Goal: Task Accomplishment & Management: Use online tool/utility

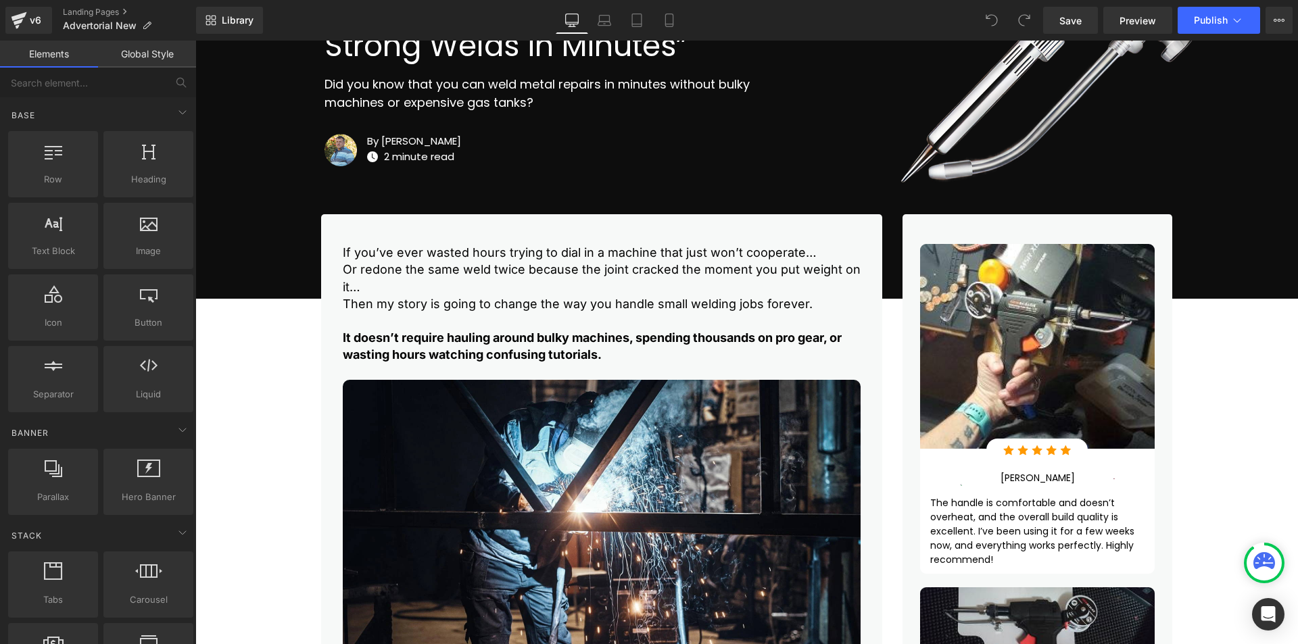
scroll to position [338, 0]
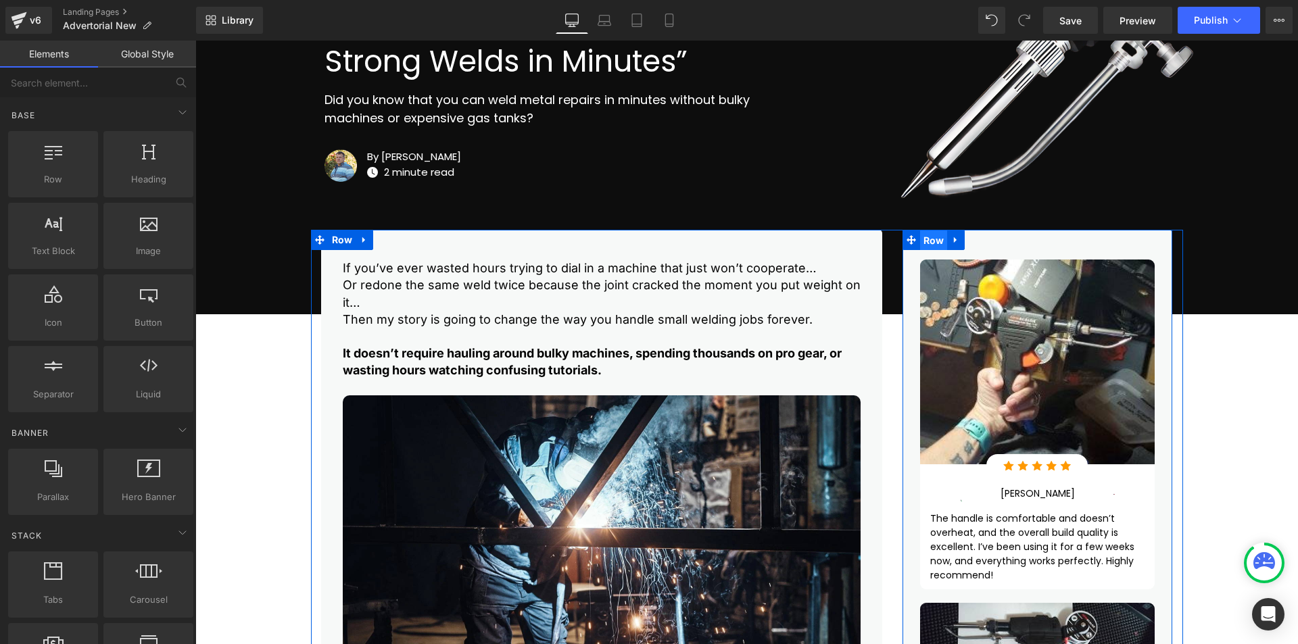
click at [927, 241] on span "Row" at bounding box center [934, 241] width 28 height 20
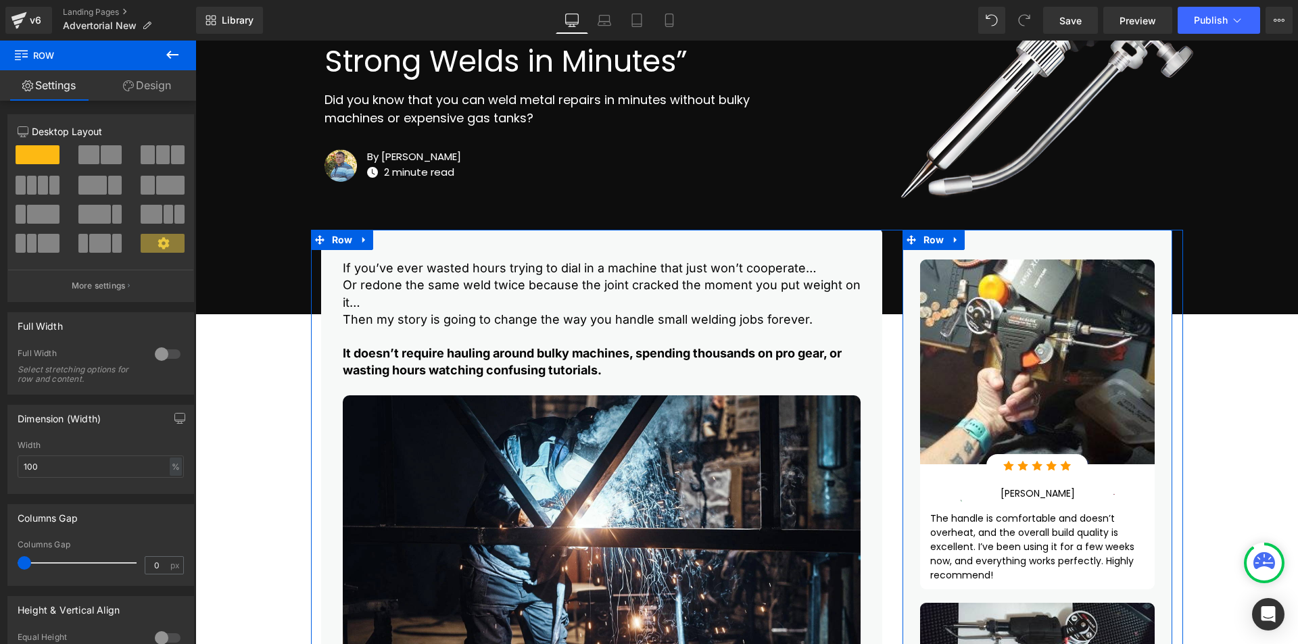
click at [1149, 241] on div "Image Image Row Image [PERSON_NAME] Text Block Image Row The handle is comforta…" at bounding box center [1038, 653] width 270 height 847
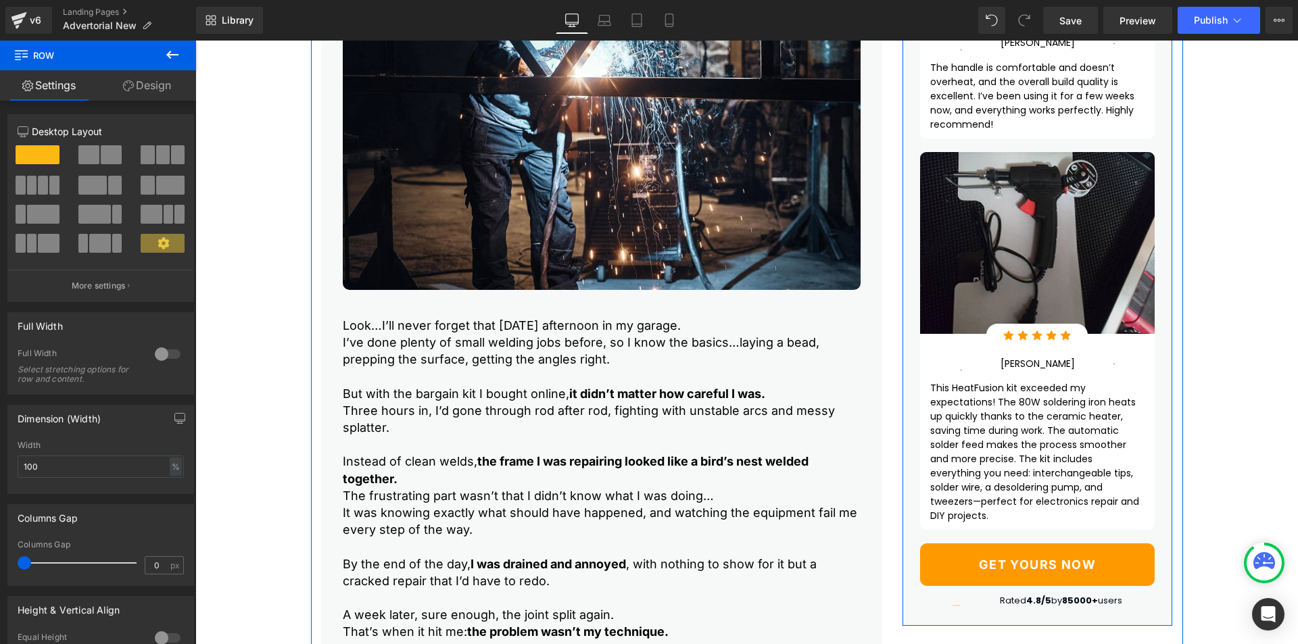
scroll to position [1127, 0]
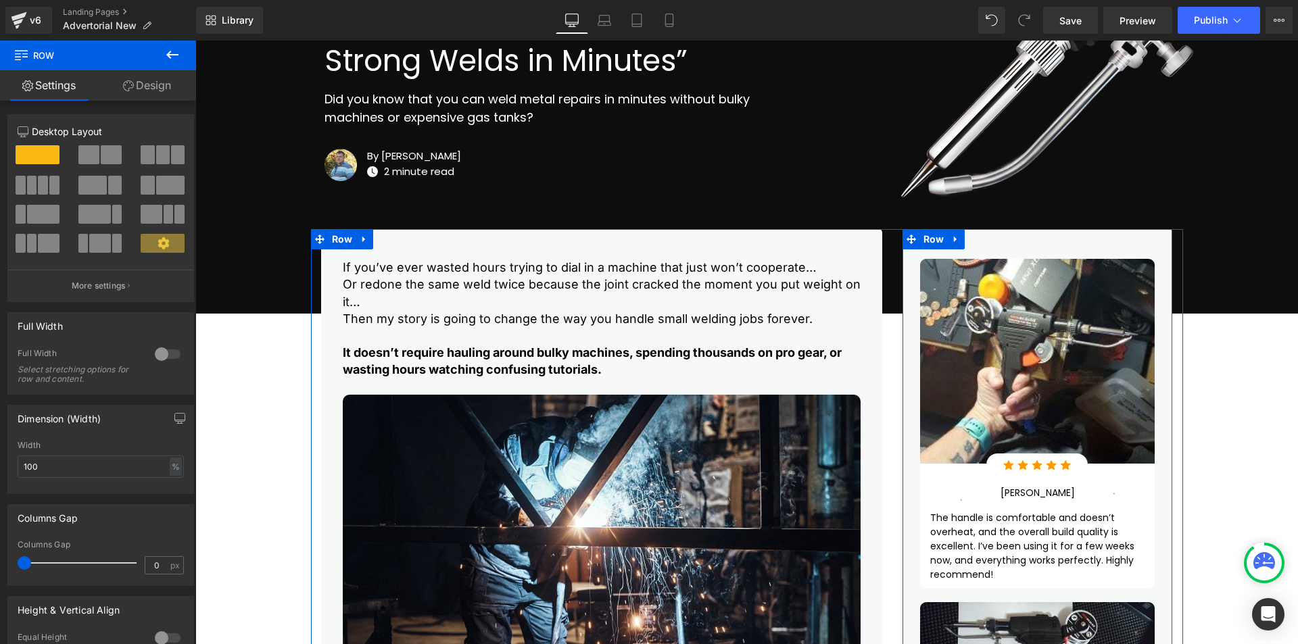
scroll to position [338, 0]
click at [932, 241] on span "Row" at bounding box center [934, 241] width 28 height 20
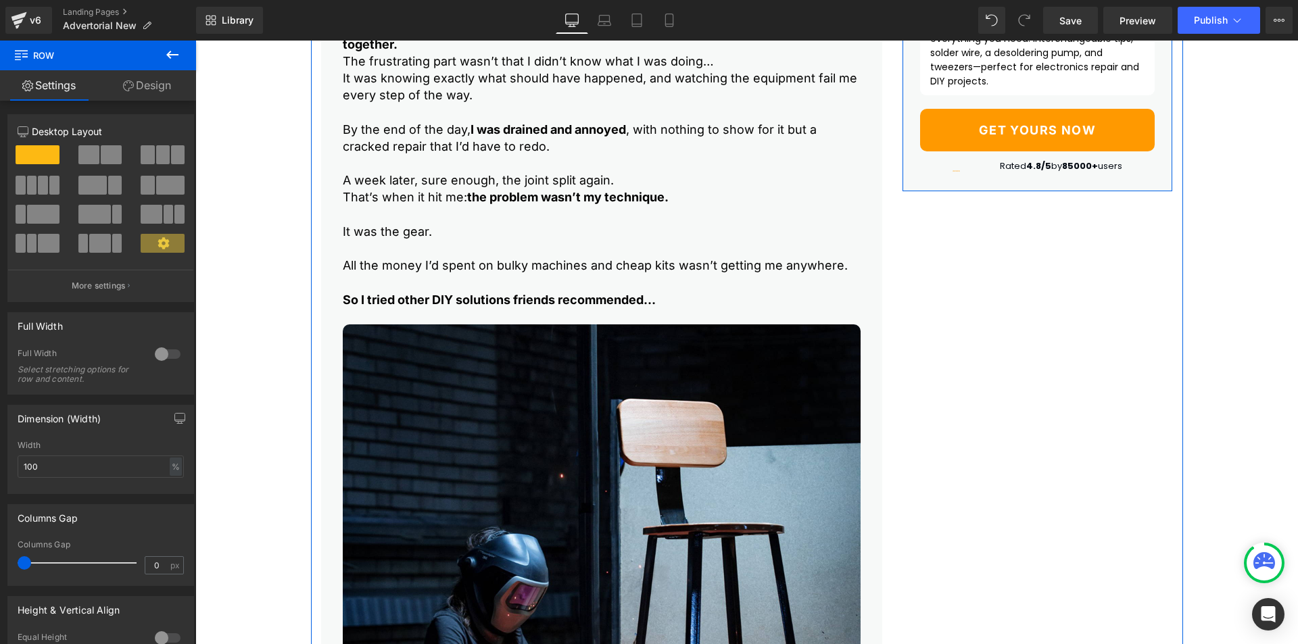
scroll to position [1239, 0]
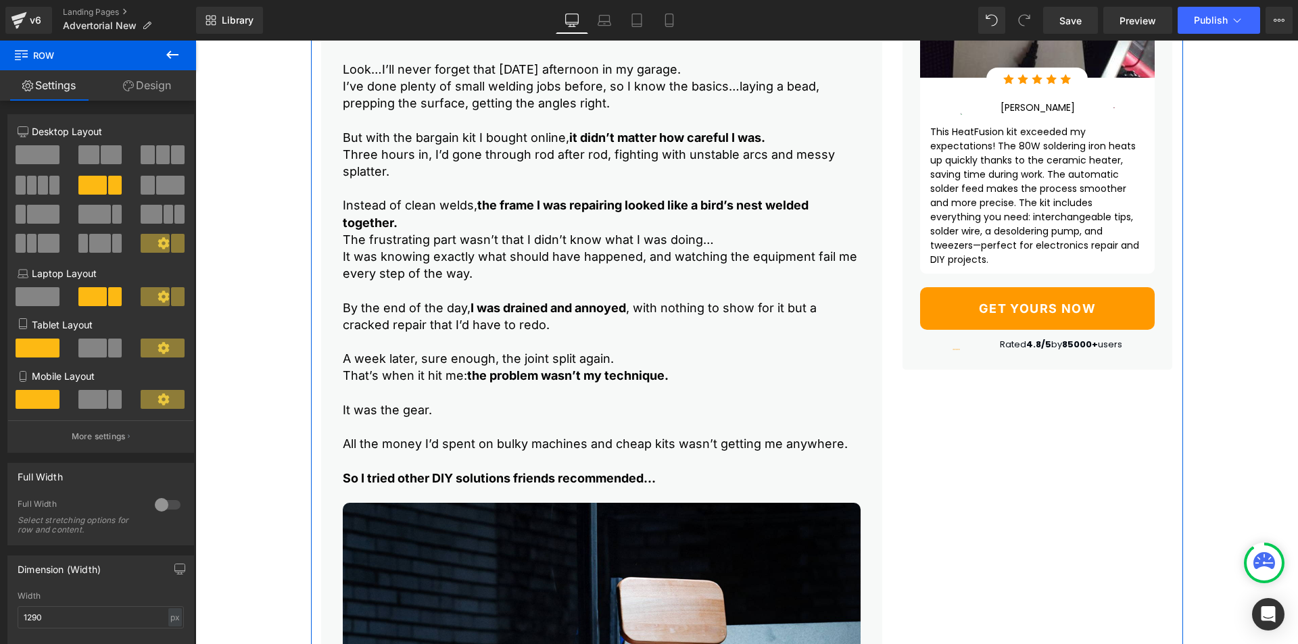
scroll to position [901, 0]
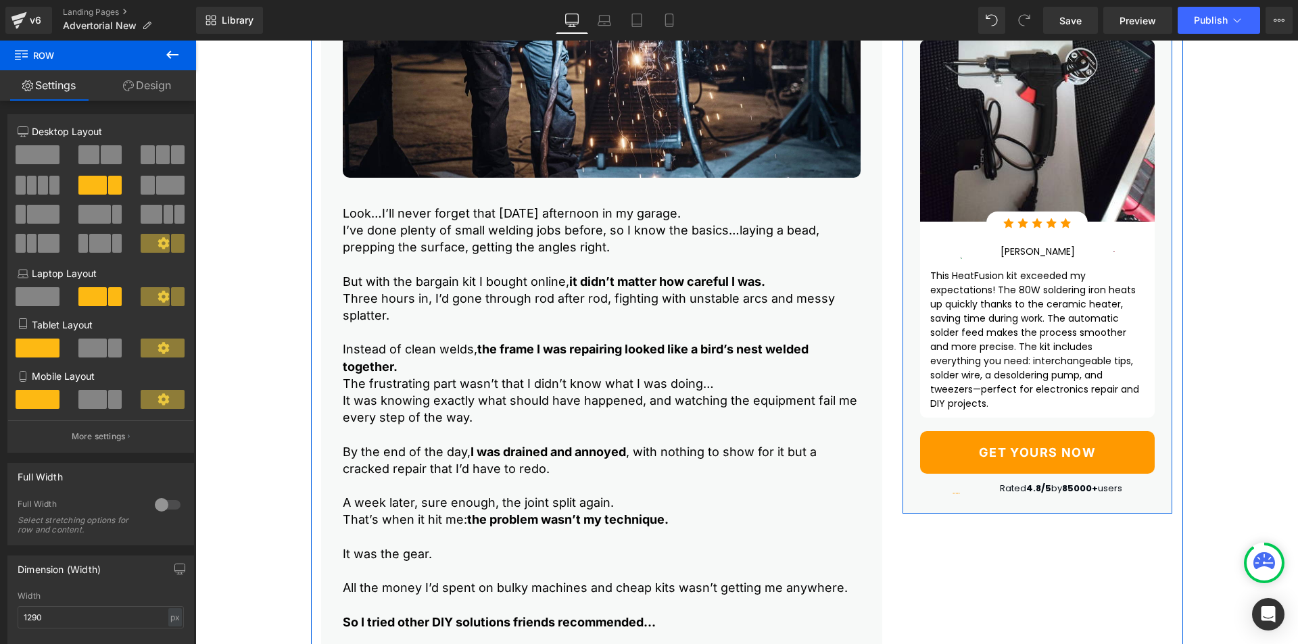
click at [905, 336] on div "Image Image Row Image [PERSON_NAME] Text Block Image Row The handle is comforta…" at bounding box center [1038, 90] width 270 height 847
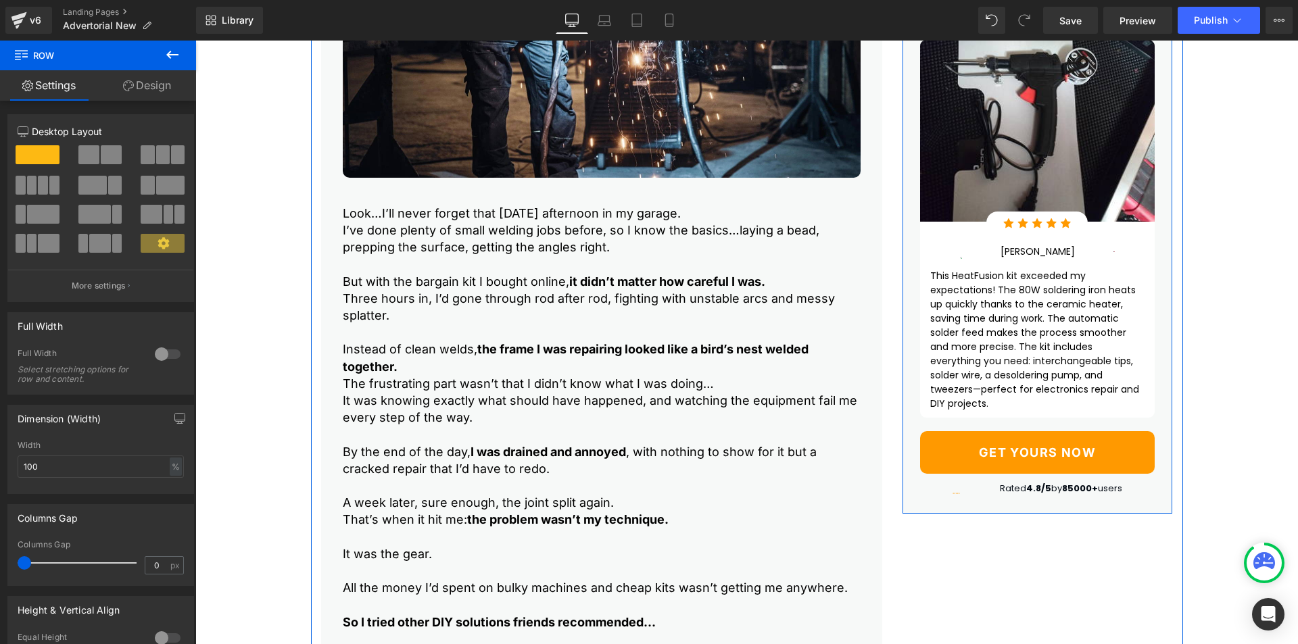
click at [905, 329] on div "Image Image Row Image [PERSON_NAME] Text Block Image Row The handle is comforta…" at bounding box center [1038, 90] width 270 height 847
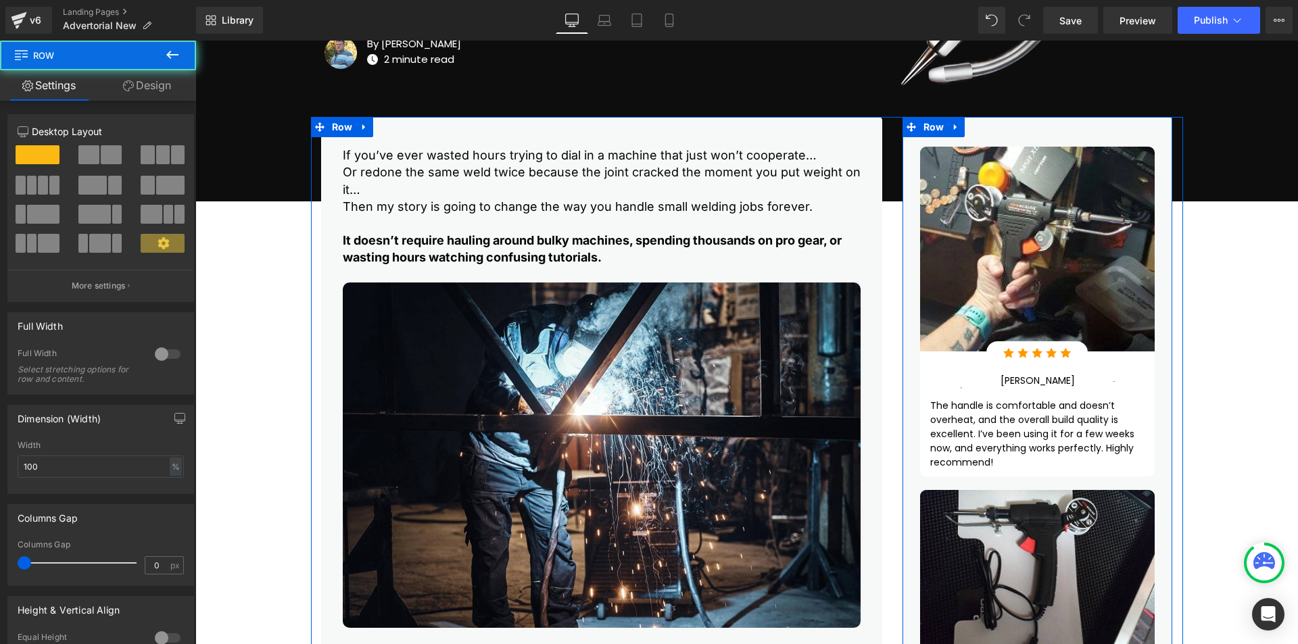
click at [903, 295] on div "Image Image Row Image [PERSON_NAME] Text Block Image Row The handle is comforta…" at bounding box center [1038, 540] width 270 height 847
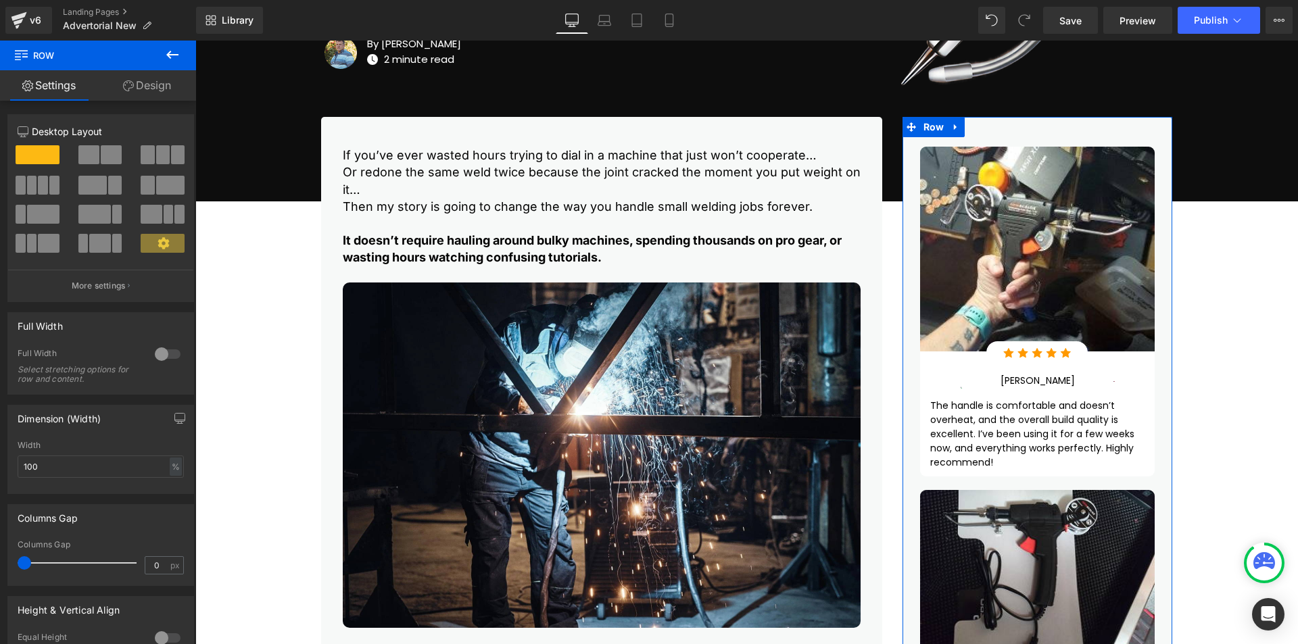
click at [147, 86] on link "Design" at bounding box center [147, 85] width 98 height 30
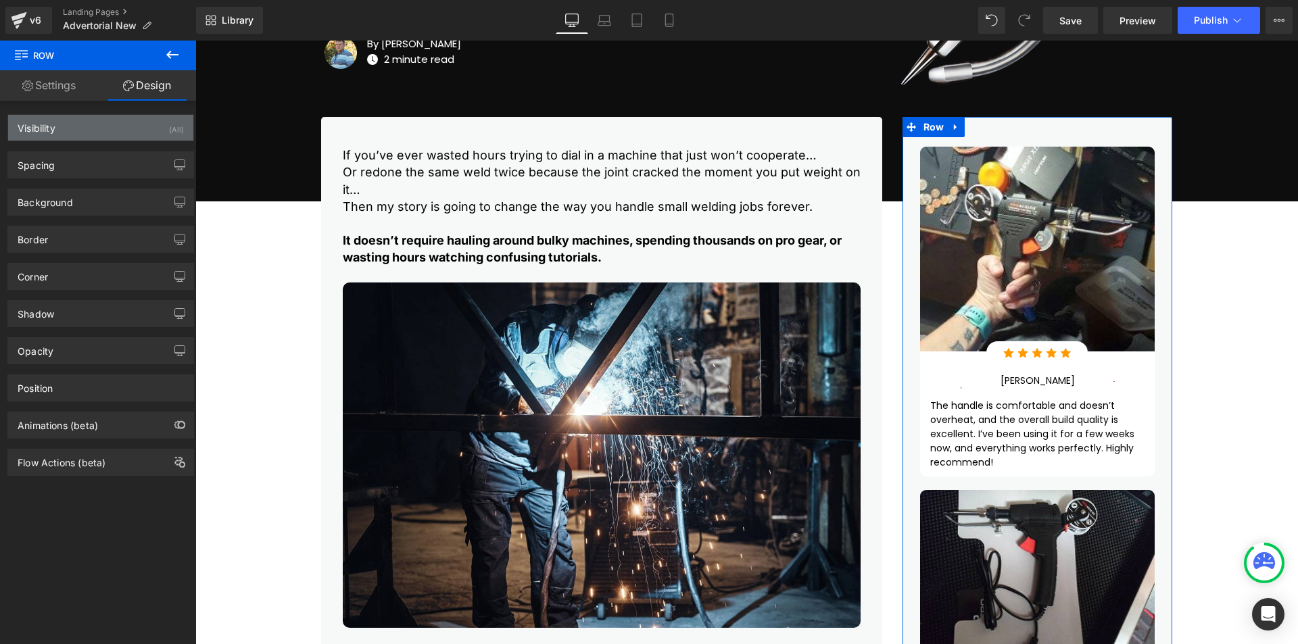
click at [130, 132] on div "Visibility (All)" at bounding box center [100, 128] width 185 height 26
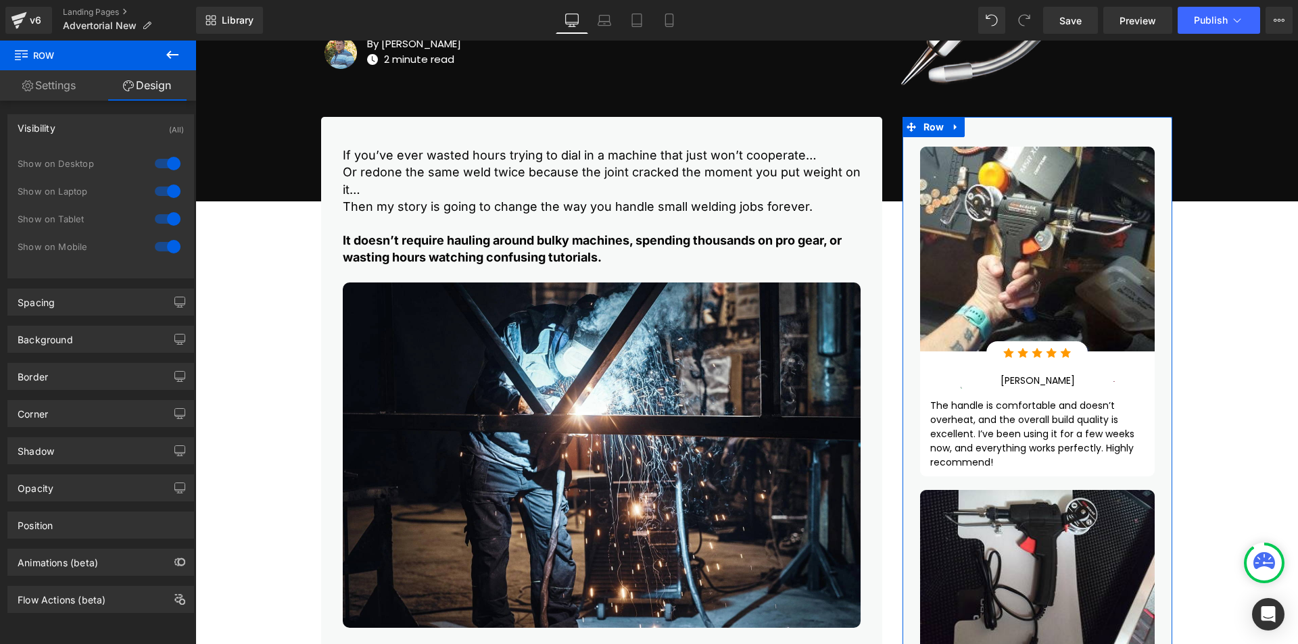
click at [130, 132] on div "Visibility (All)" at bounding box center [100, 128] width 185 height 26
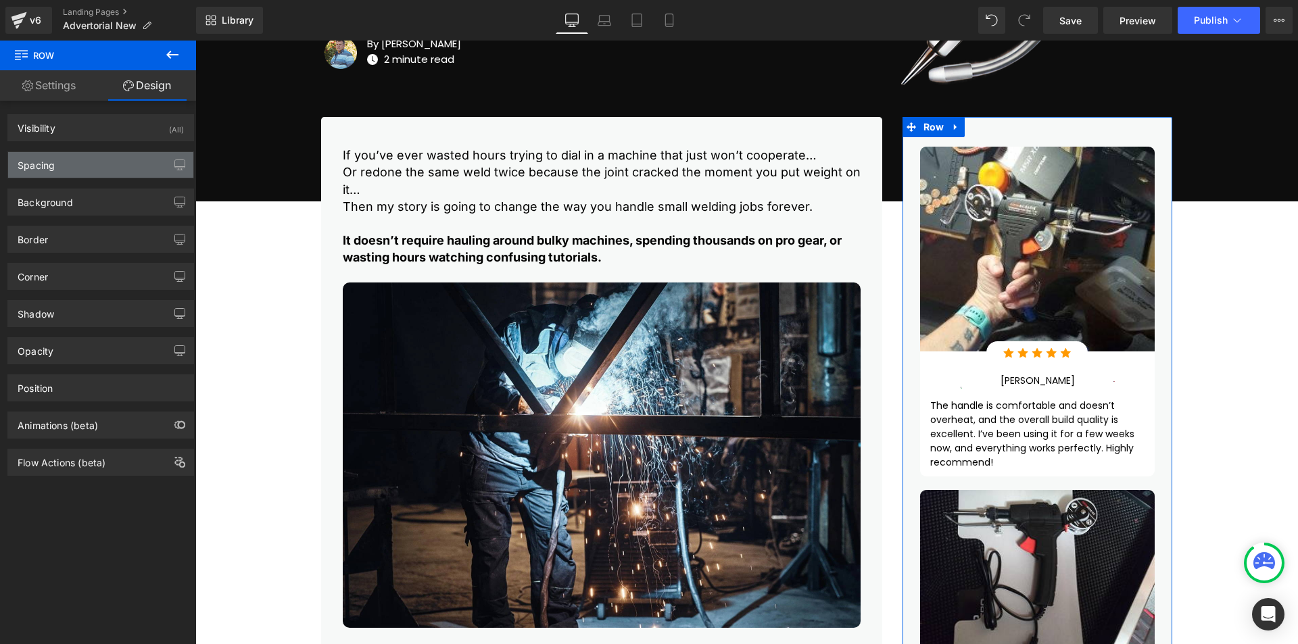
click at [125, 165] on div "Spacing" at bounding box center [100, 165] width 185 height 26
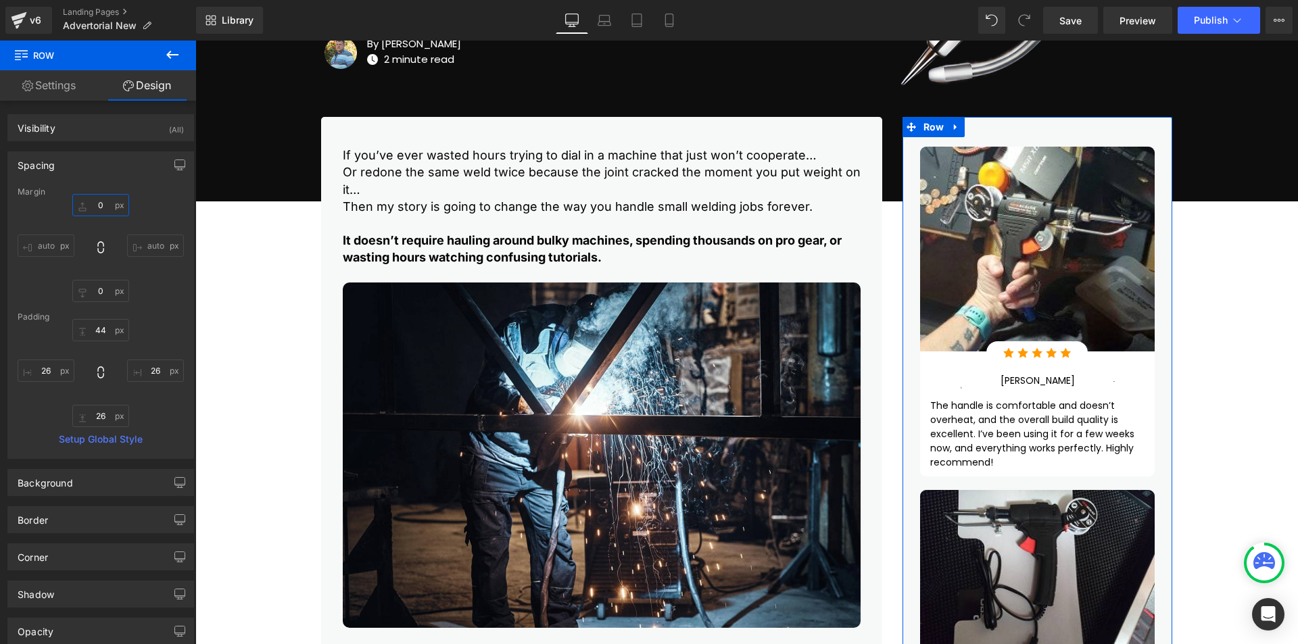
click at [95, 203] on input "0" at bounding box center [100, 205] width 57 height 22
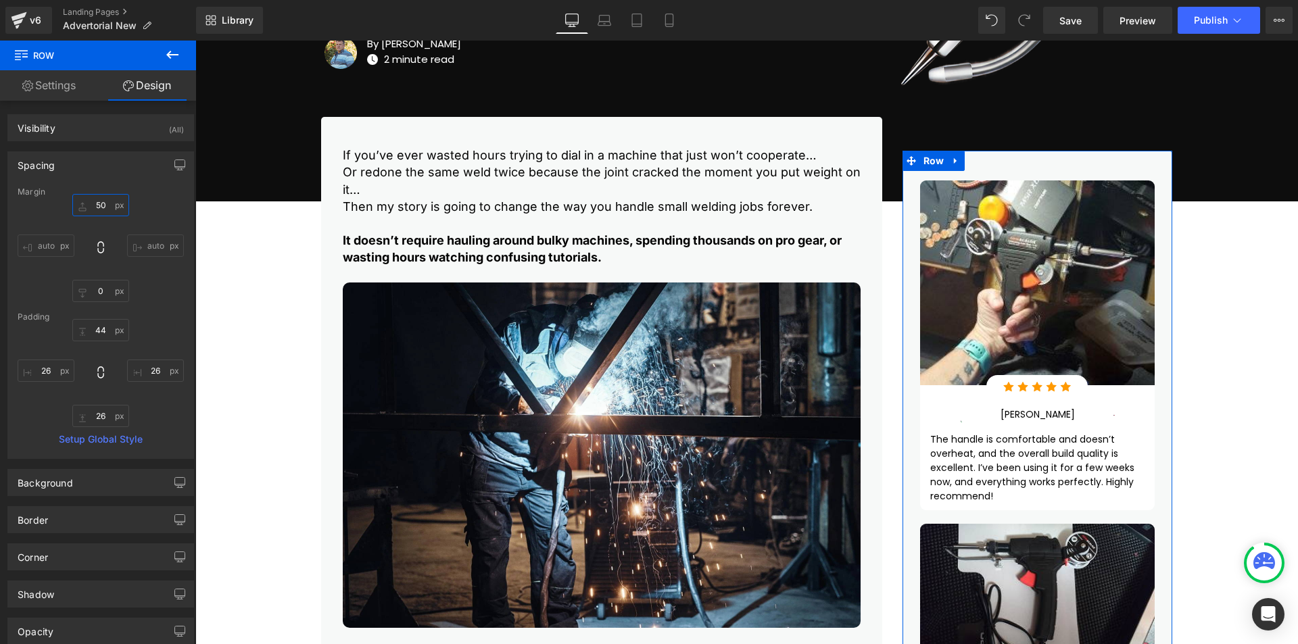
type input "5"
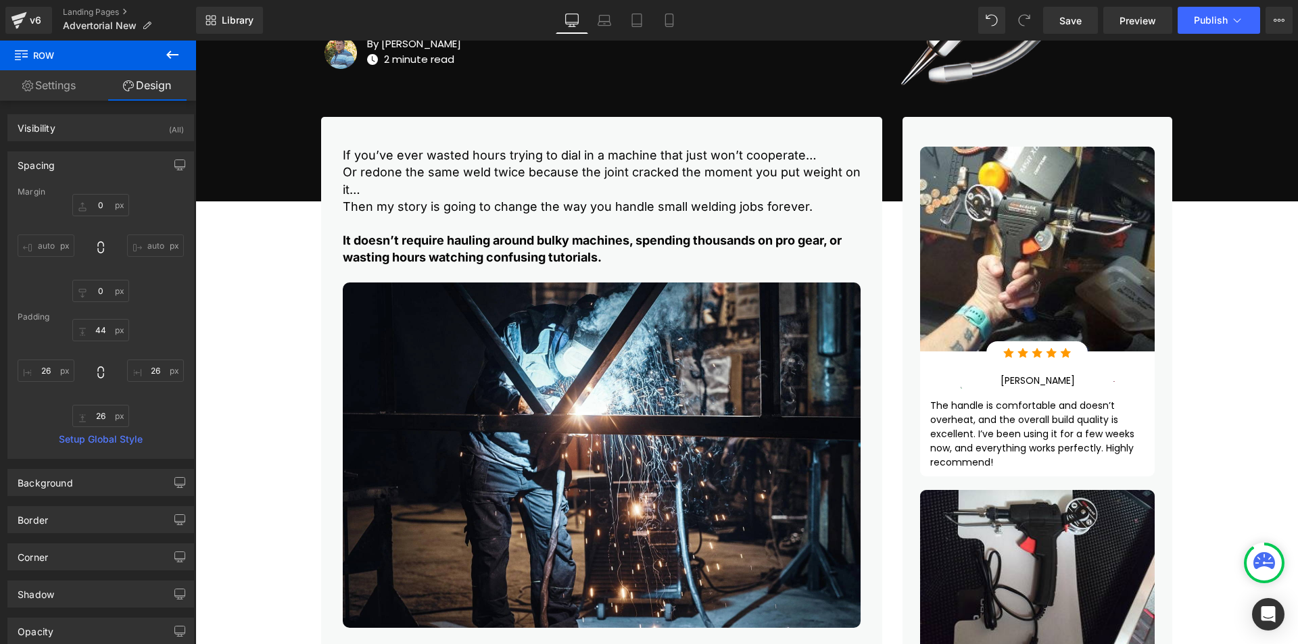
click at [172, 56] on icon at bounding box center [172, 55] width 16 height 16
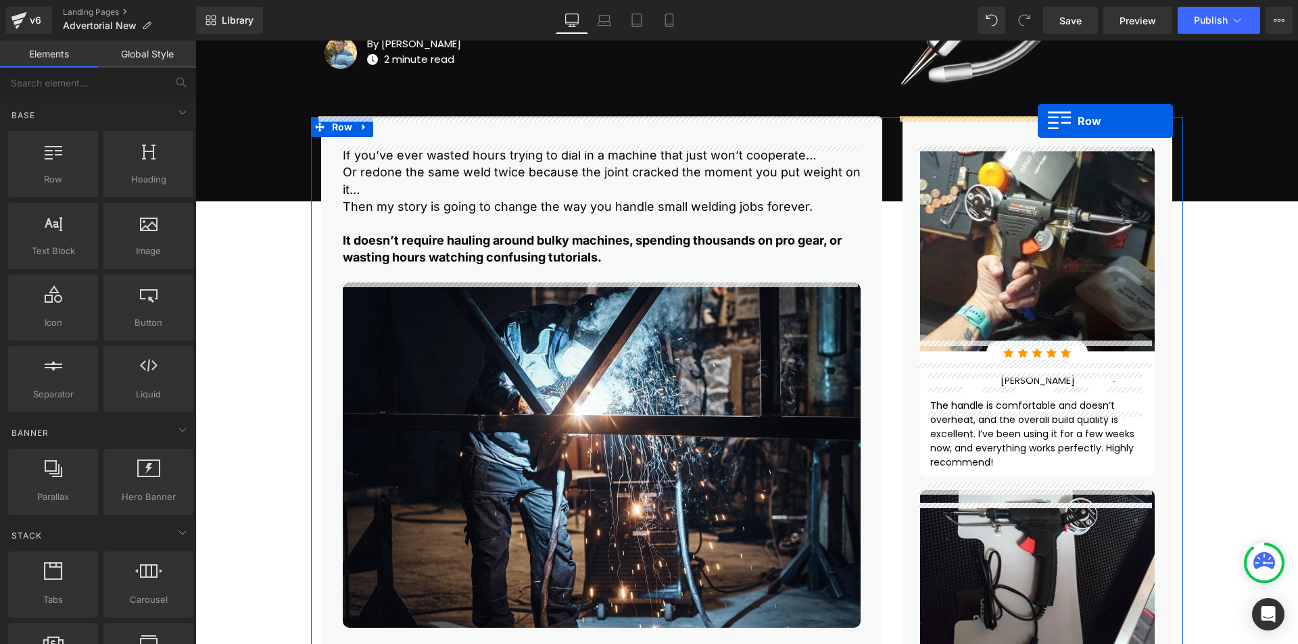
drag, startPoint x: 456, startPoint y: 163, endPoint x: 1038, endPoint y: 121, distance: 582.9
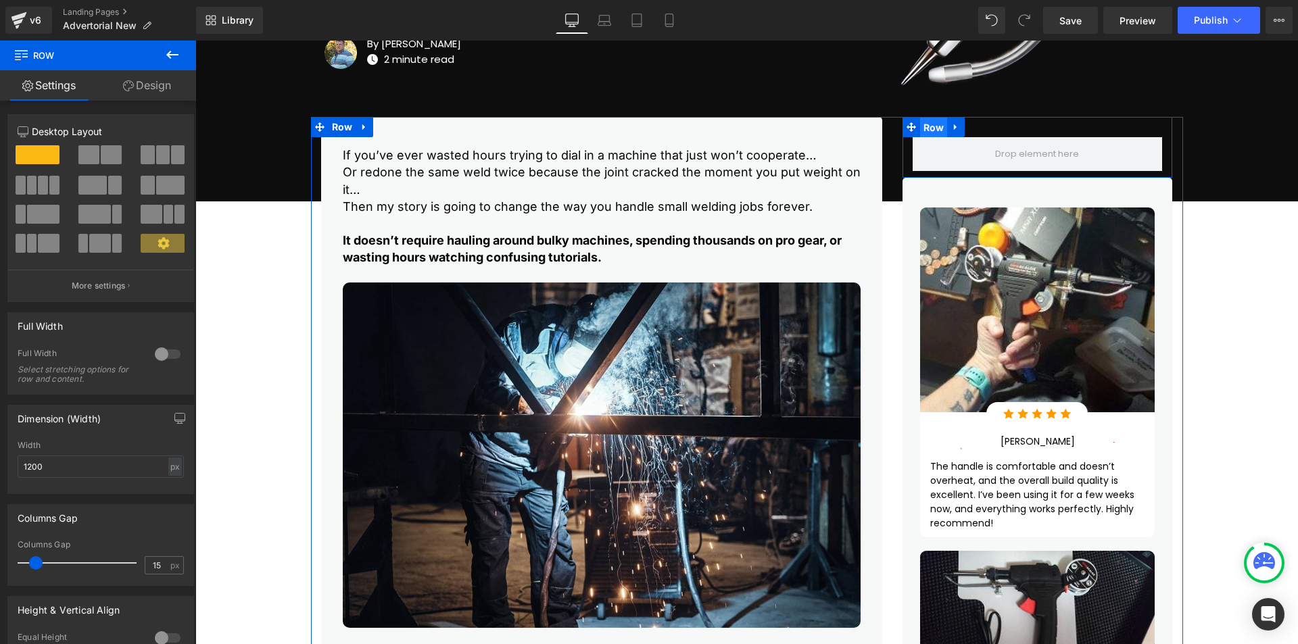
click at [930, 127] on span "Row" at bounding box center [934, 128] width 28 height 20
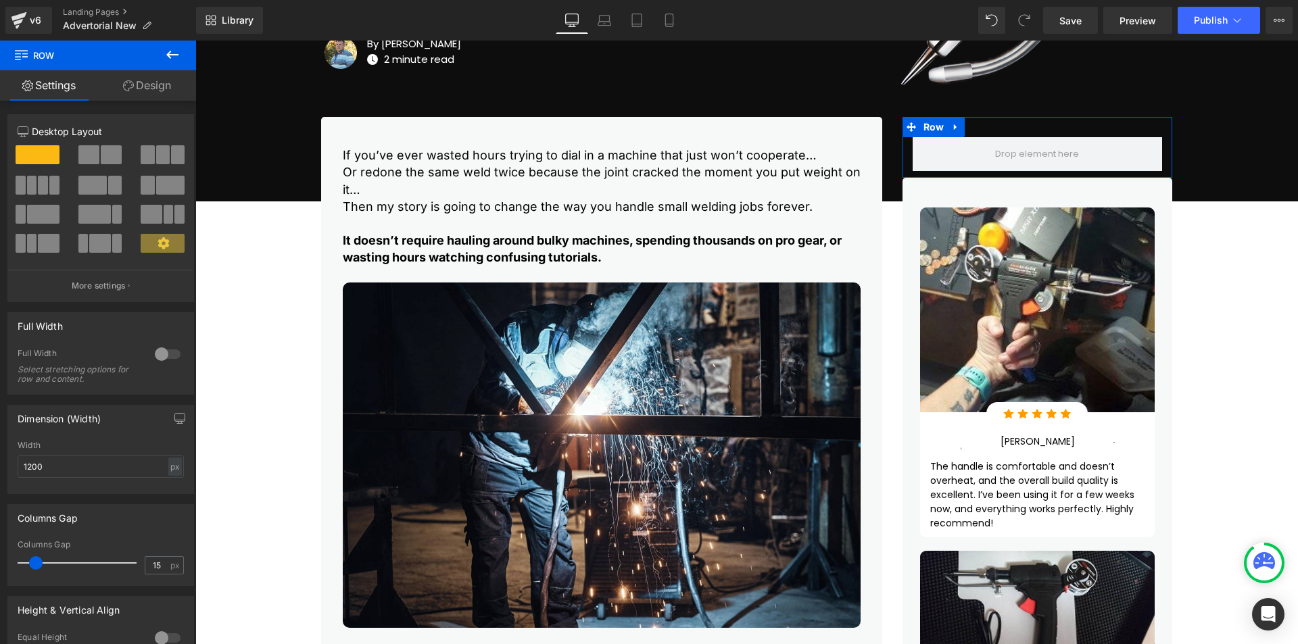
click at [154, 77] on link "Design" at bounding box center [147, 85] width 98 height 30
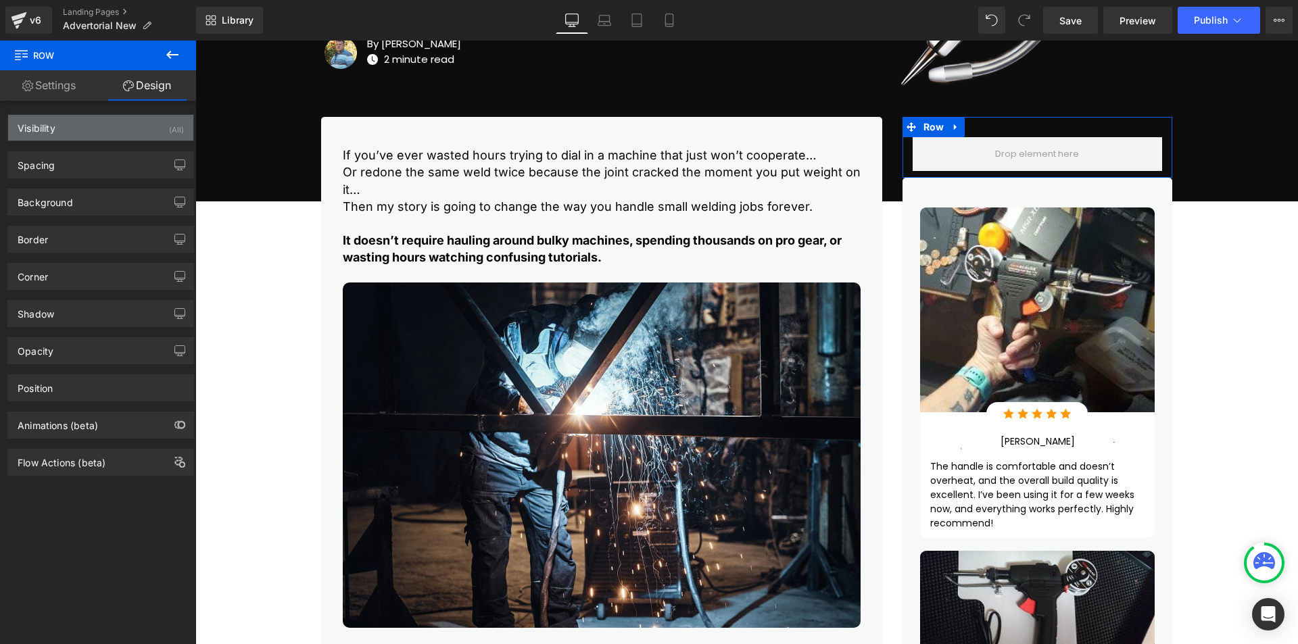
click at [99, 134] on div "Visibility (All)" at bounding box center [100, 128] width 185 height 26
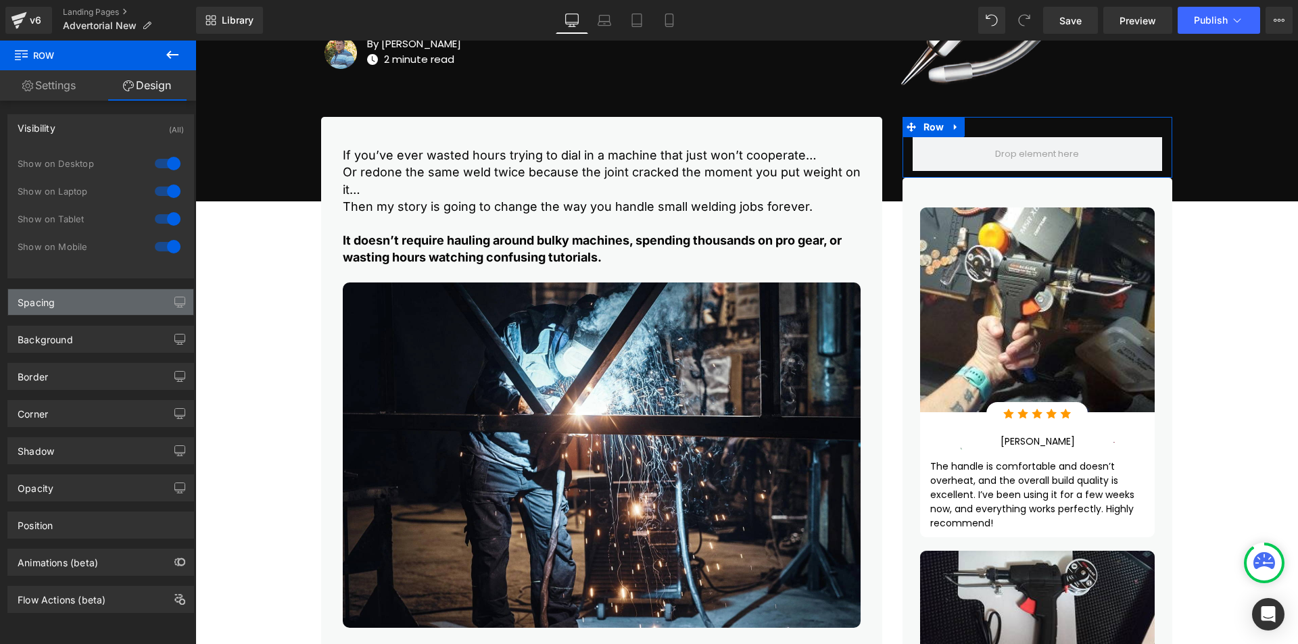
click at [107, 314] on div "Spacing" at bounding box center [100, 302] width 185 height 26
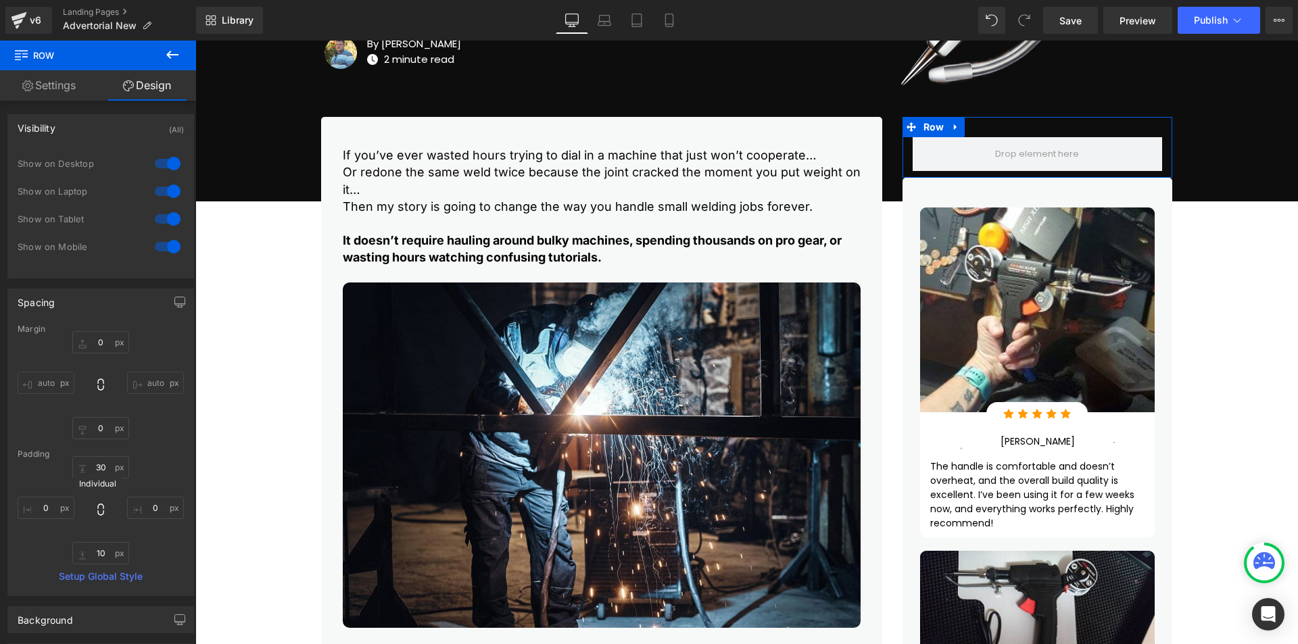
click at [101, 510] on icon at bounding box center [100, 510] width 6 height 12
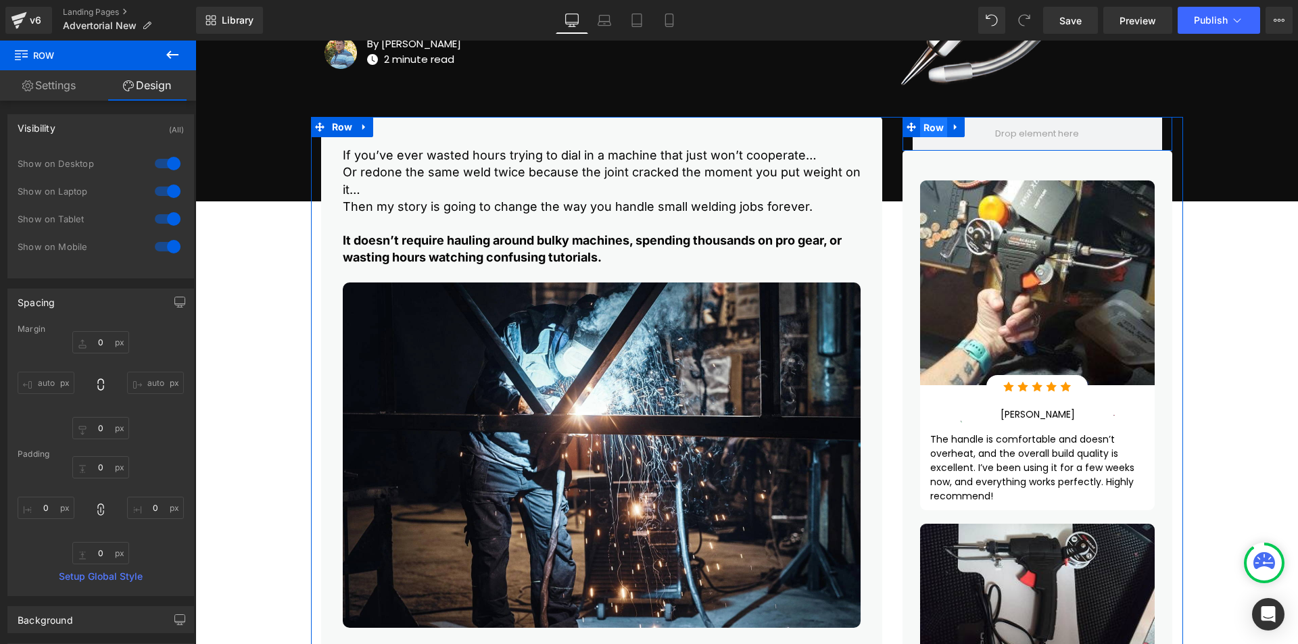
click at [930, 123] on span "Row" at bounding box center [934, 128] width 28 height 20
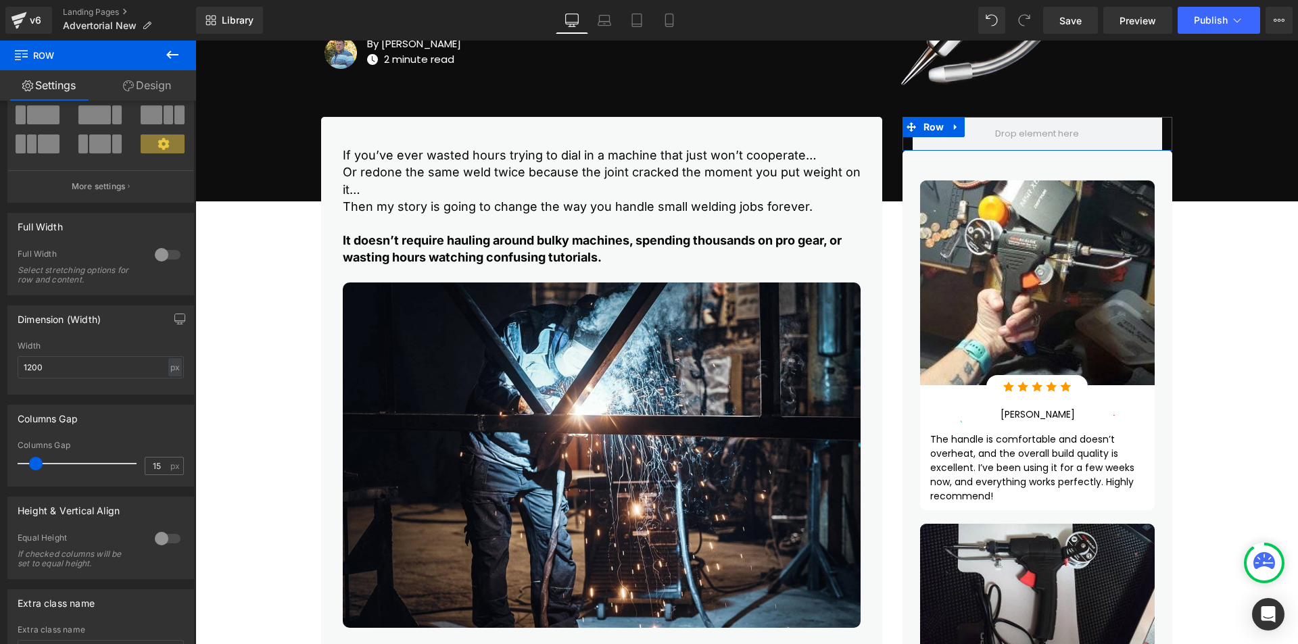
scroll to position [215, 0]
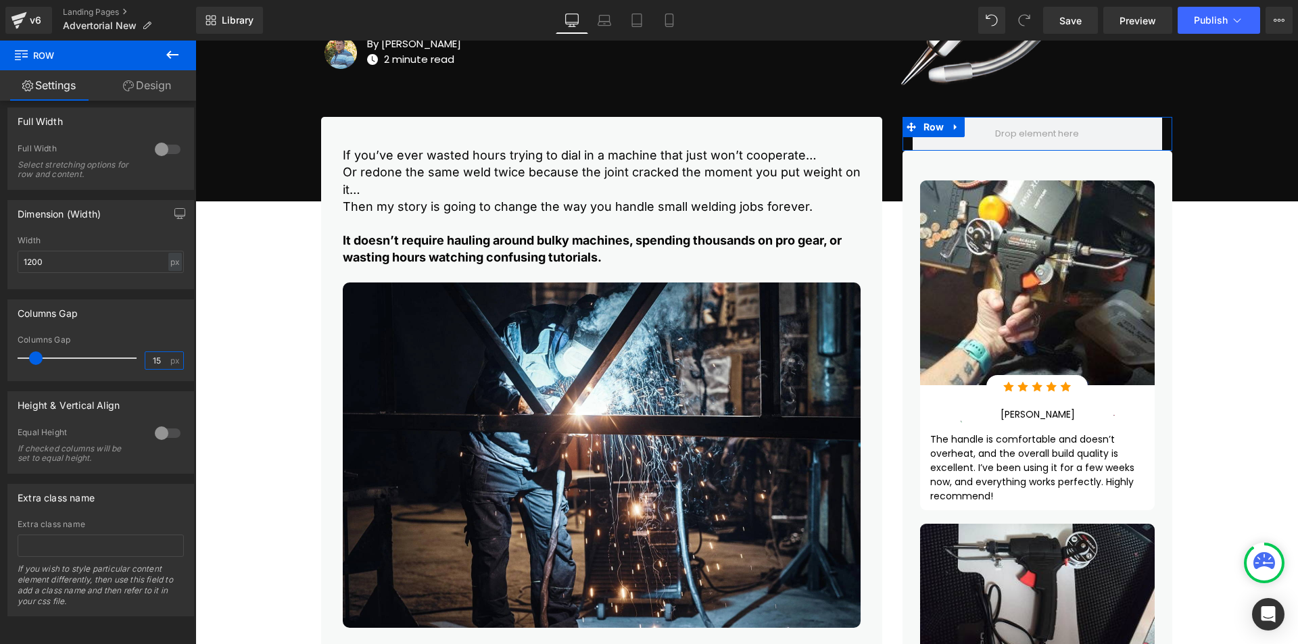
drag, startPoint x: 153, startPoint y: 343, endPoint x: 114, endPoint y: 352, distance: 40.2
click at [114, 352] on div "Columns Gap 15 px" at bounding box center [101, 357] width 166 height 45
type input "0"
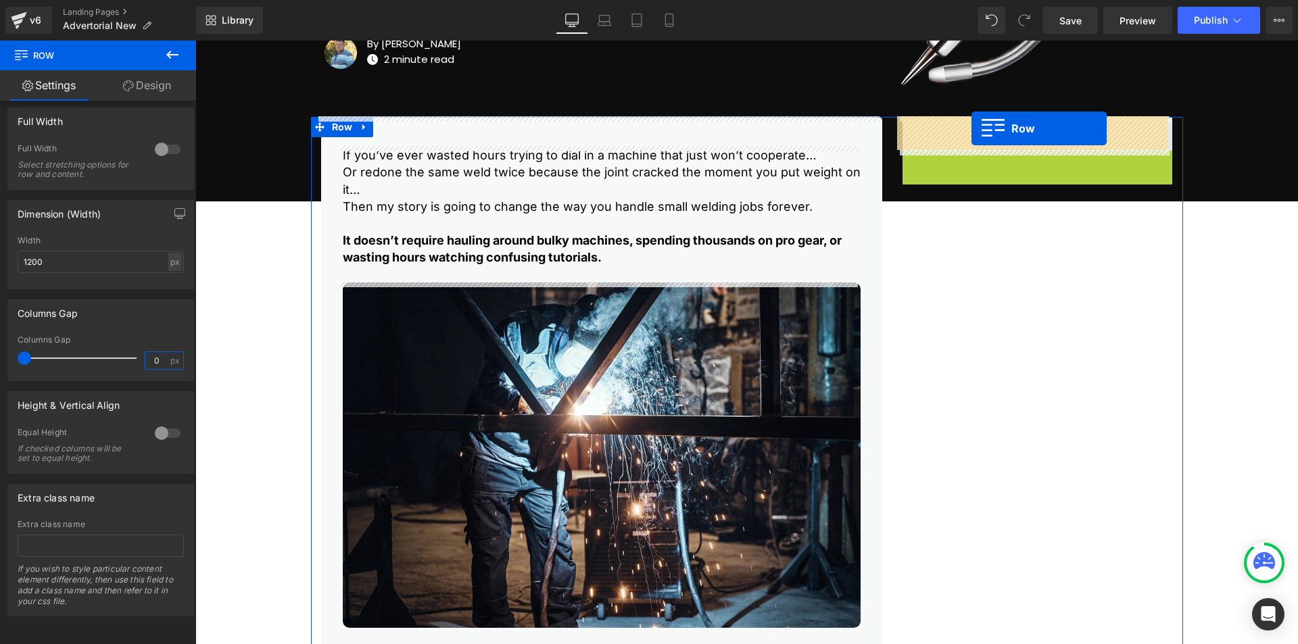
drag, startPoint x: 909, startPoint y: 163, endPoint x: 971, endPoint y: 128, distance: 71.7
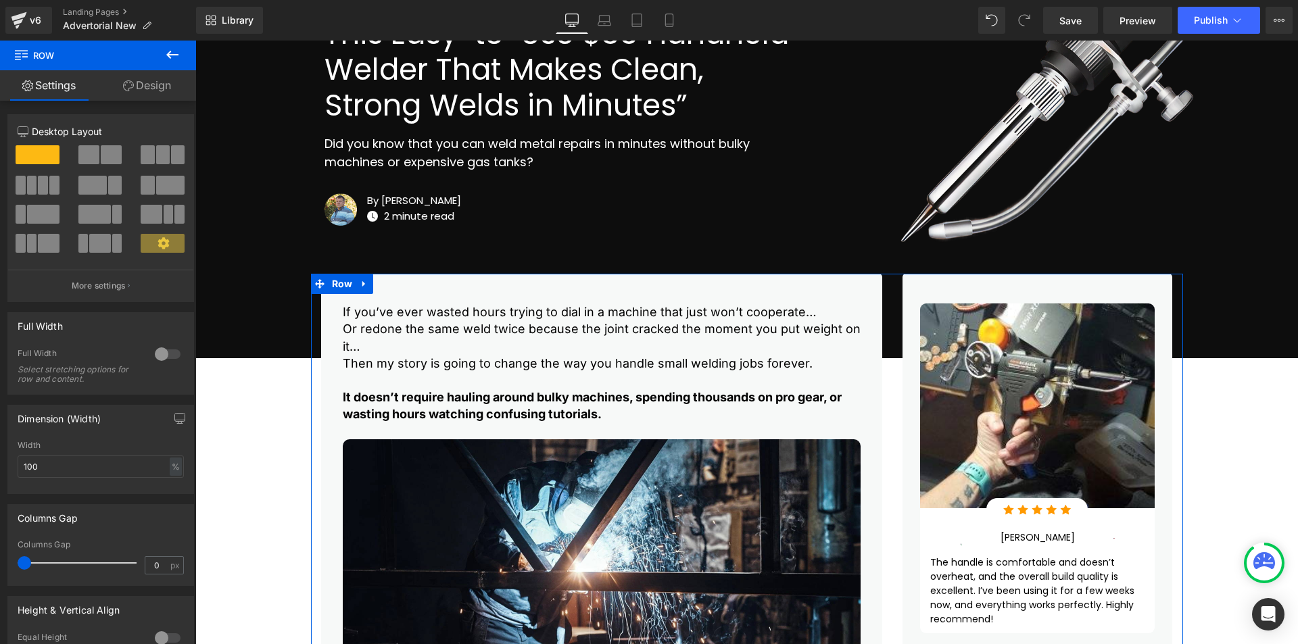
scroll to position [113, 0]
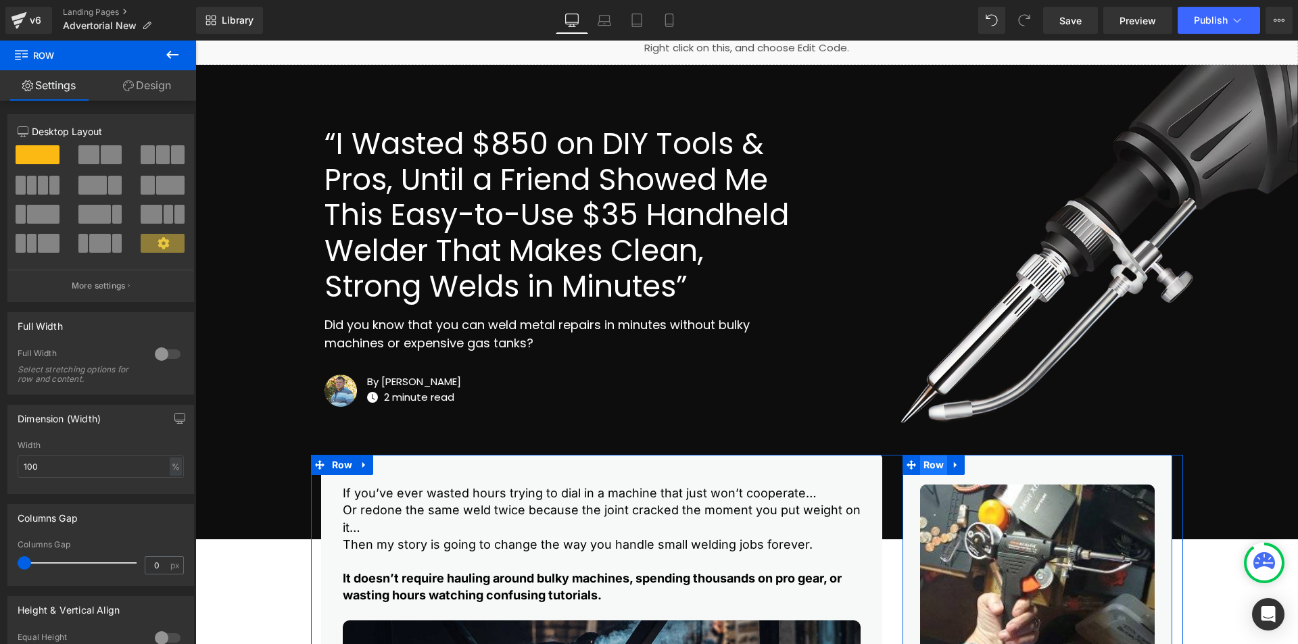
click at [928, 473] on span "Row" at bounding box center [934, 465] width 28 height 20
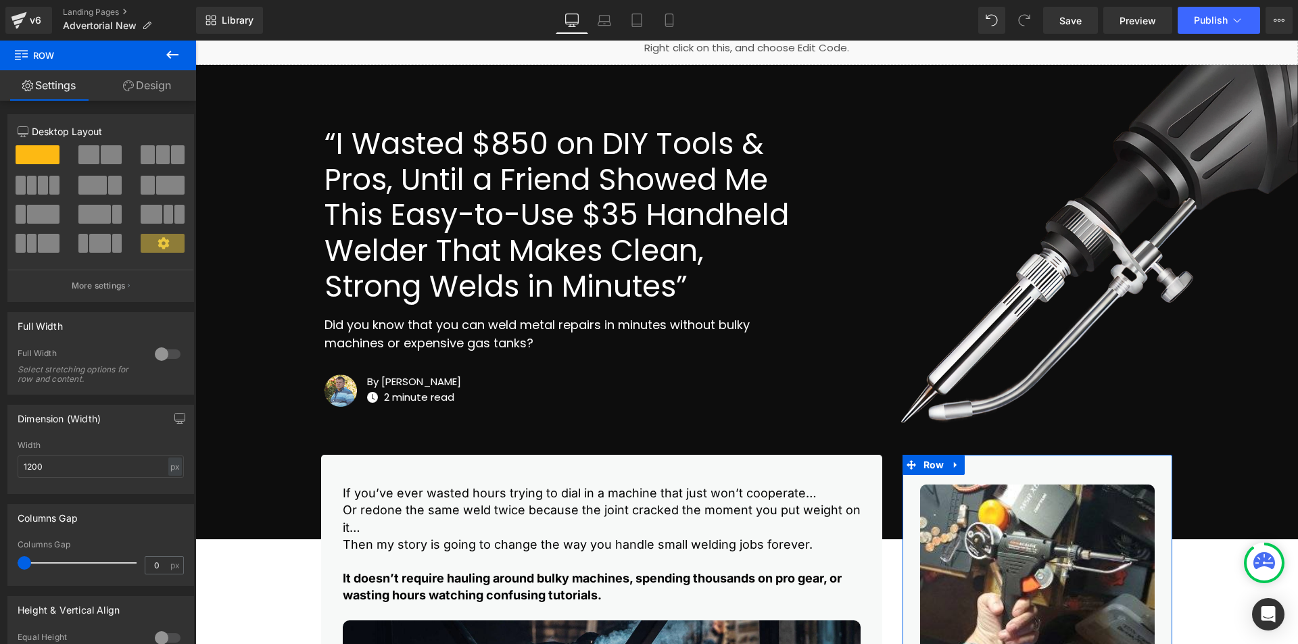
click at [141, 92] on link "Design" at bounding box center [147, 85] width 98 height 30
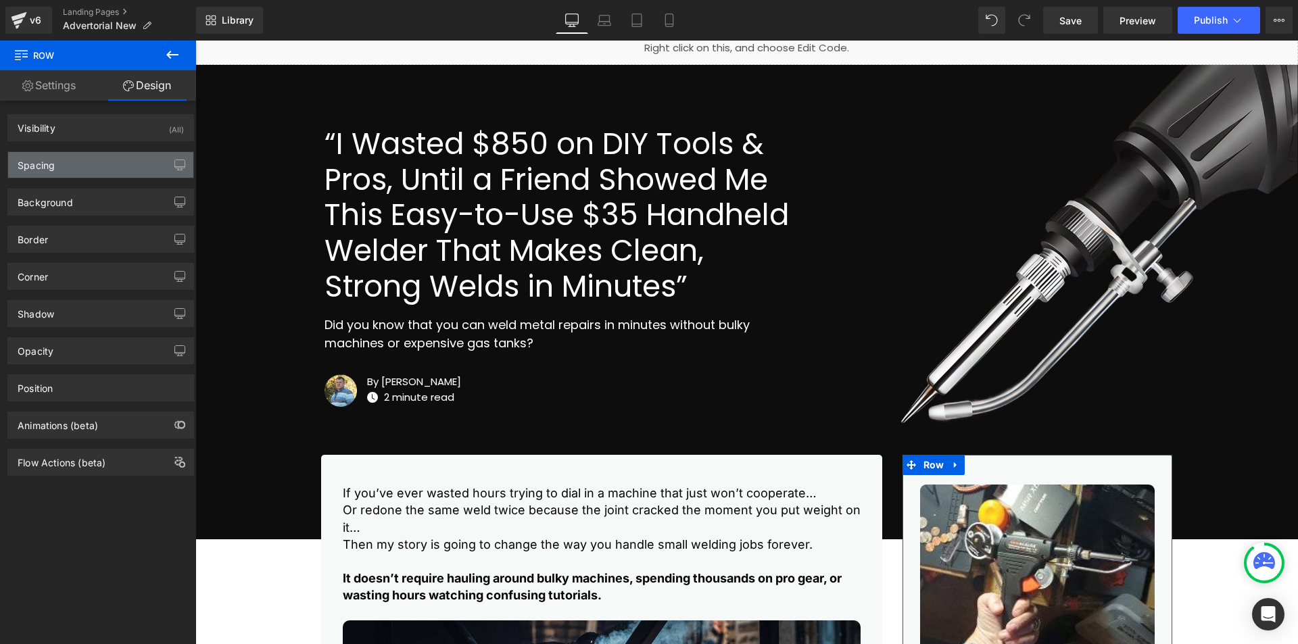
click at [118, 171] on div "Spacing" at bounding box center [100, 165] width 185 height 26
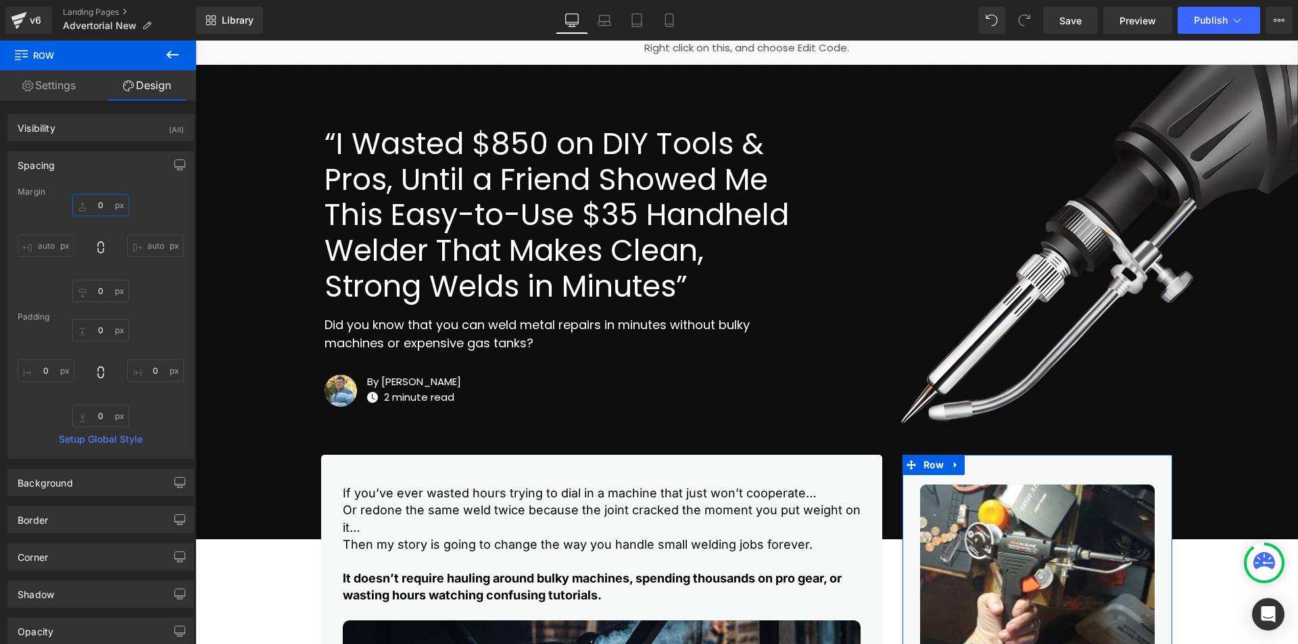
click at [91, 205] on input "text" at bounding box center [100, 205] width 57 height 22
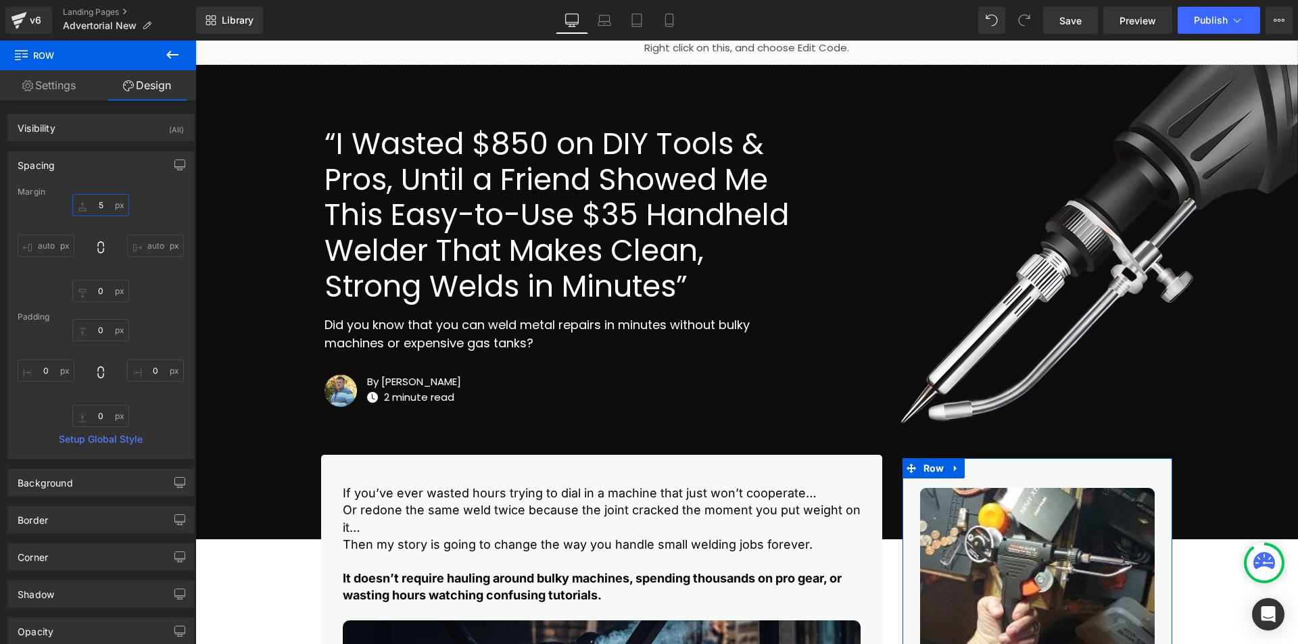
type input "50"
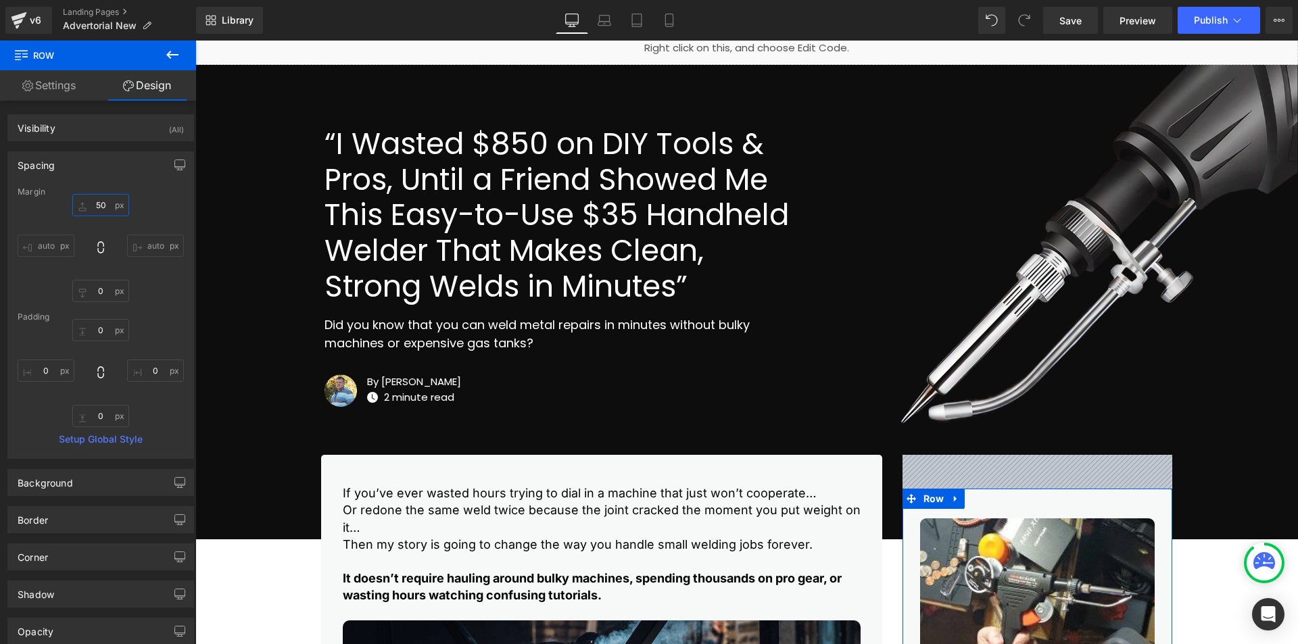
click at [99, 208] on input "50" at bounding box center [100, 205] width 57 height 22
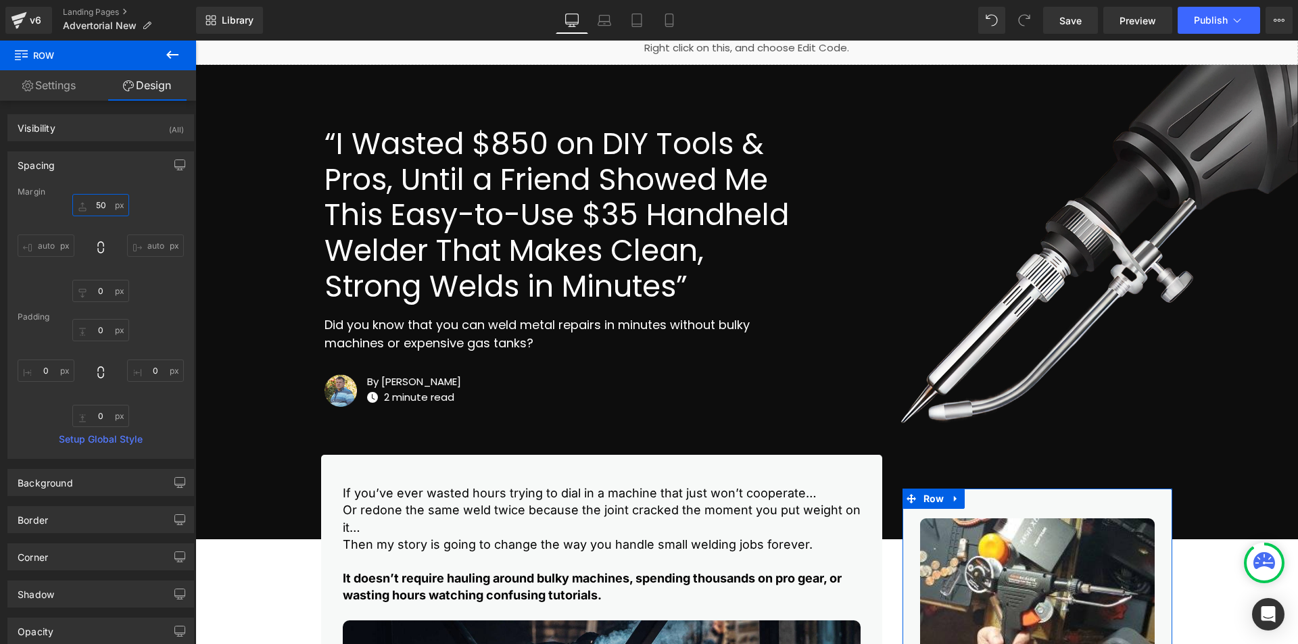
click at [99, 208] on input "50" at bounding box center [100, 205] width 57 height 22
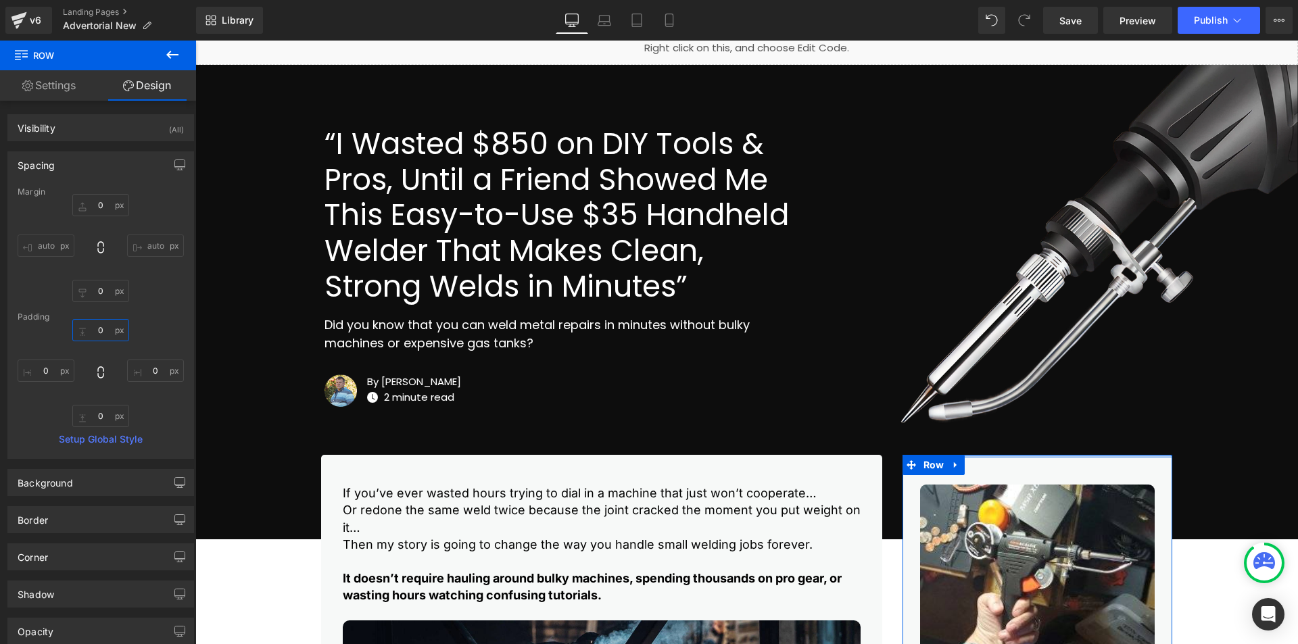
click at [91, 333] on input "text" at bounding box center [100, 330] width 57 height 22
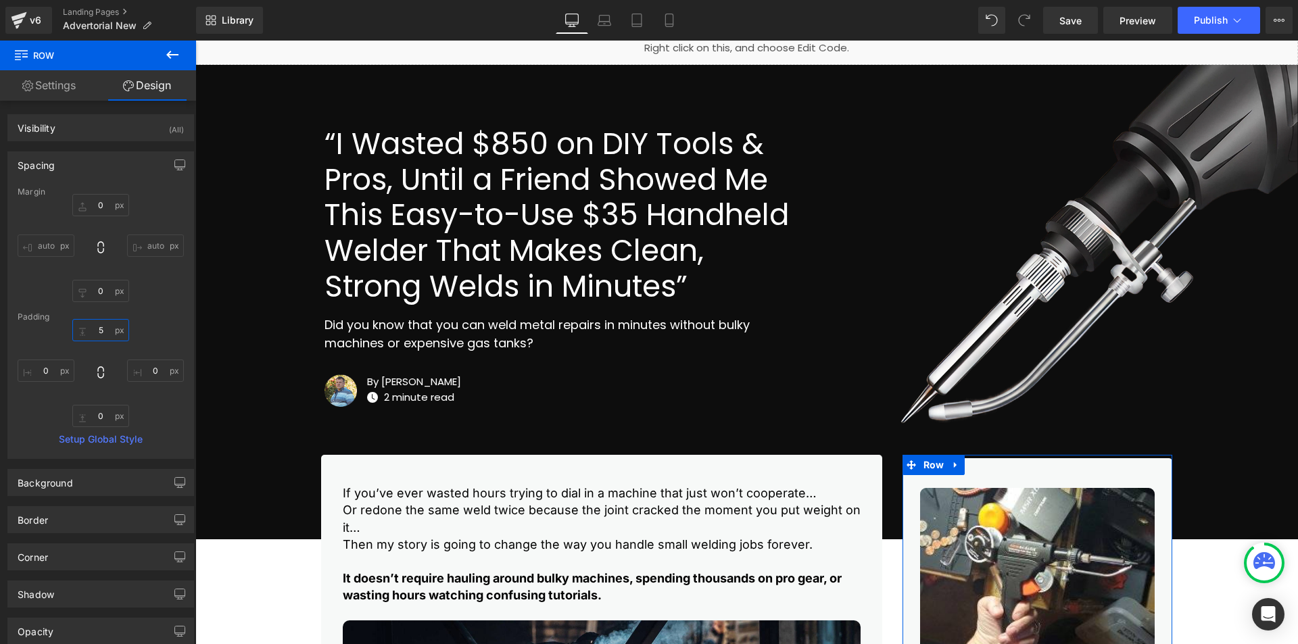
type input "50"
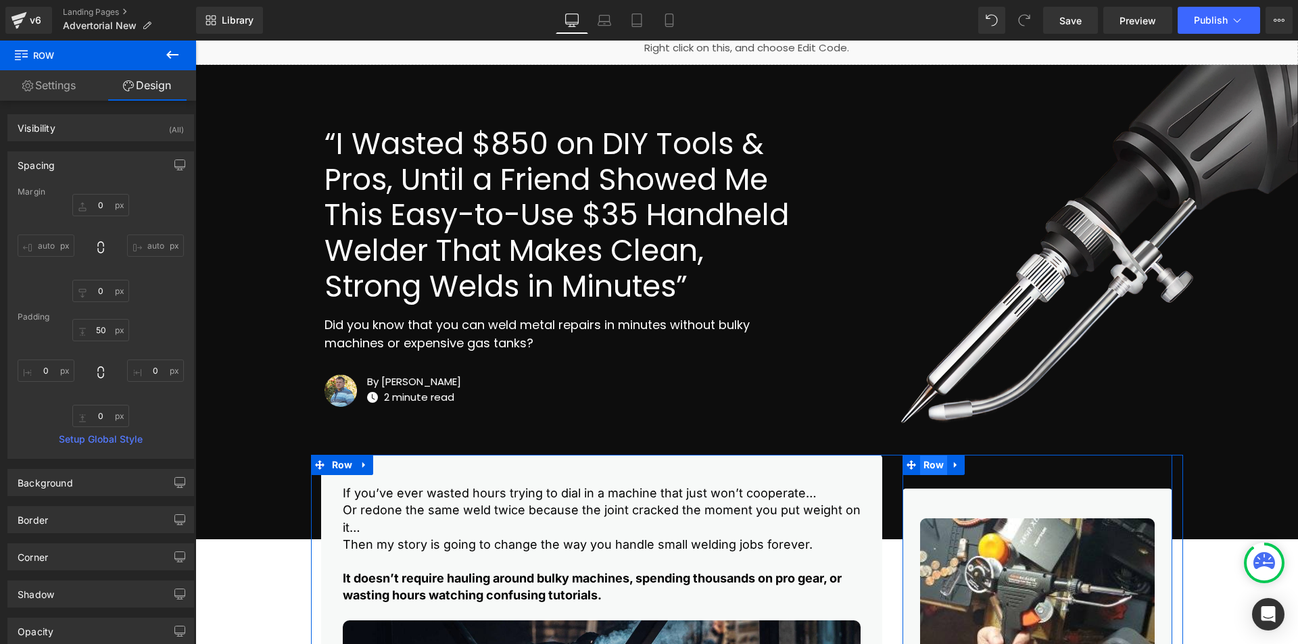
click at [931, 468] on span "Row" at bounding box center [934, 465] width 28 height 20
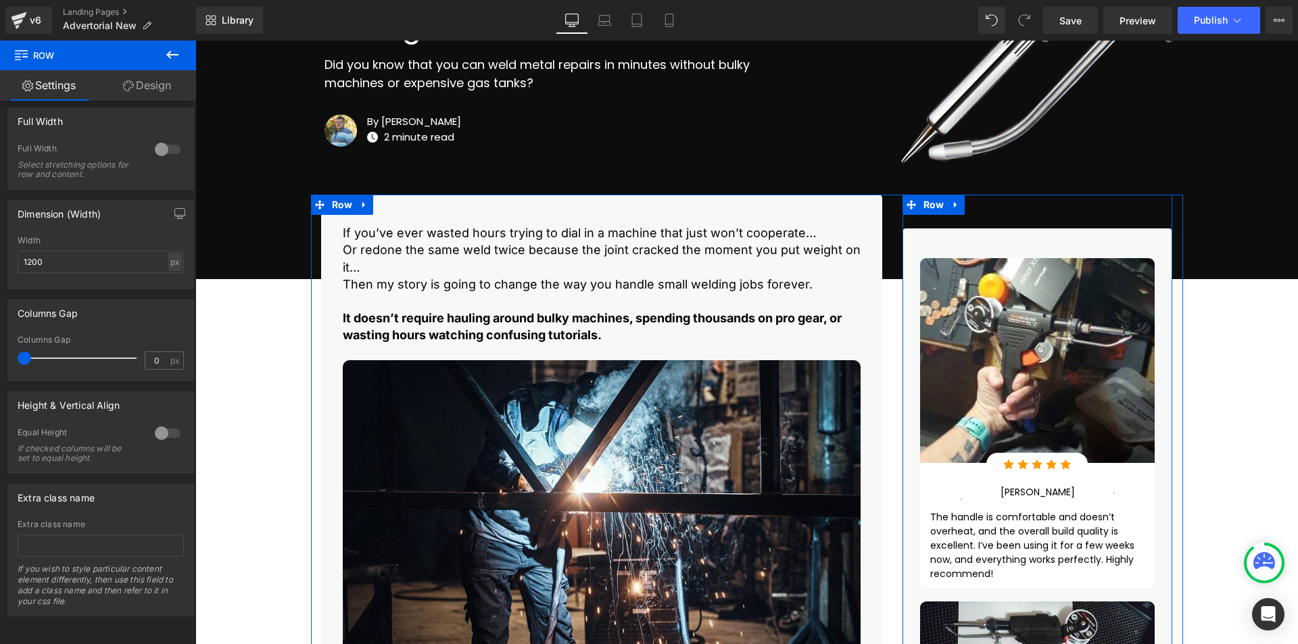
scroll to position [338, 0]
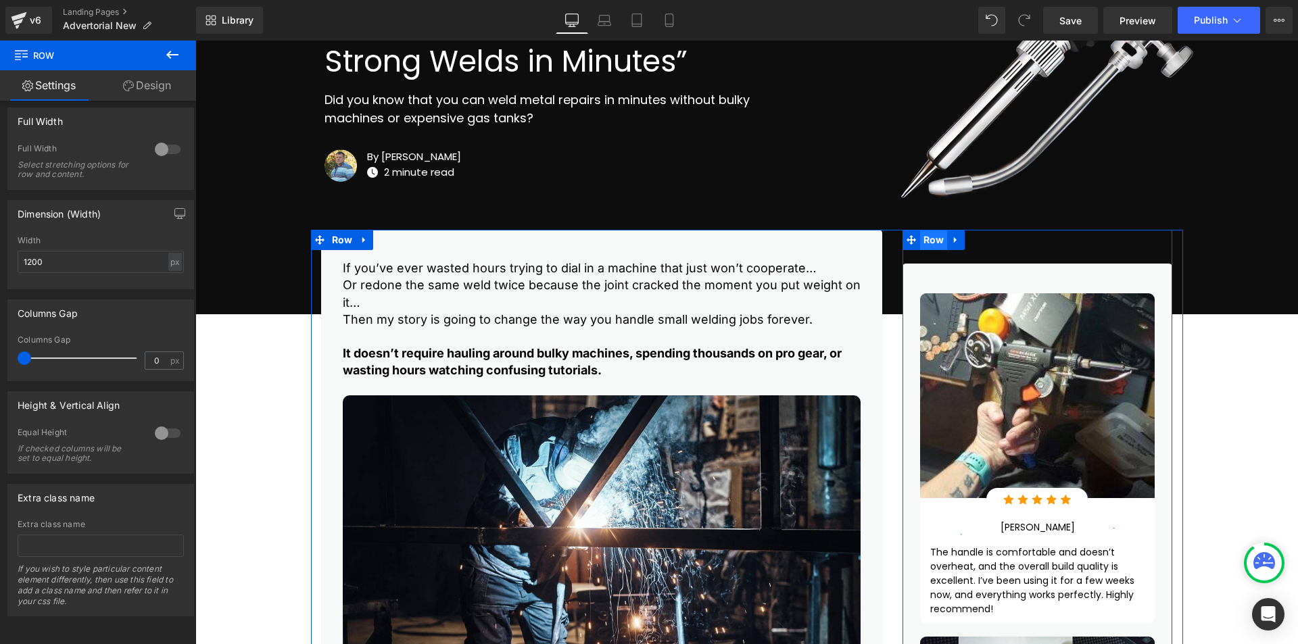
click at [932, 240] on span "Row" at bounding box center [934, 240] width 28 height 20
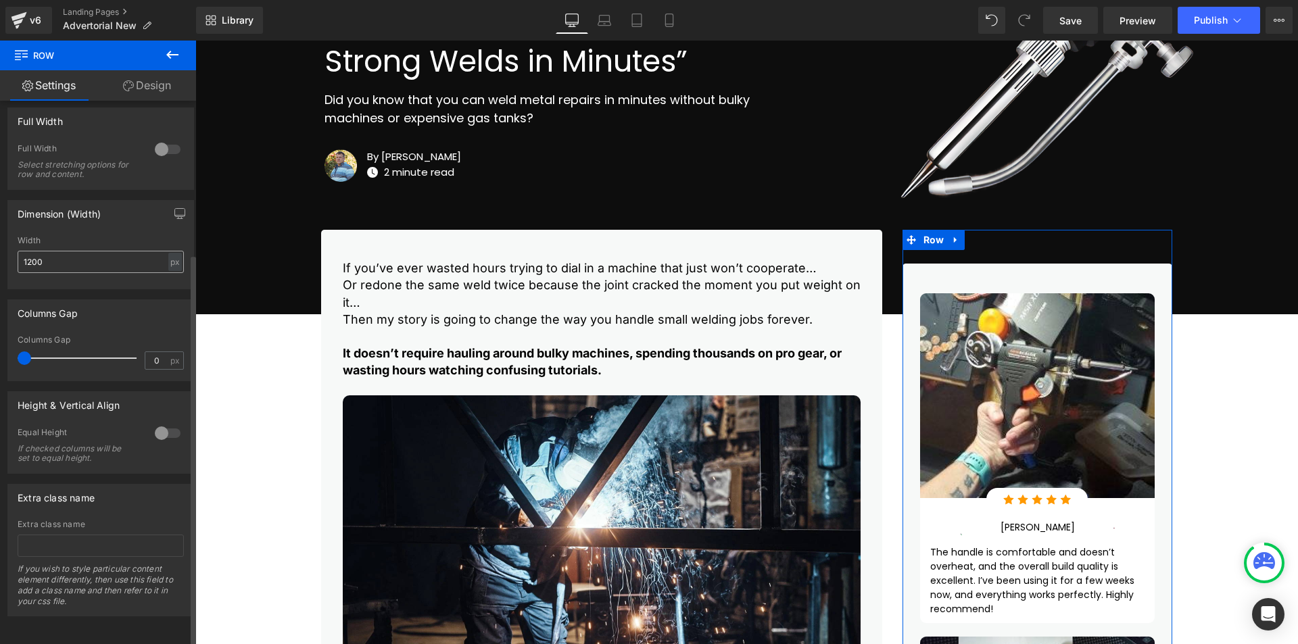
scroll to position [0, 0]
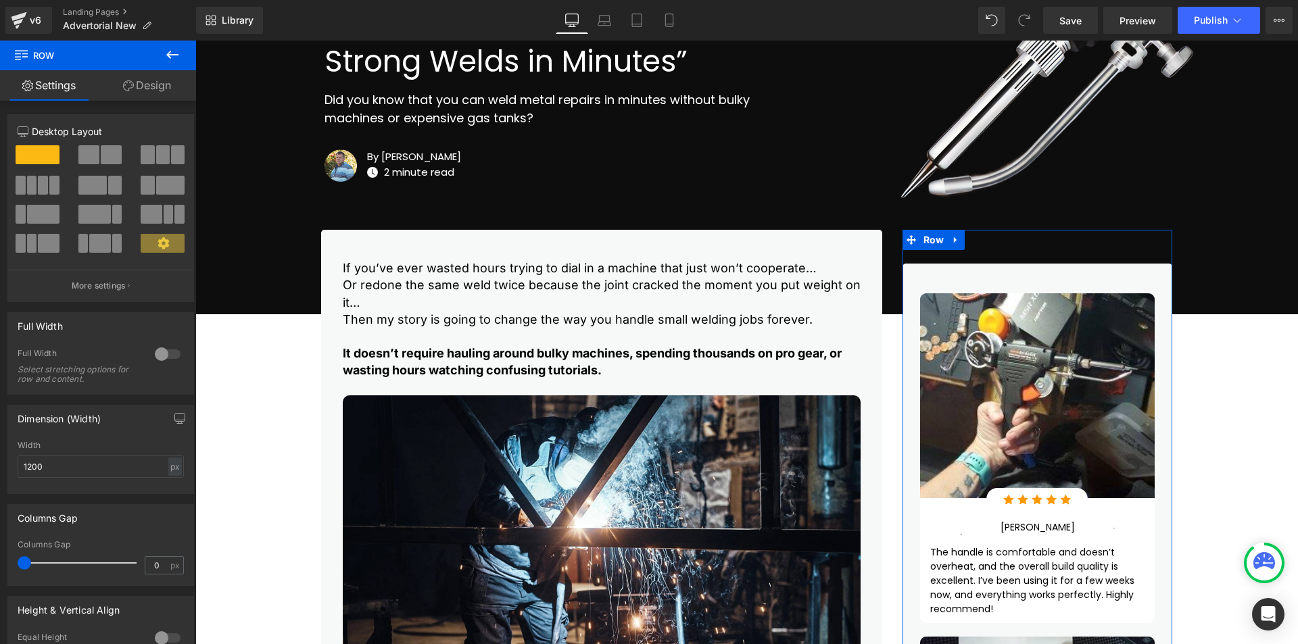
click at [149, 87] on link "Design" at bounding box center [147, 85] width 98 height 30
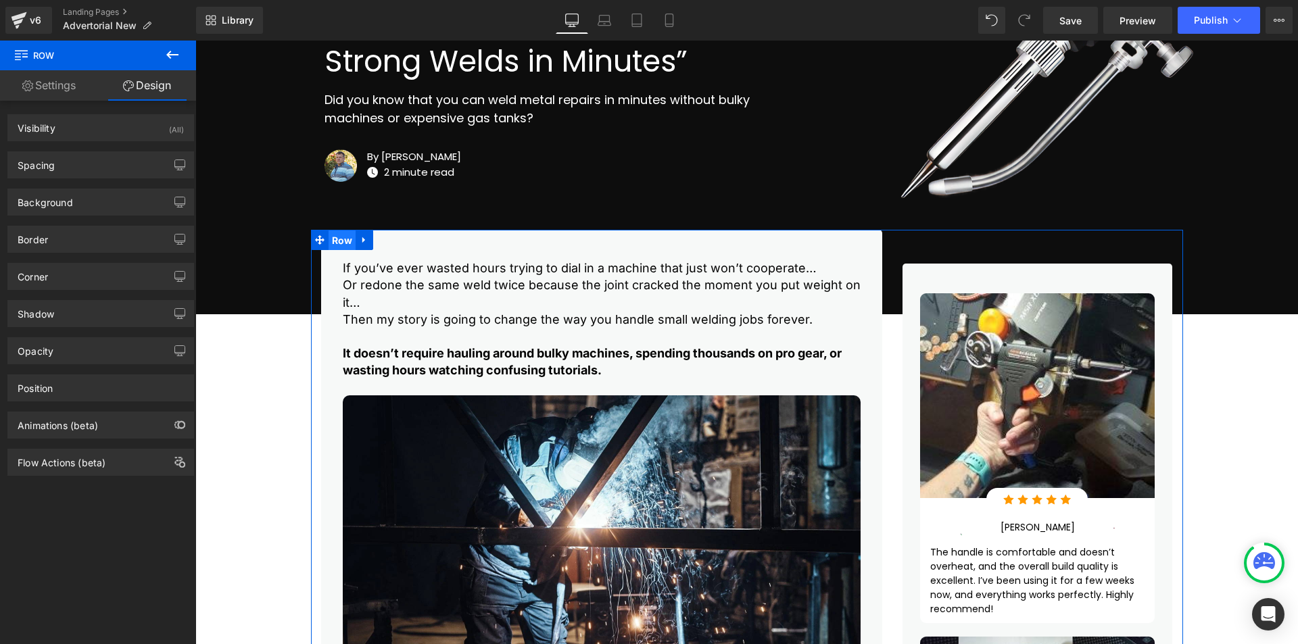
click at [338, 247] on span "Row" at bounding box center [343, 241] width 28 height 20
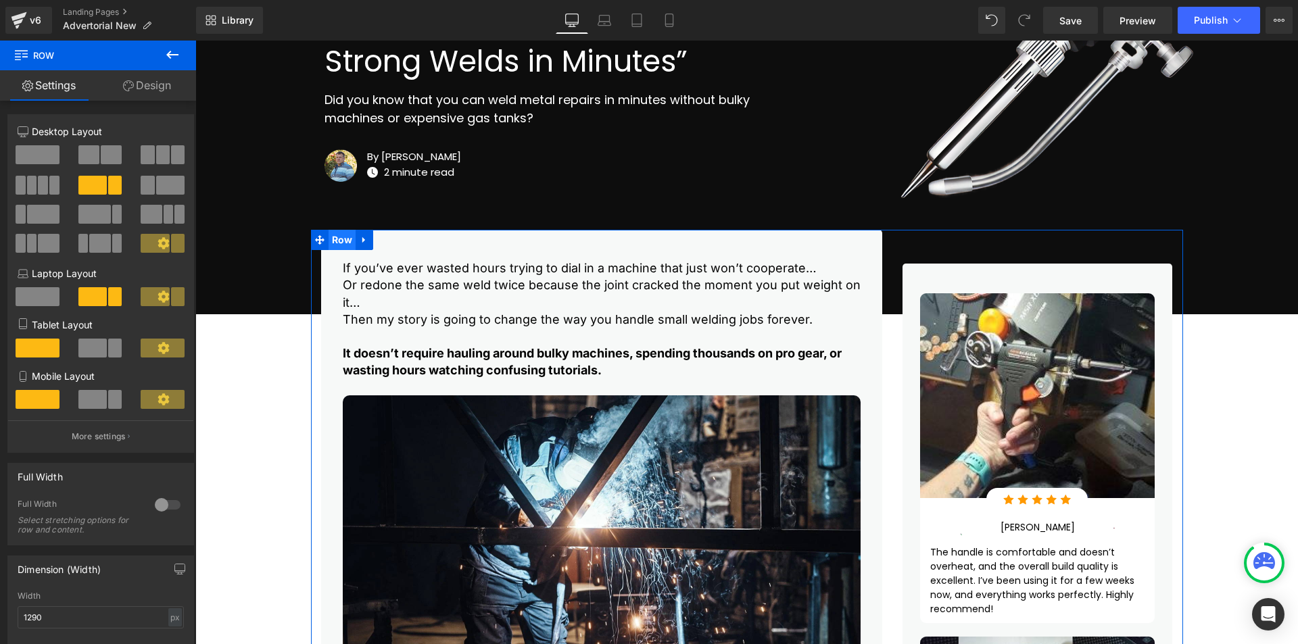
click at [337, 247] on span "Row" at bounding box center [343, 240] width 28 height 20
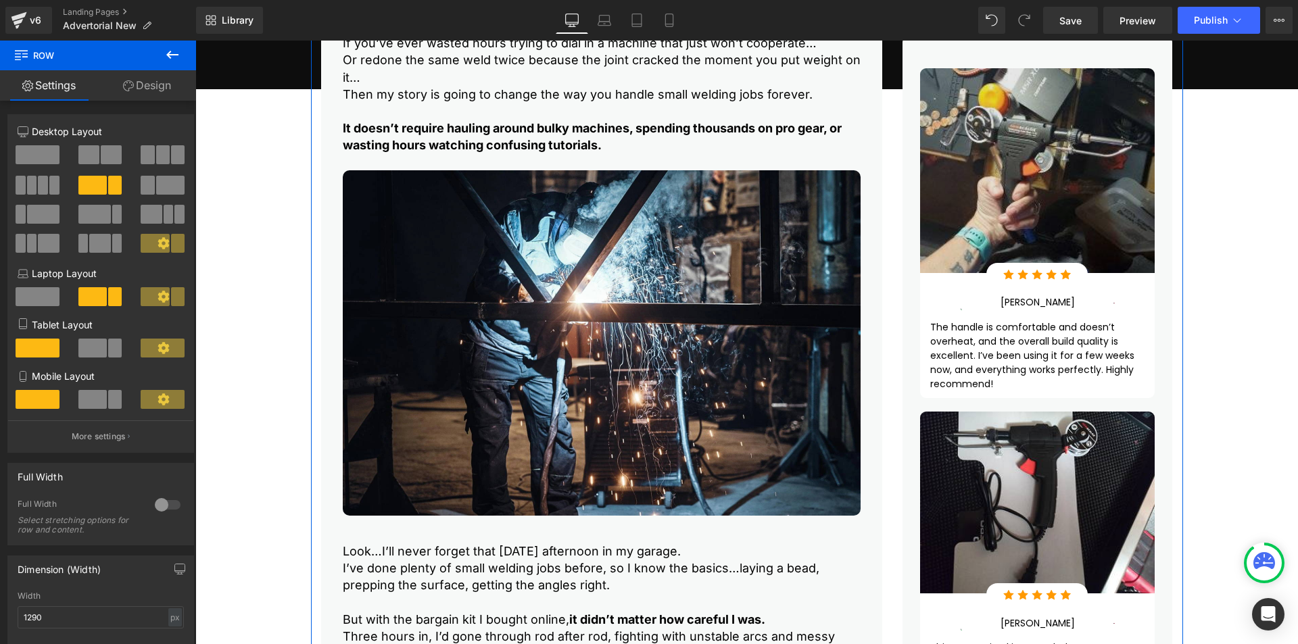
scroll to position [451, 0]
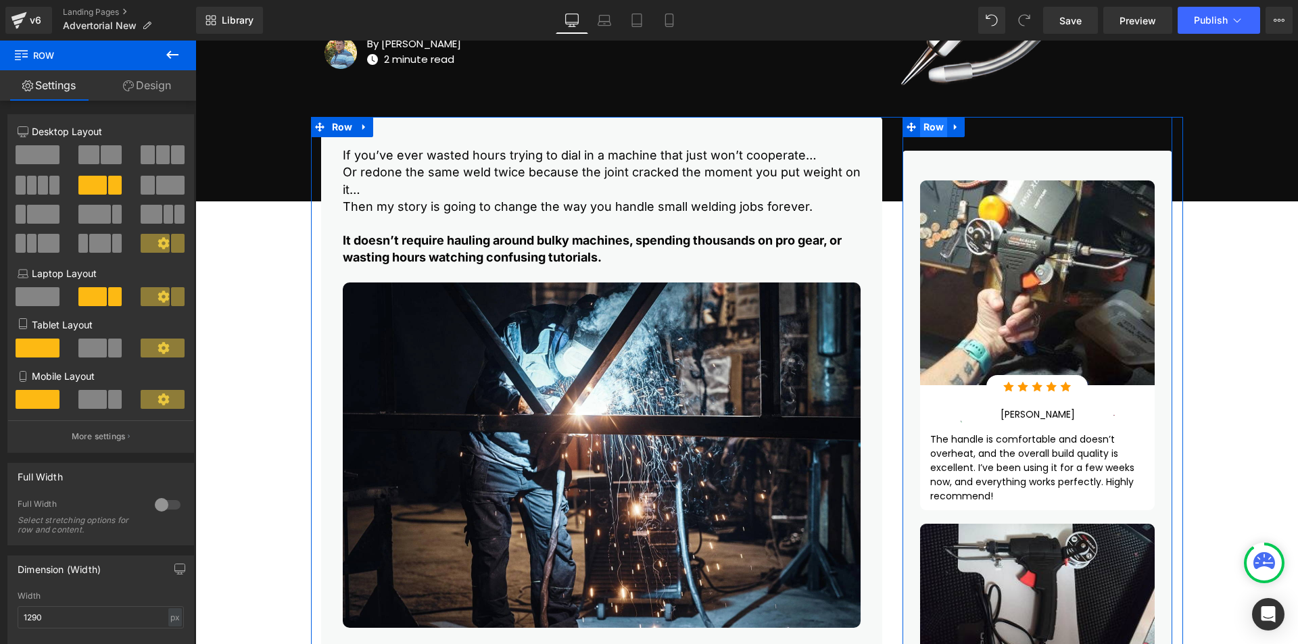
click at [930, 128] on span "Row" at bounding box center [934, 127] width 28 height 20
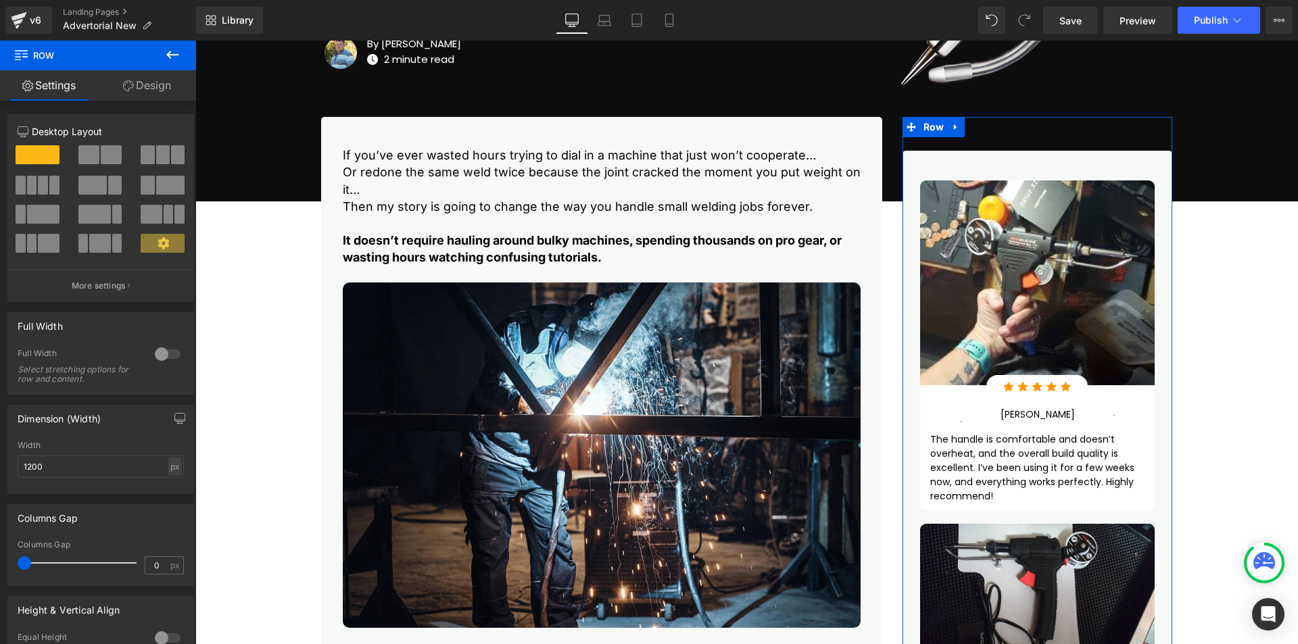
scroll to position [113, 0]
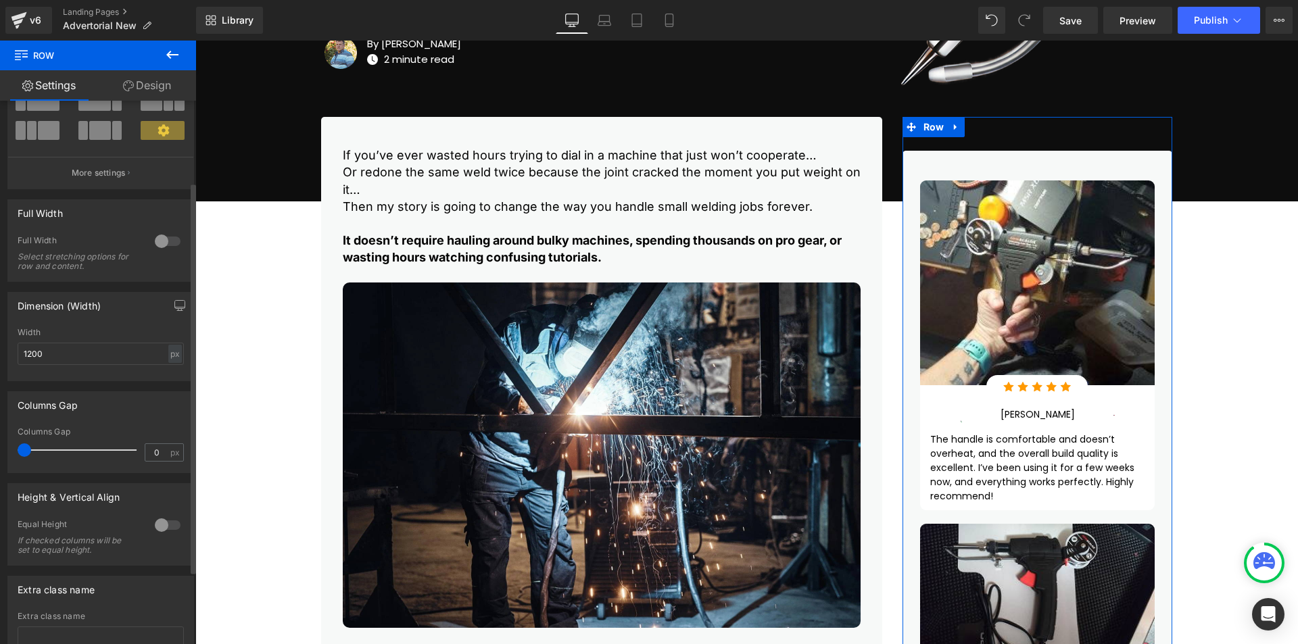
click at [158, 524] on div at bounding box center [167, 525] width 32 height 22
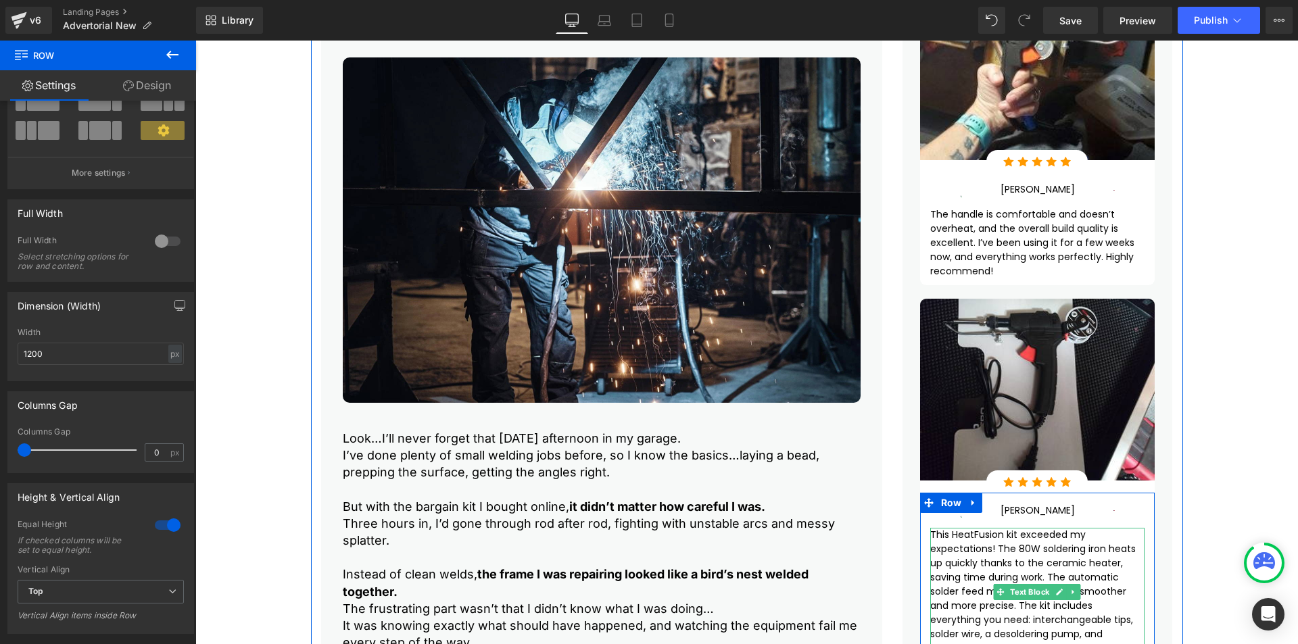
scroll to position [451, 0]
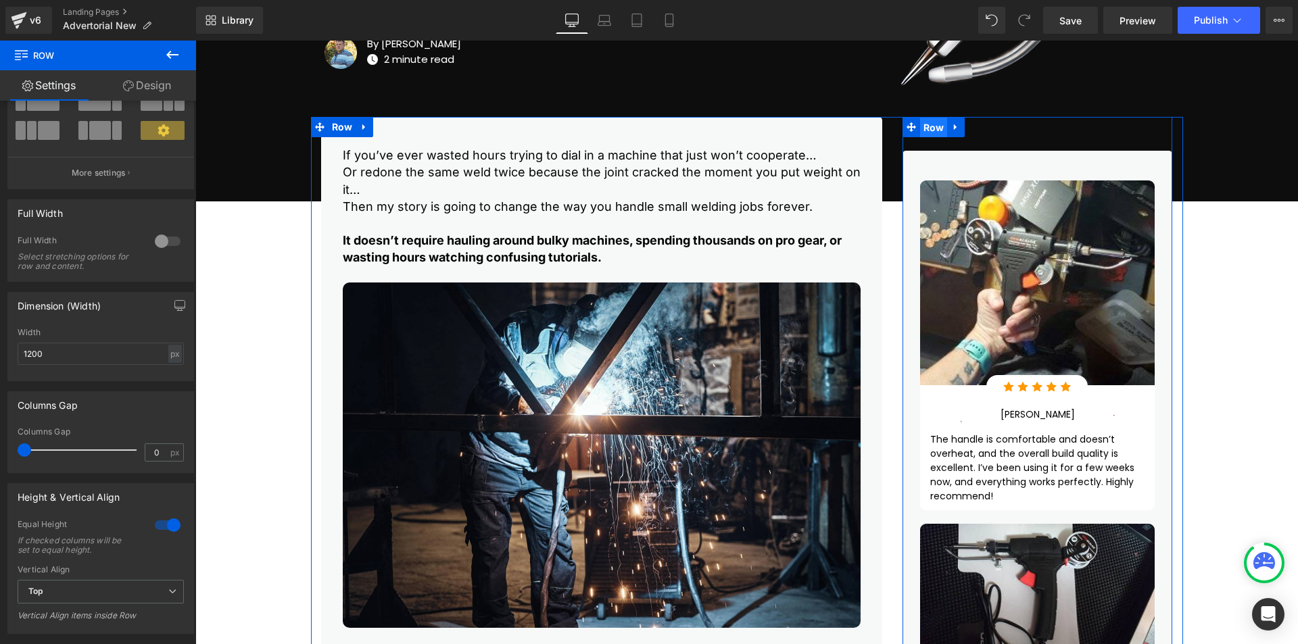
click at [928, 130] on span "Row" at bounding box center [934, 128] width 28 height 20
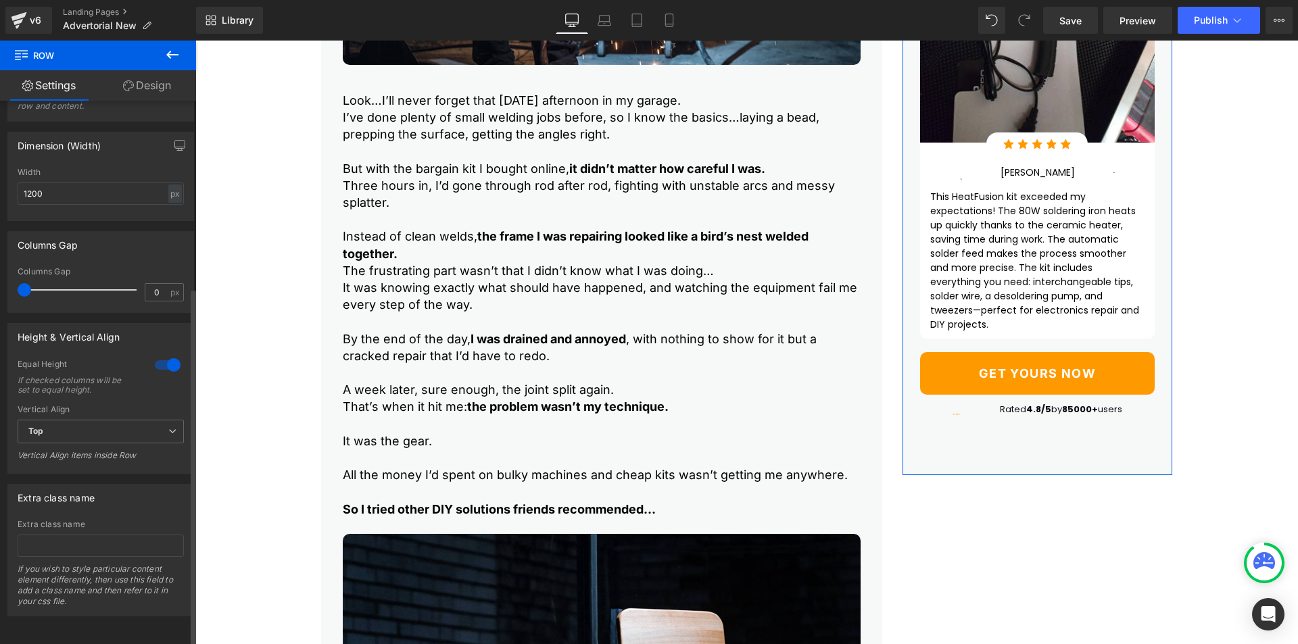
scroll to position [283, 0]
click at [153, 431] on span "Top" at bounding box center [101, 432] width 166 height 24
click at [135, 468] on li "Middle" at bounding box center [98, 476] width 161 height 20
click at [137, 426] on span "Middle" at bounding box center [101, 432] width 166 height 24
click at [135, 446] on li "Top" at bounding box center [98, 456] width 161 height 20
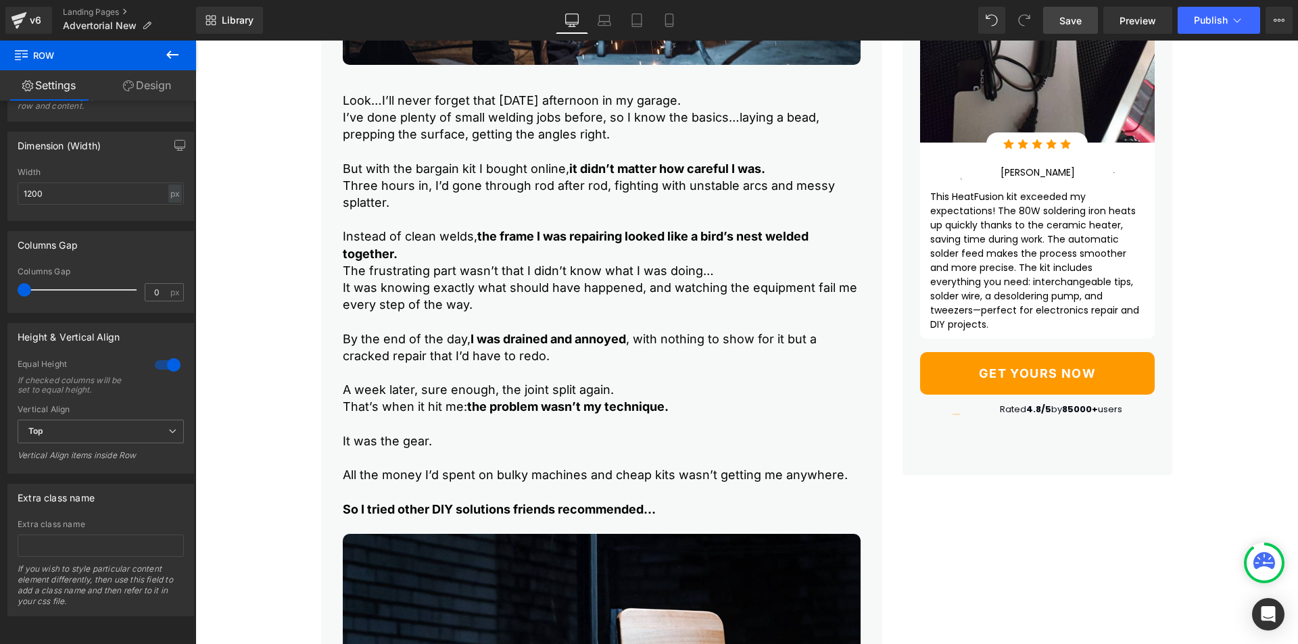
click at [1077, 22] on span "Save" at bounding box center [1070, 21] width 22 height 14
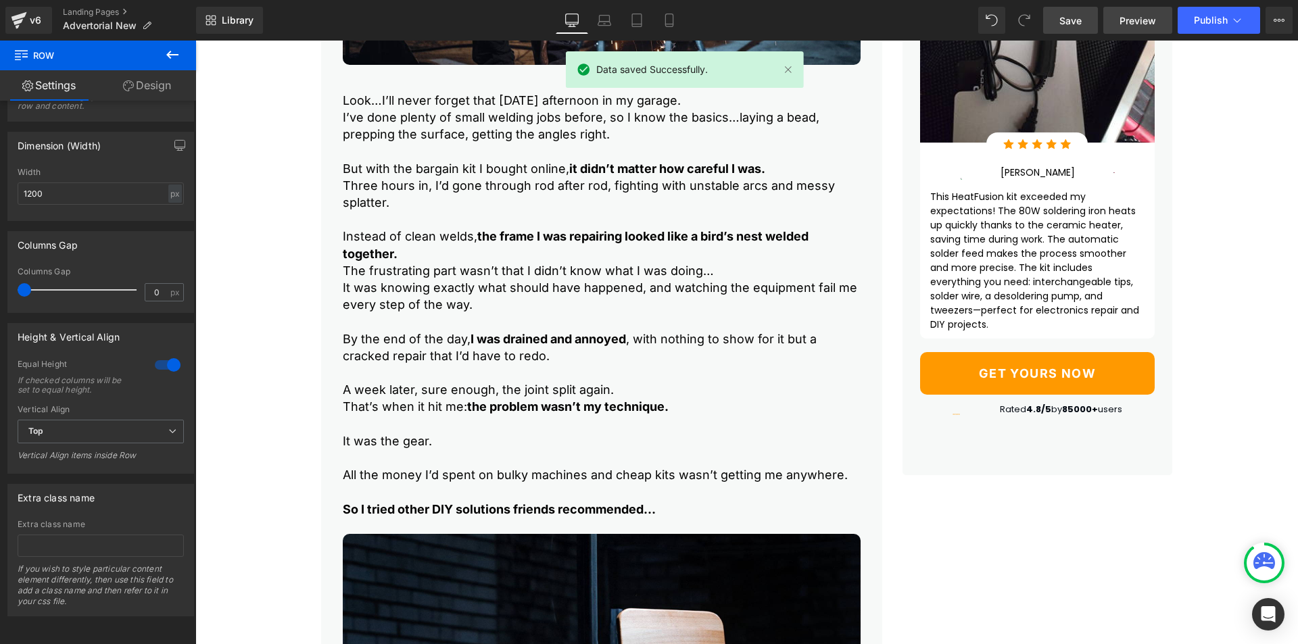
click at [1108, 20] on link "Preview" at bounding box center [1137, 20] width 69 height 27
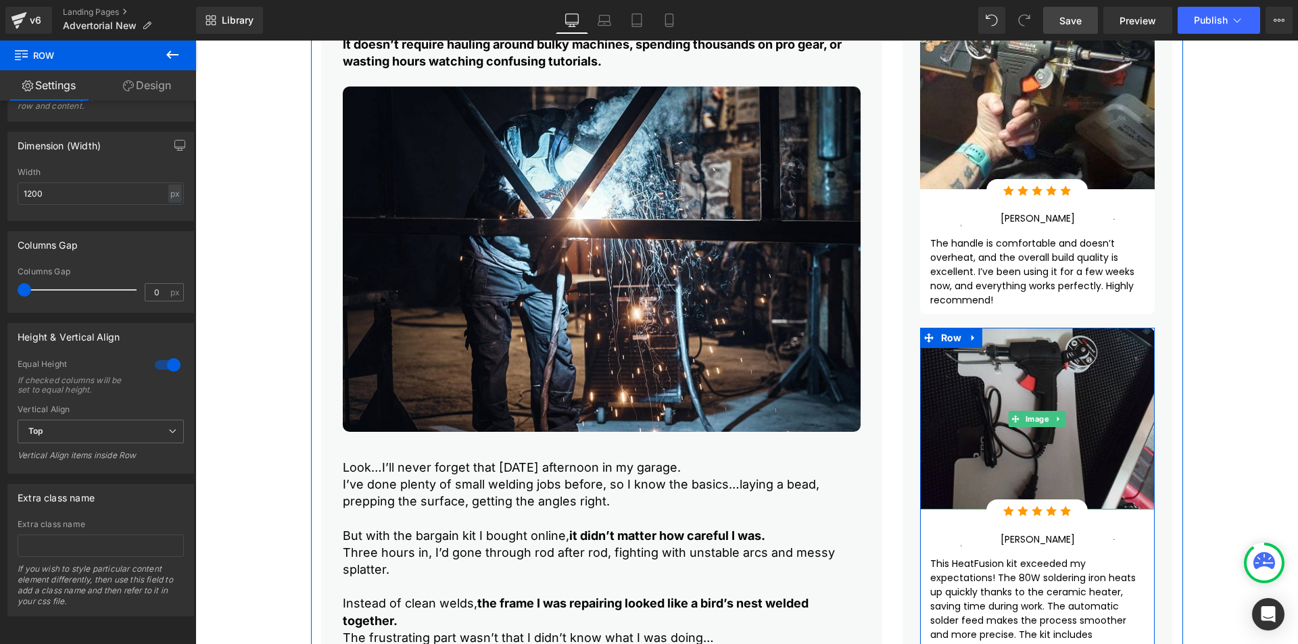
scroll to position [451, 0]
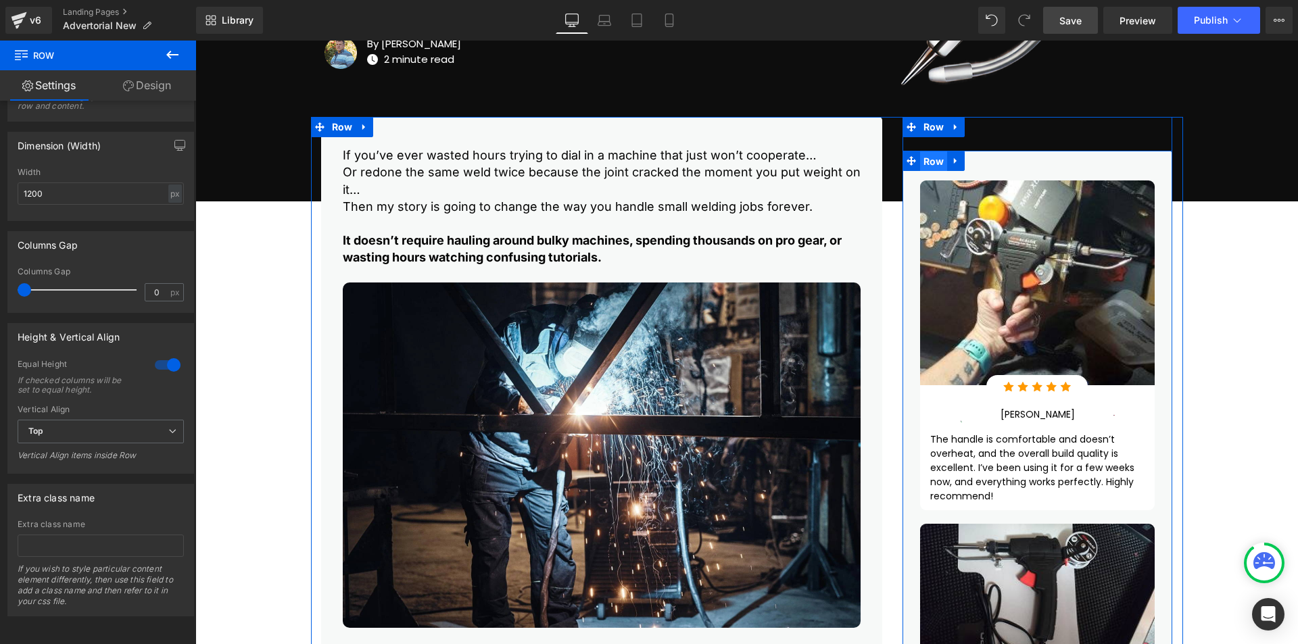
click at [928, 160] on span "Row" at bounding box center [934, 161] width 28 height 20
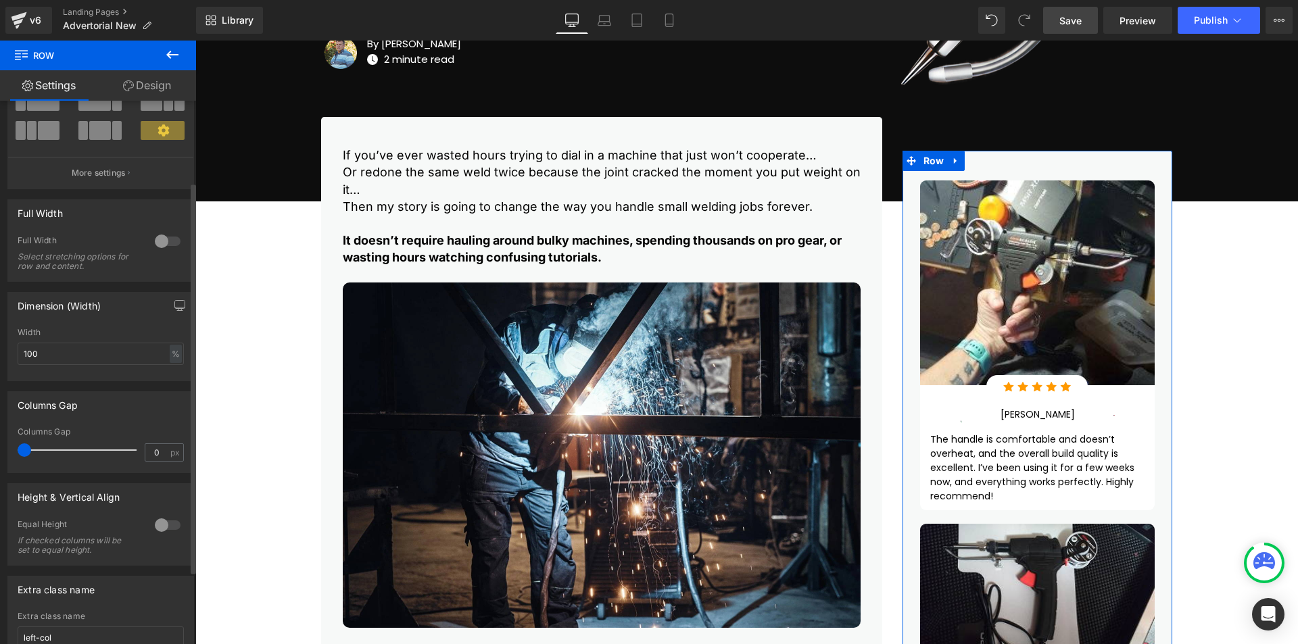
scroll to position [215, 0]
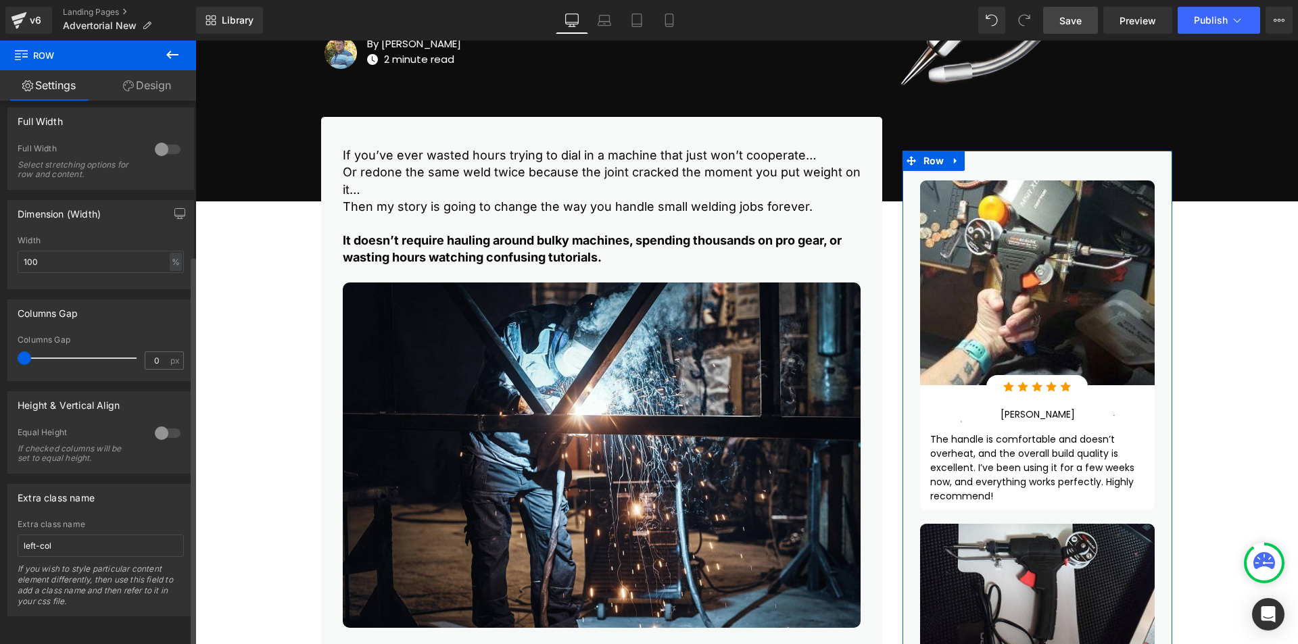
click at [160, 423] on div at bounding box center [167, 434] width 32 height 22
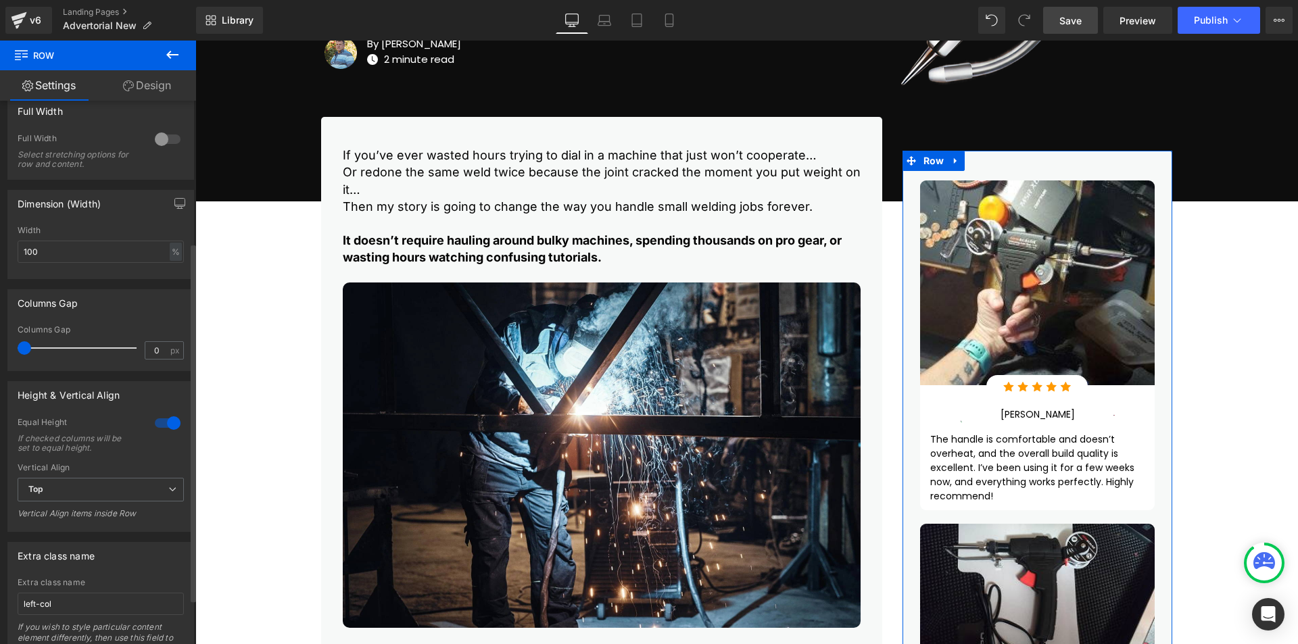
click at [160, 421] on div at bounding box center [167, 423] width 32 height 22
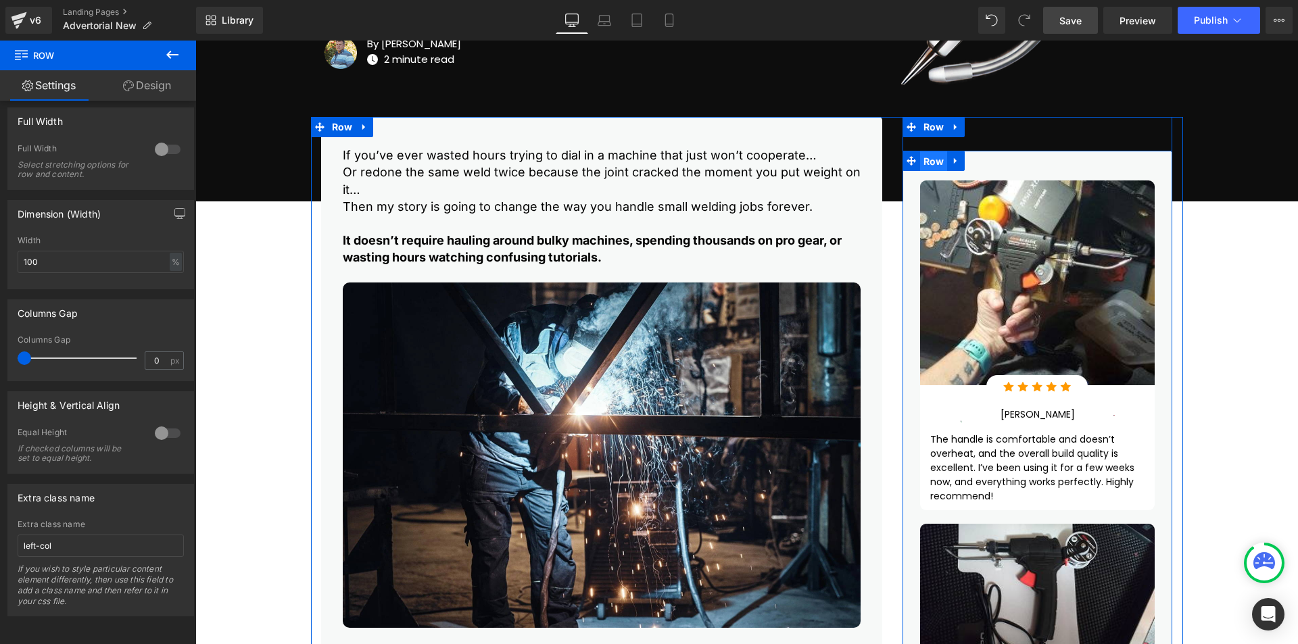
click at [928, 161] on span "Row" at bounding box center [934, 161] width 28 height 20
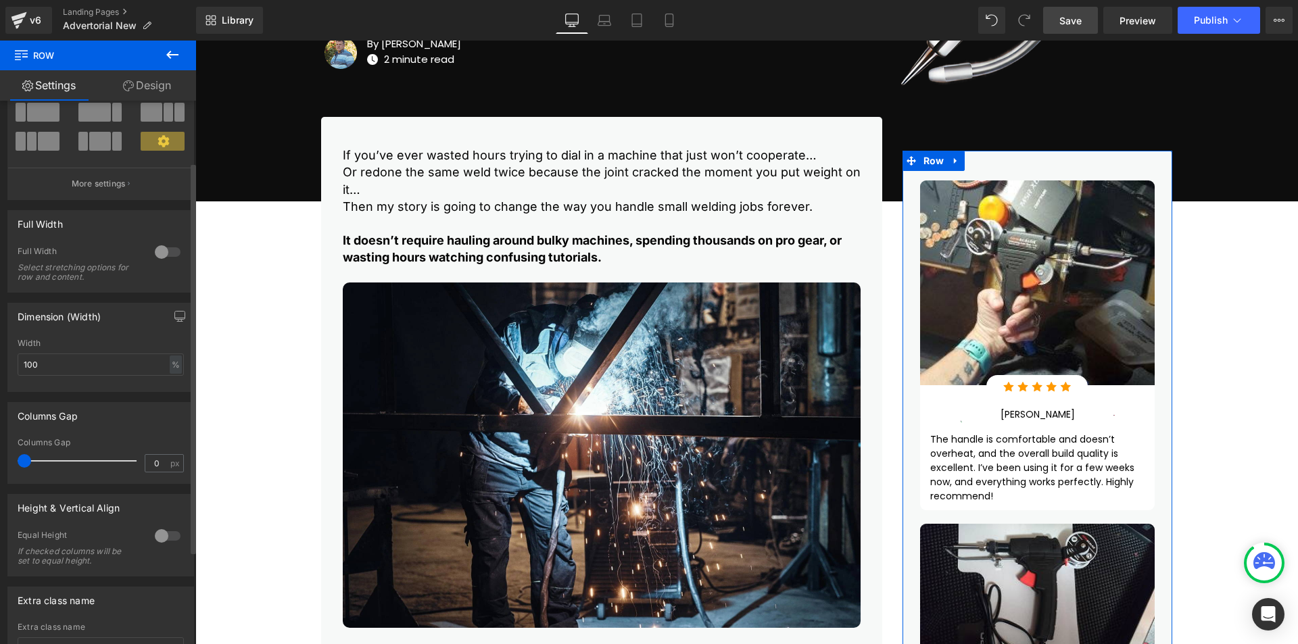
scroll to position [0, 0]
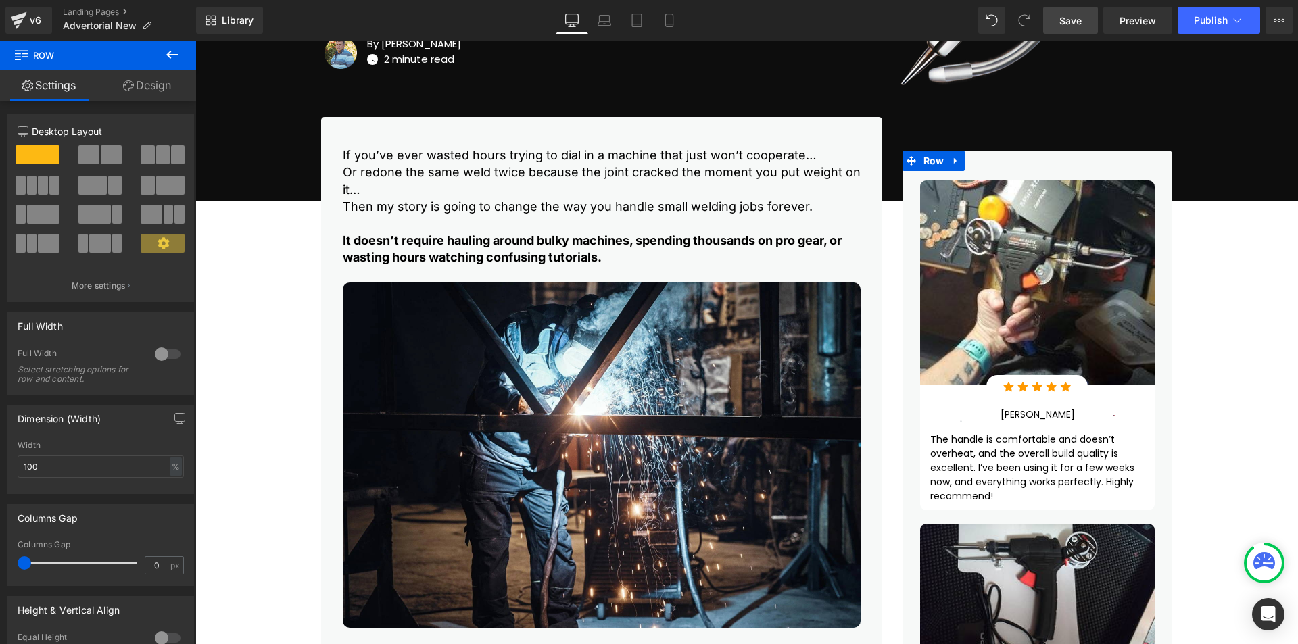
click at [155, 78] on link "Design" at bounding box center [147, 85] width 98 height 30
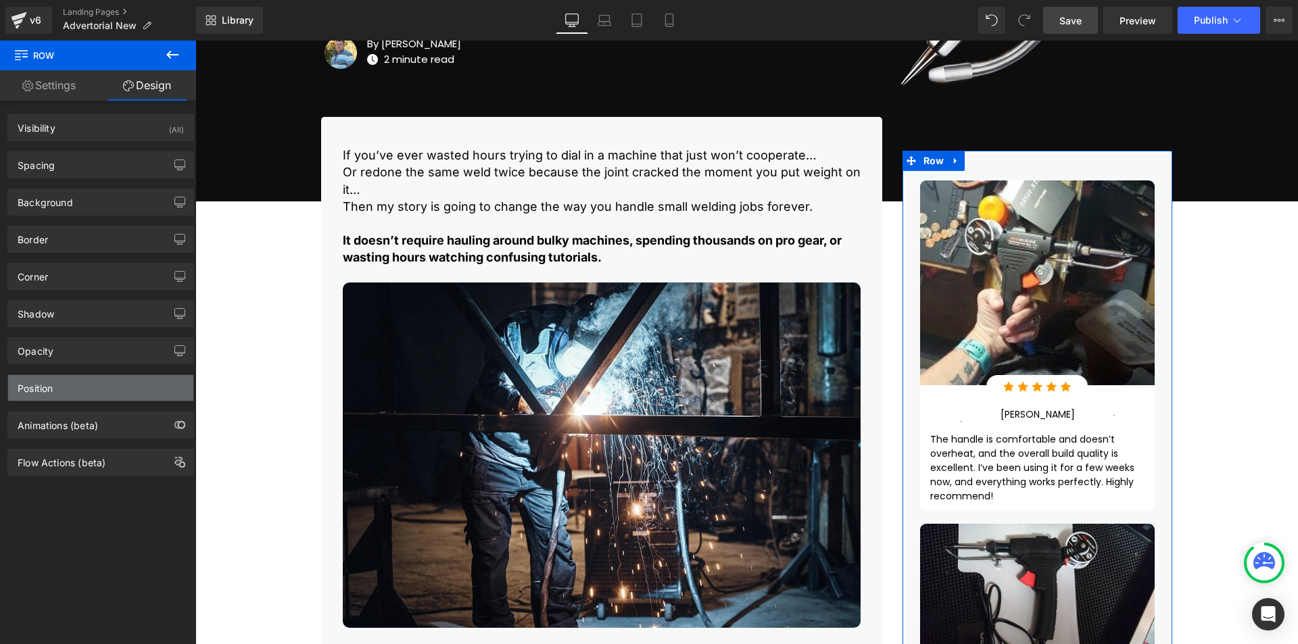
click at [105, 388] on div "Position" at bounding box center [100, 388] width 185 height 26
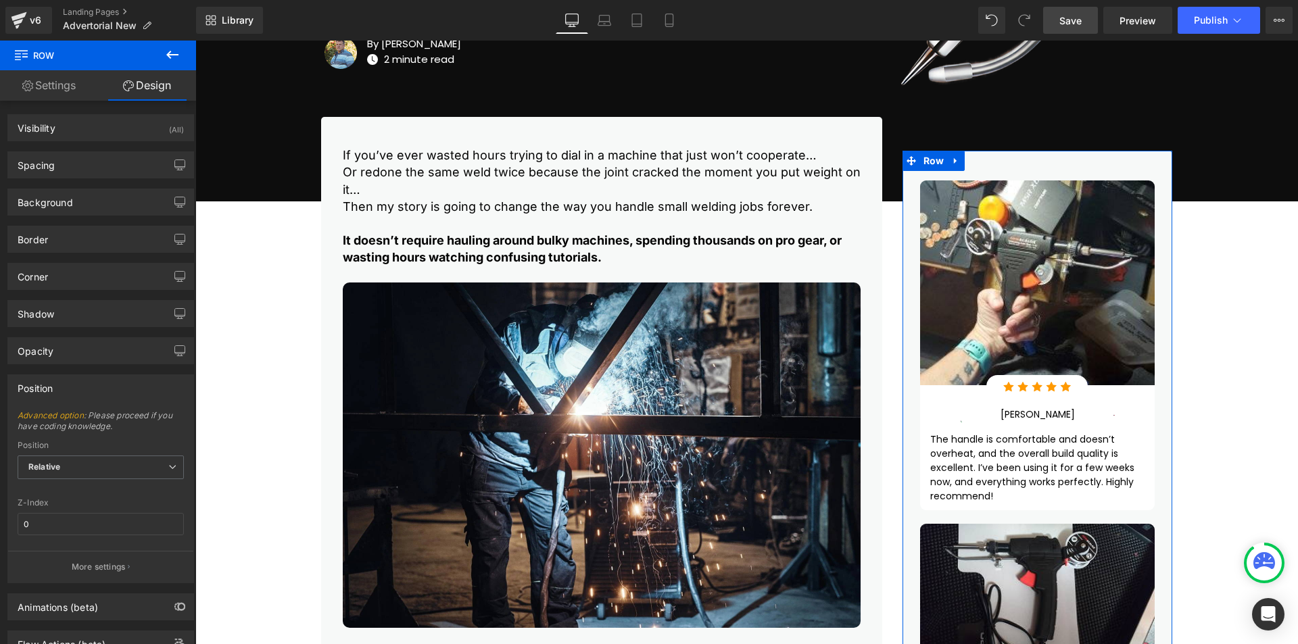
click at [114, 487] on div at bounding box center [101, 490] width 166 height 9
click at [113, 466] on span "Relative" at bounding box center [101, 468] width 166 height 24
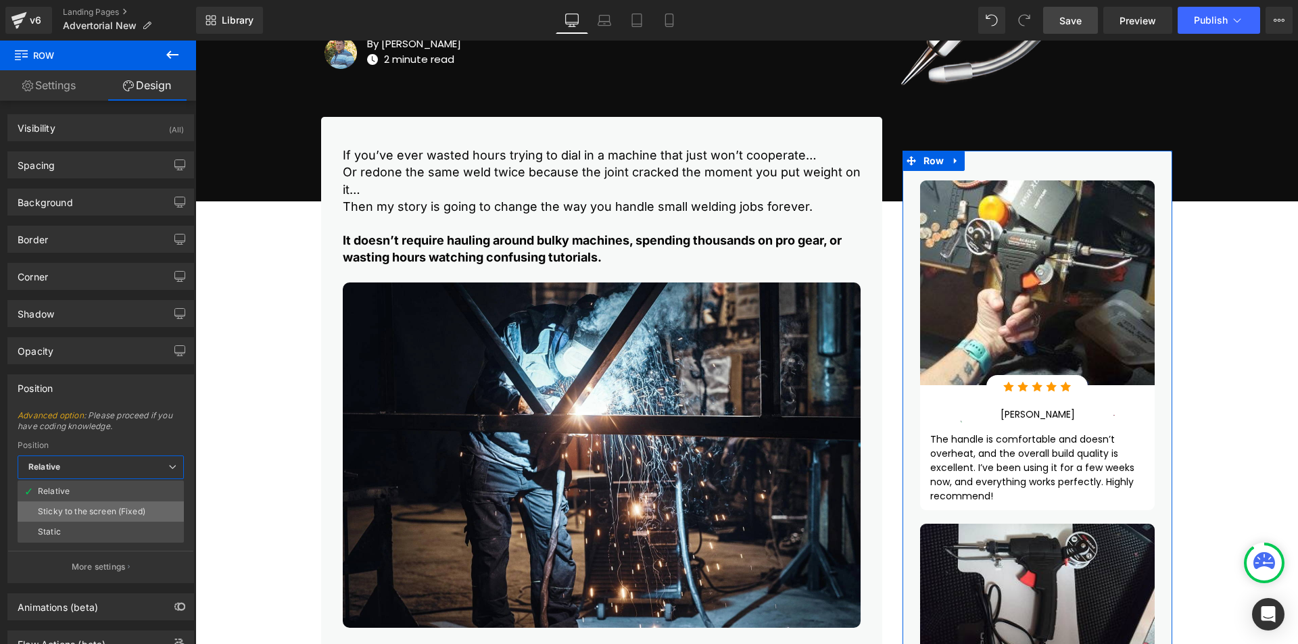
click at [82, 513] on div "Sticky to the screen (Fixed)" at bounding box center [91, 511] width 107 height 9
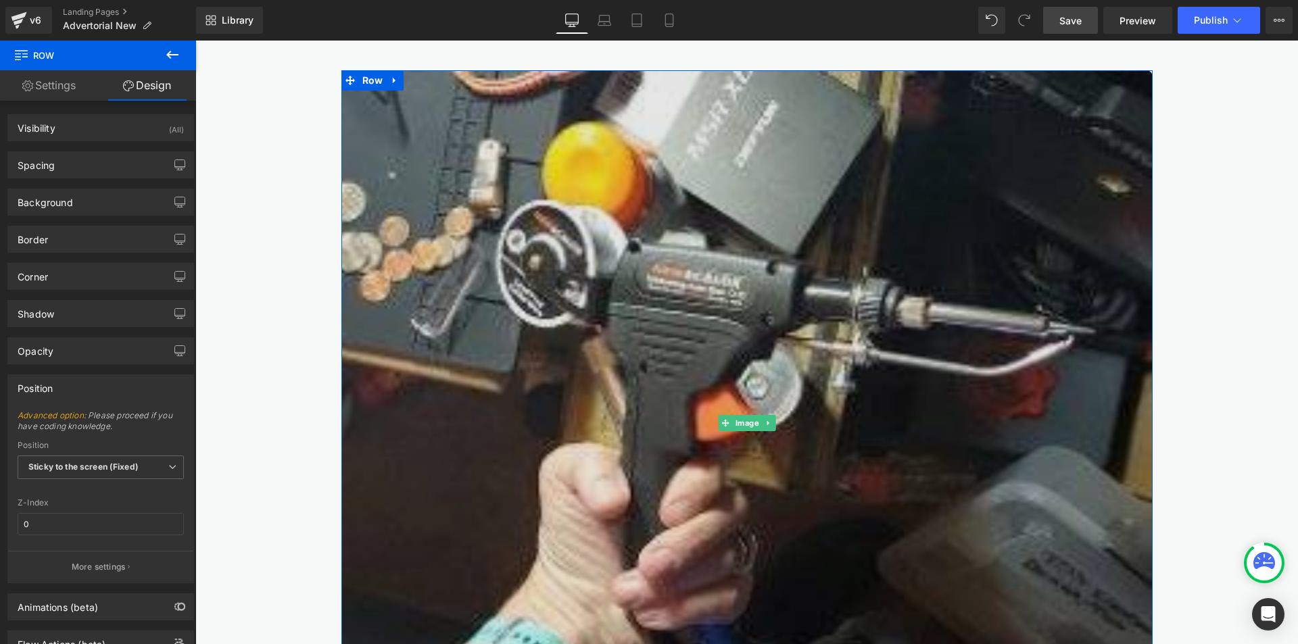
scroll to position [563, 0]
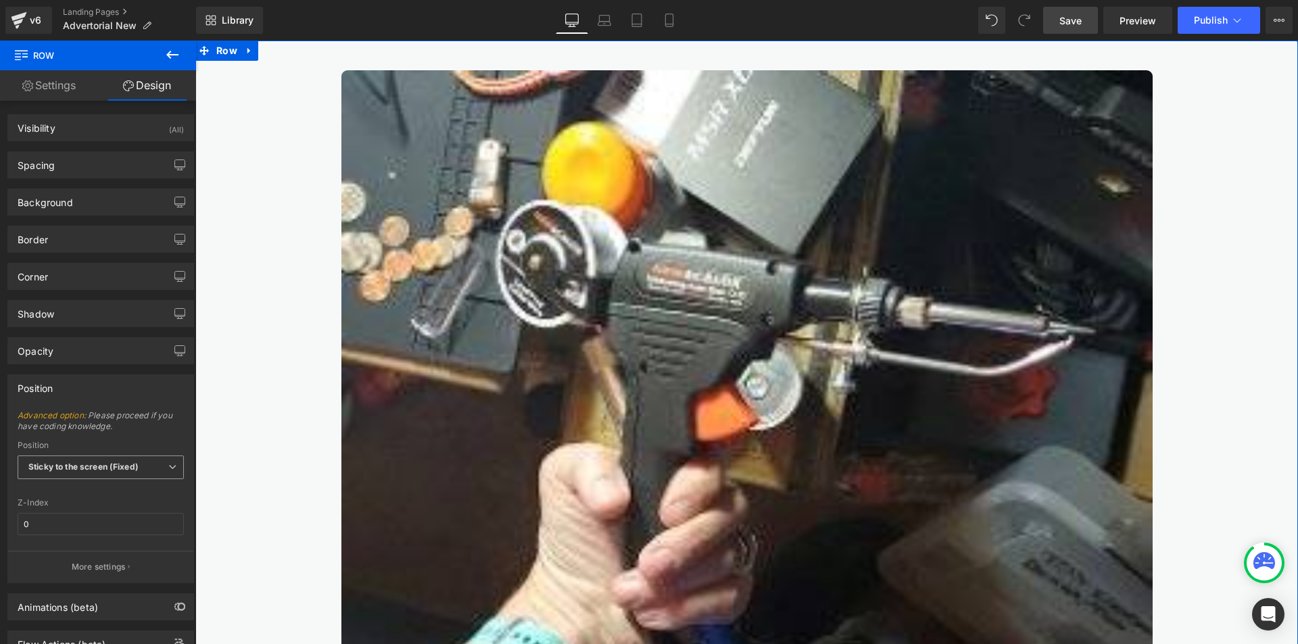
click at [130, 477] on span "Sticky to the screen (Fixed)" at bounding box center [101, 468] width 166 height 24
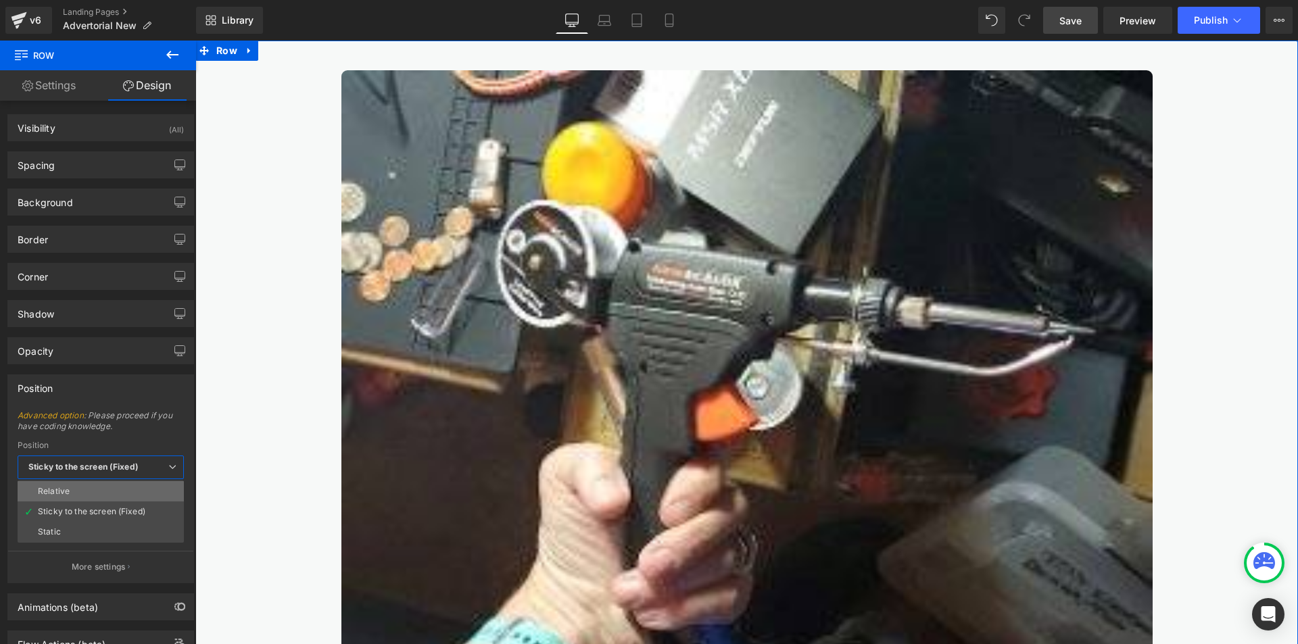
click at [121, 495] on li "Relative" at bounding box center [101, 491] width 166 height 20
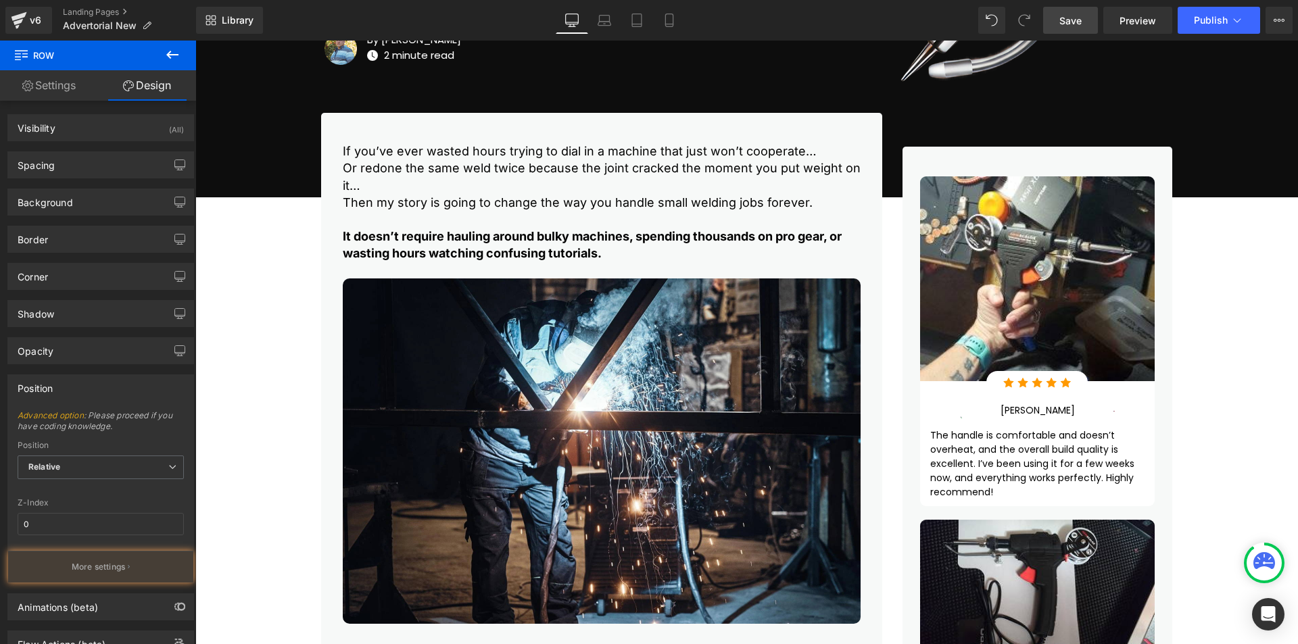
scroll to position [338, 0]
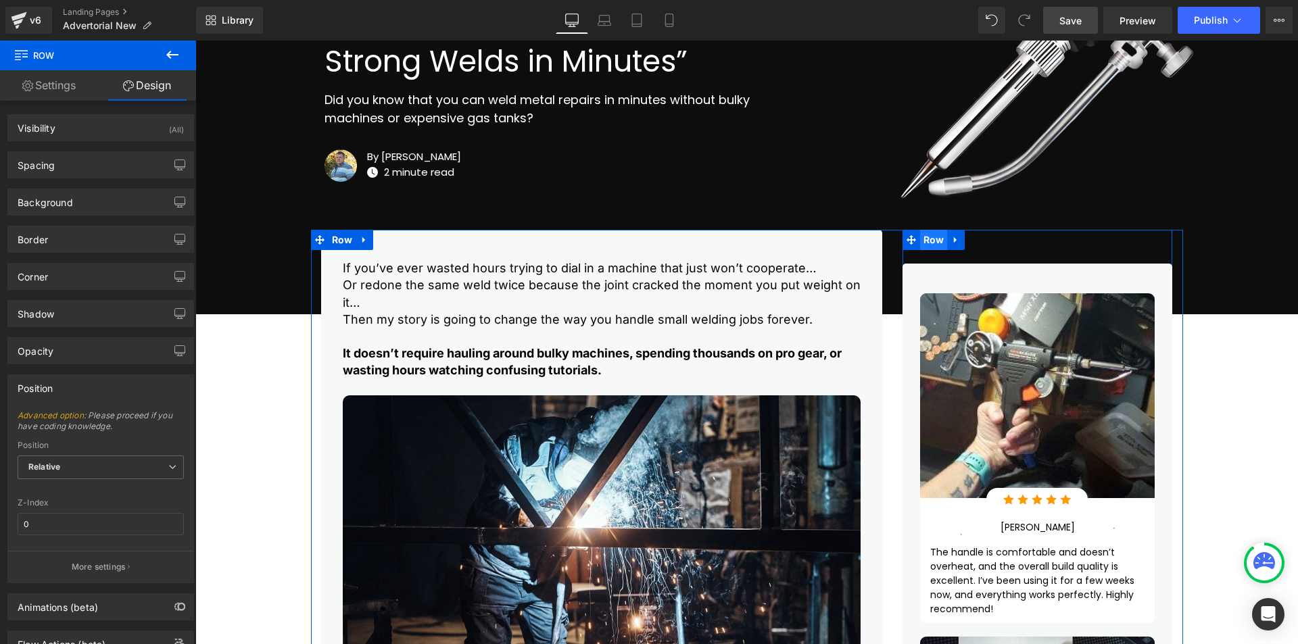
click at [934, 245] on span "Row" at bounding box center [934, 240] width 28 height 20
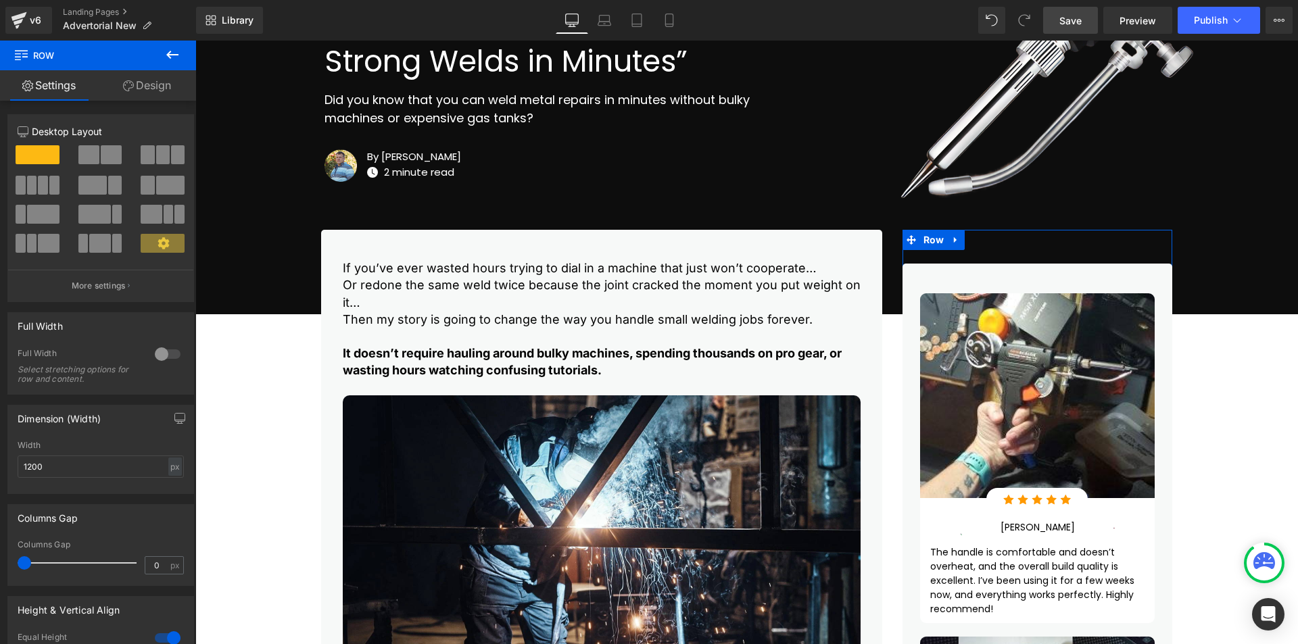
click at [161, 81] on link "Design" at bounding box center [147, 85] width 98 height 30
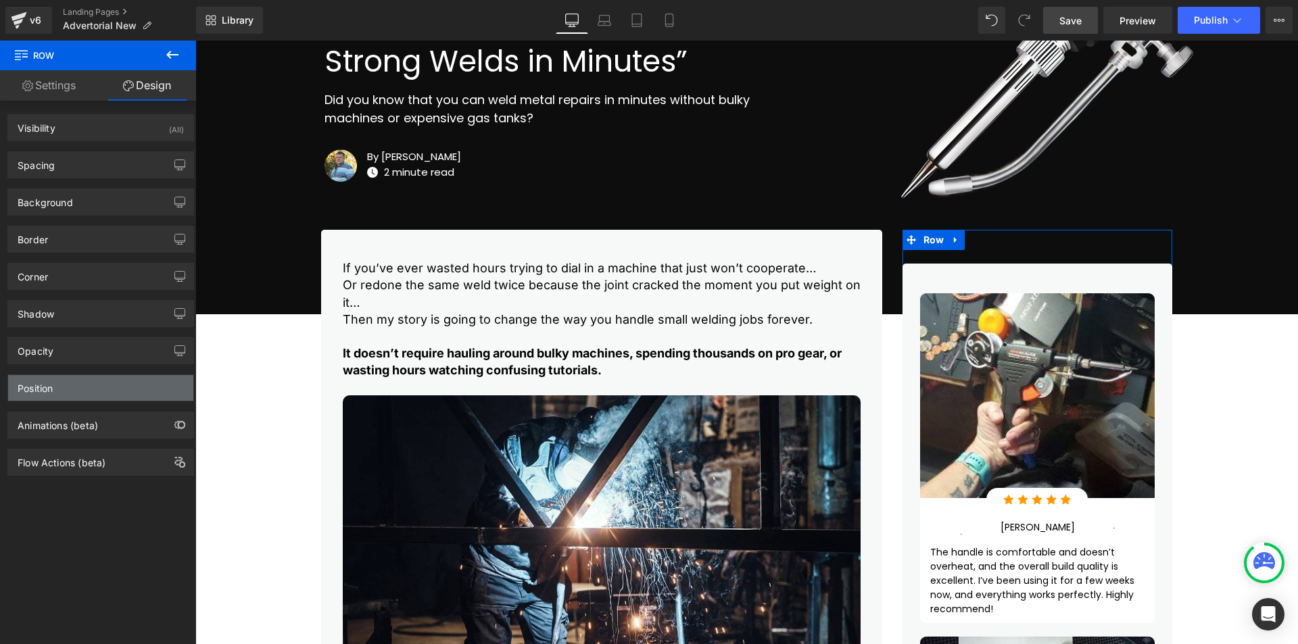
click at [91, 390] on div "Position" at bounding box center [100, 388] width 185 height 26
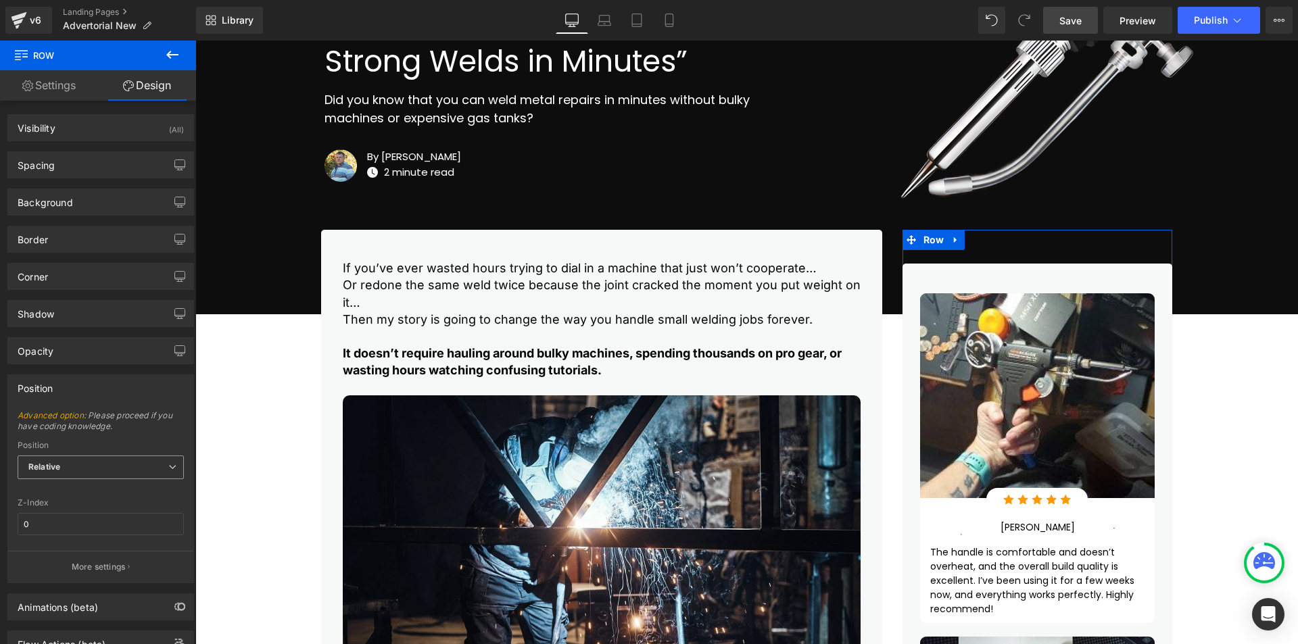
click at [91, 473] on span "Relative" at bounding box center [101, 468] width 166 height 24
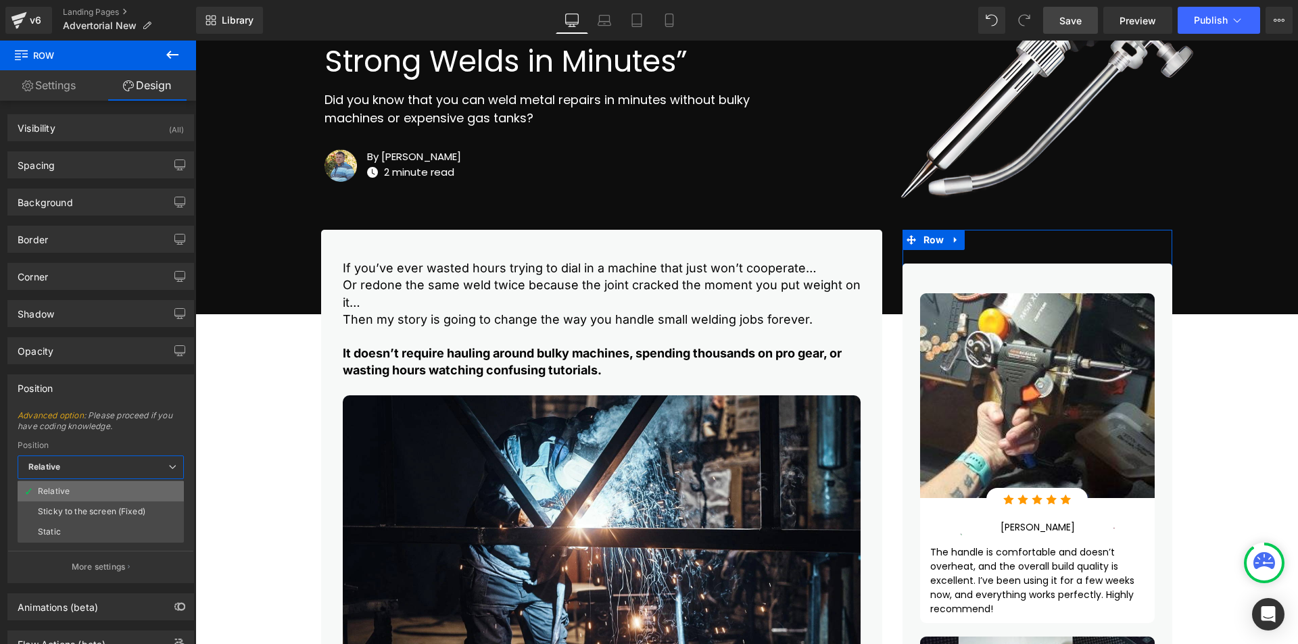
click at [86, 495] on li "Relative" at bounding box center [101, 491] width 166 height 20
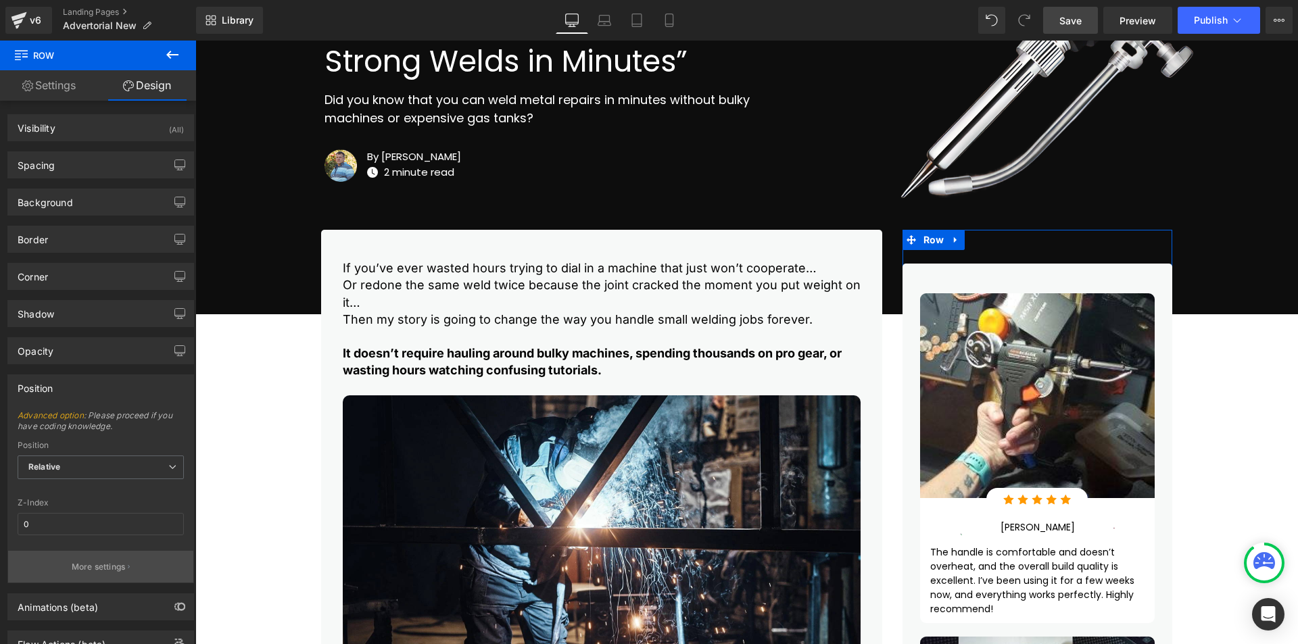
click at [101, 563] on p "More settings" at bounding box center [99, 567] width 54 height 12
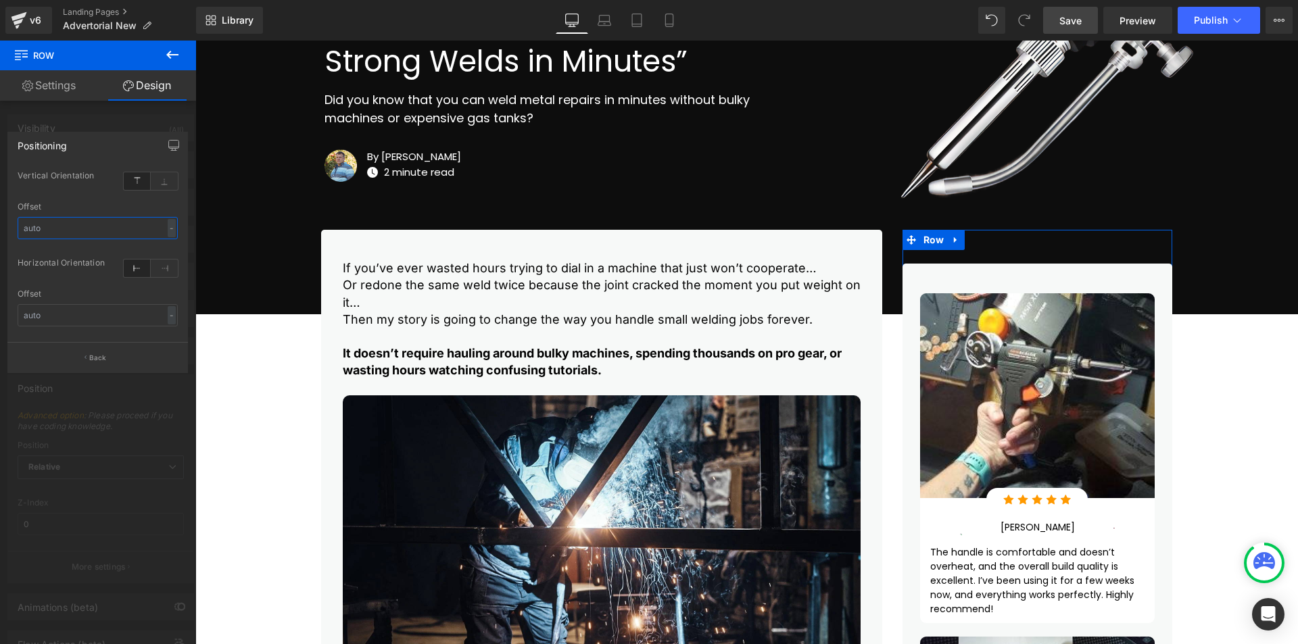
click at [110, 232] on input "text" at bounding box center [98, 228] width 160 height 22
type input "0"
click at [104, 313] on input "text" at bounding box center [98, 315] width 160 height 22
type input "0"
click at [106, 362] on button "Back" at bounding box center [97, 357] width 181 height 30
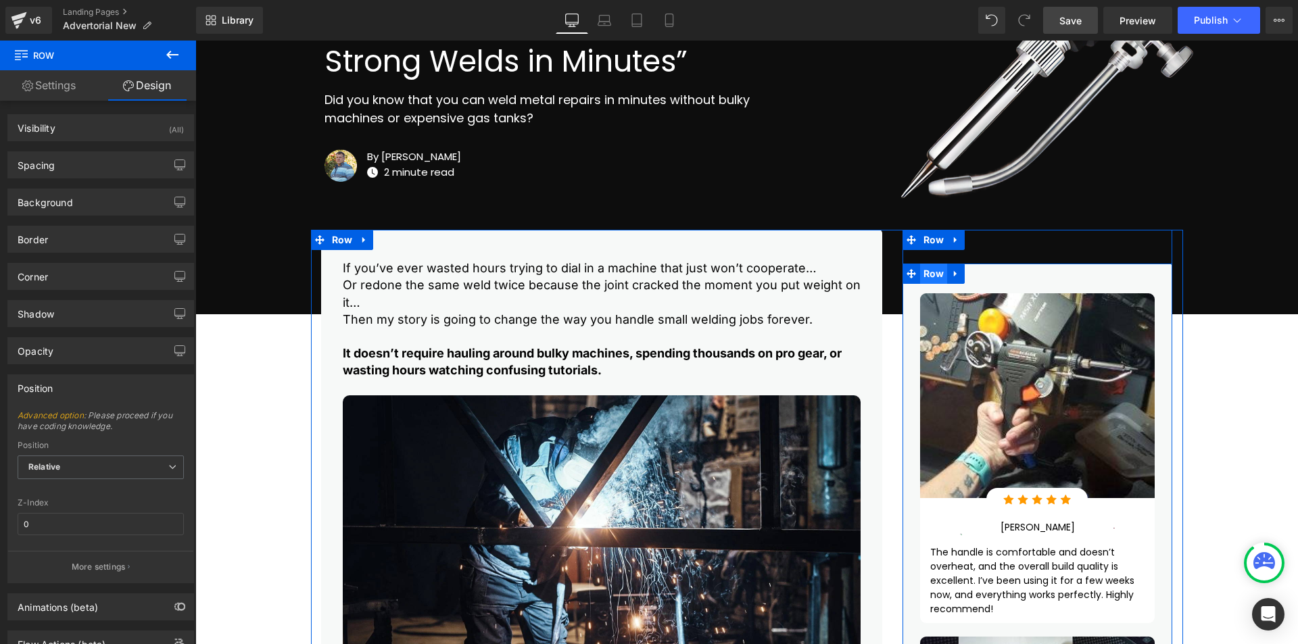
click at [933, 268] on span "Row" at bounding box center [934, 274] width 28 height 20
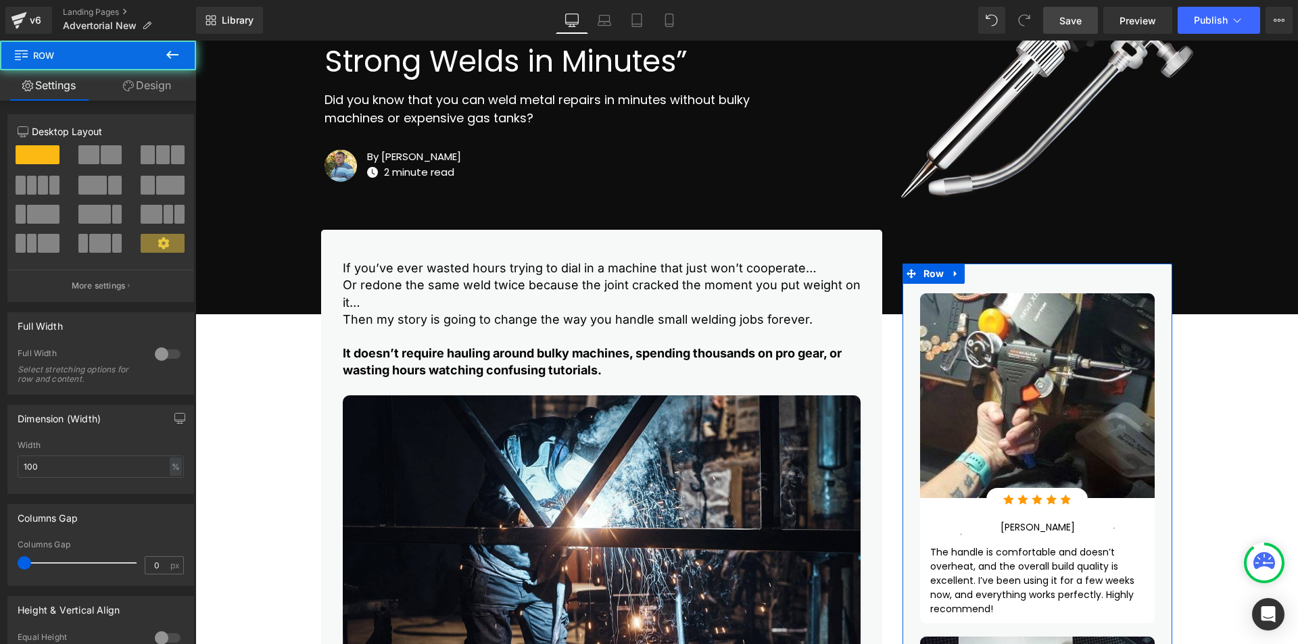
scroll to position [215, 0]
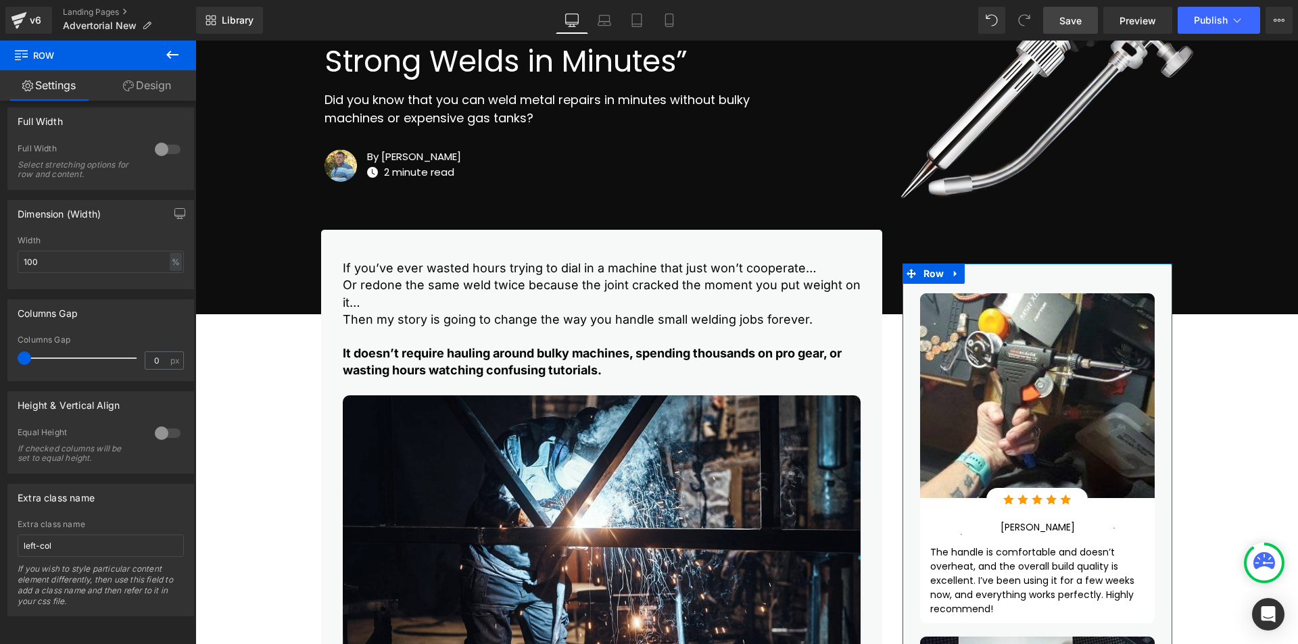
click at [150, 87] on link "Design" at bounding box center [147, 85] width 98 height 30
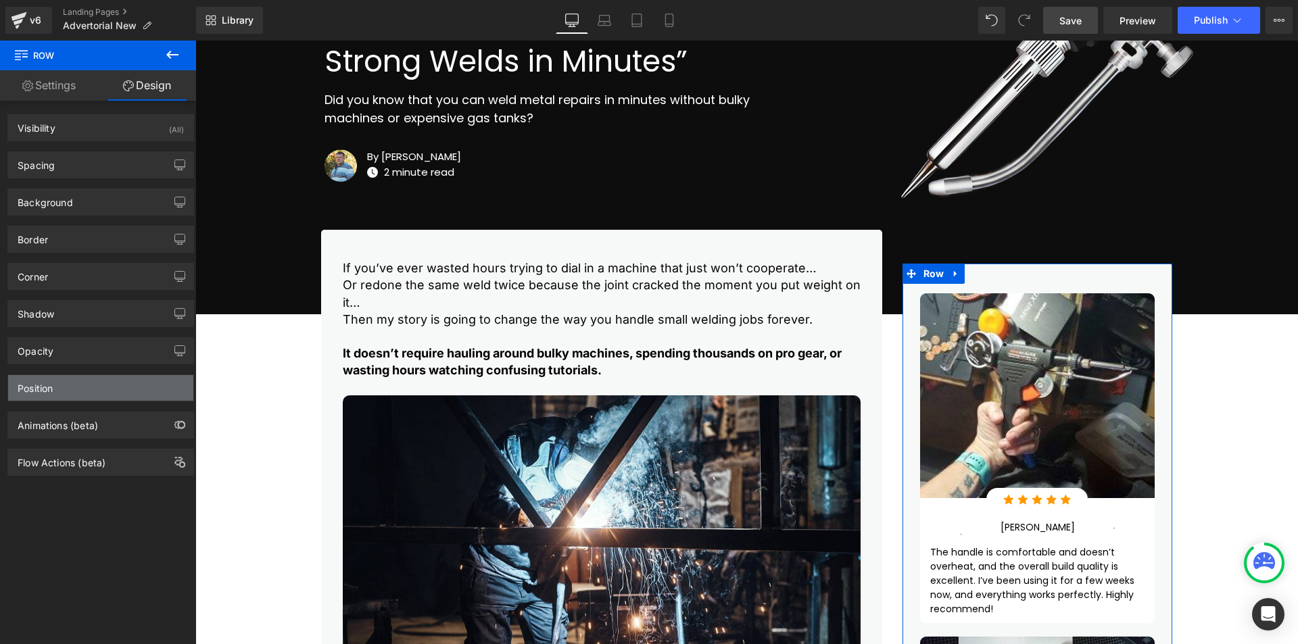
click at [107, 389] on div "Position" at bounding box center [100, 388] width 185 height 26
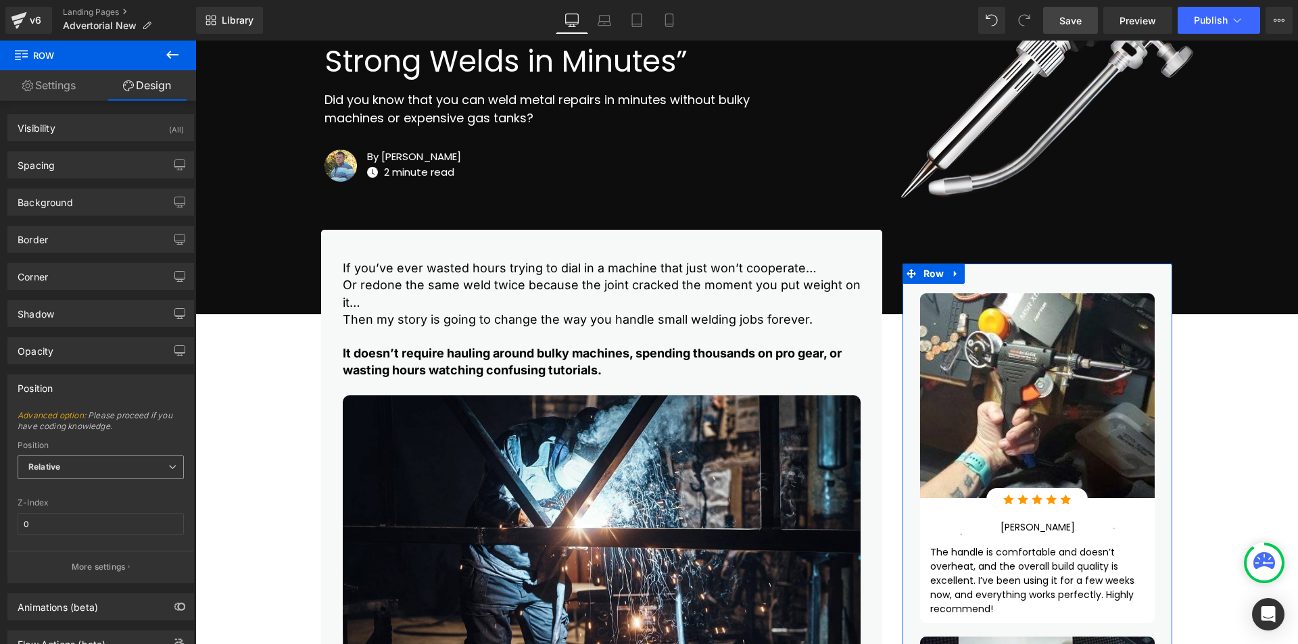
click at [108, 473] on span "Relative" at bounding box center [101, 468] width 166 height 24
click at [104, 527] on li "Static" at bounding box center [101, 532] width 166 height 20
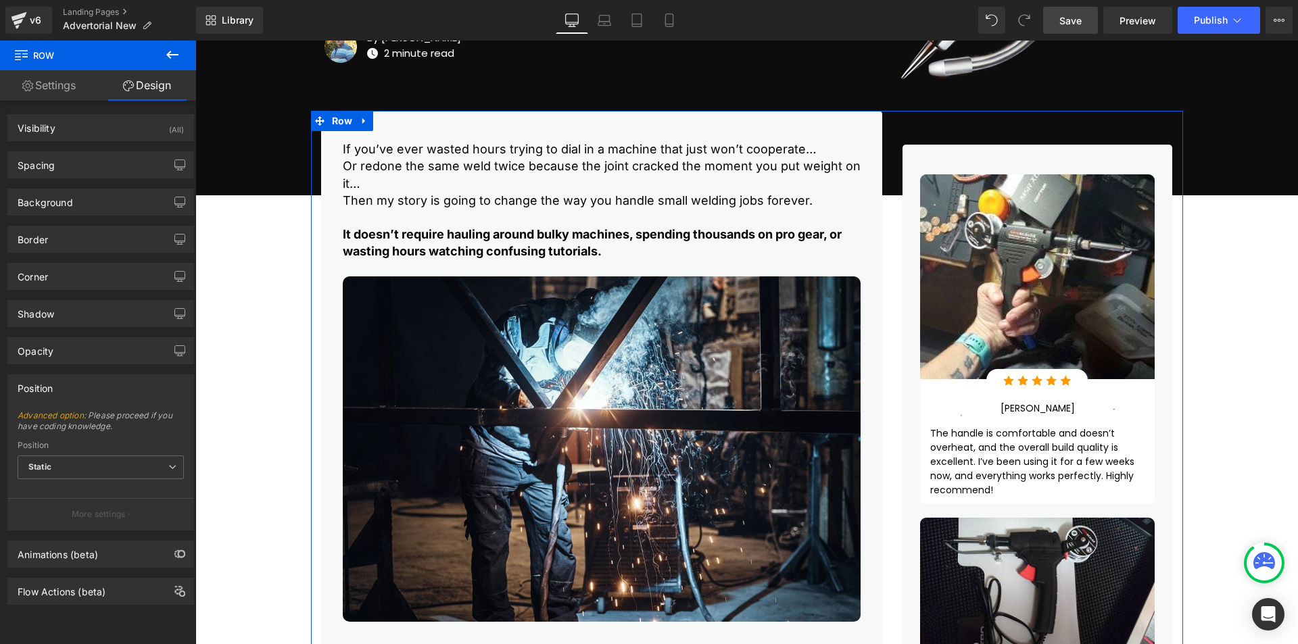
scroll to position [451, 0]
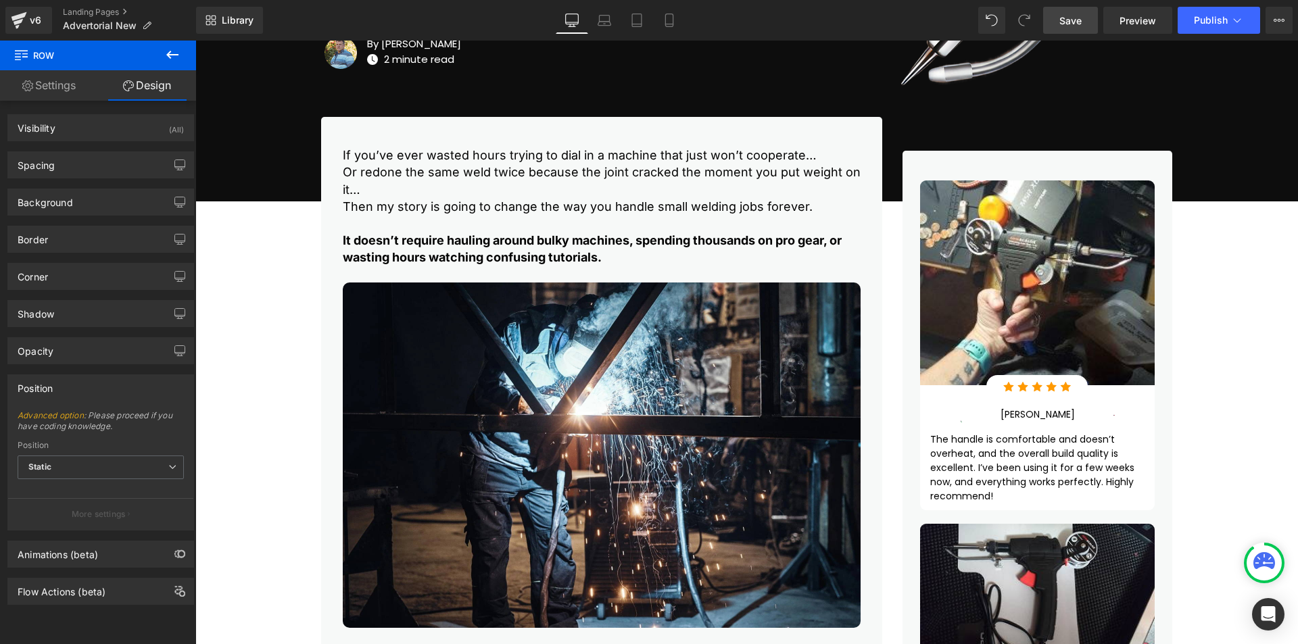
click at [1071, 18] on span "Save" at bounding box center [1070, 21] width 22 height 14
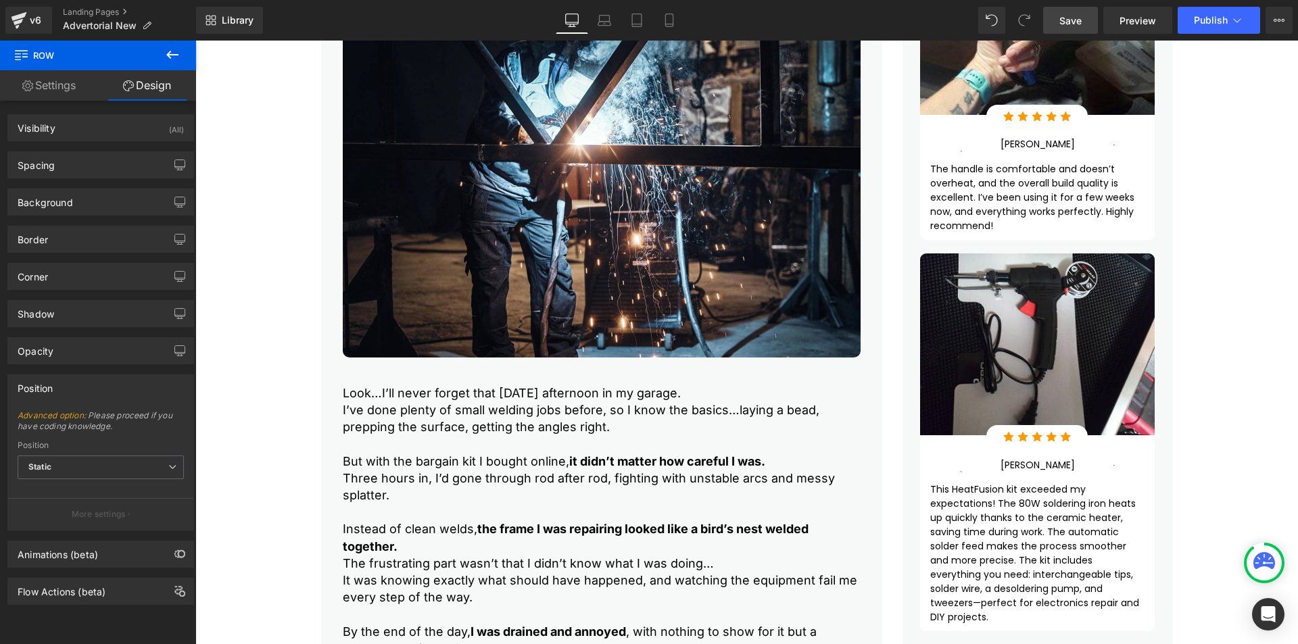
scroll to position [789, 0]
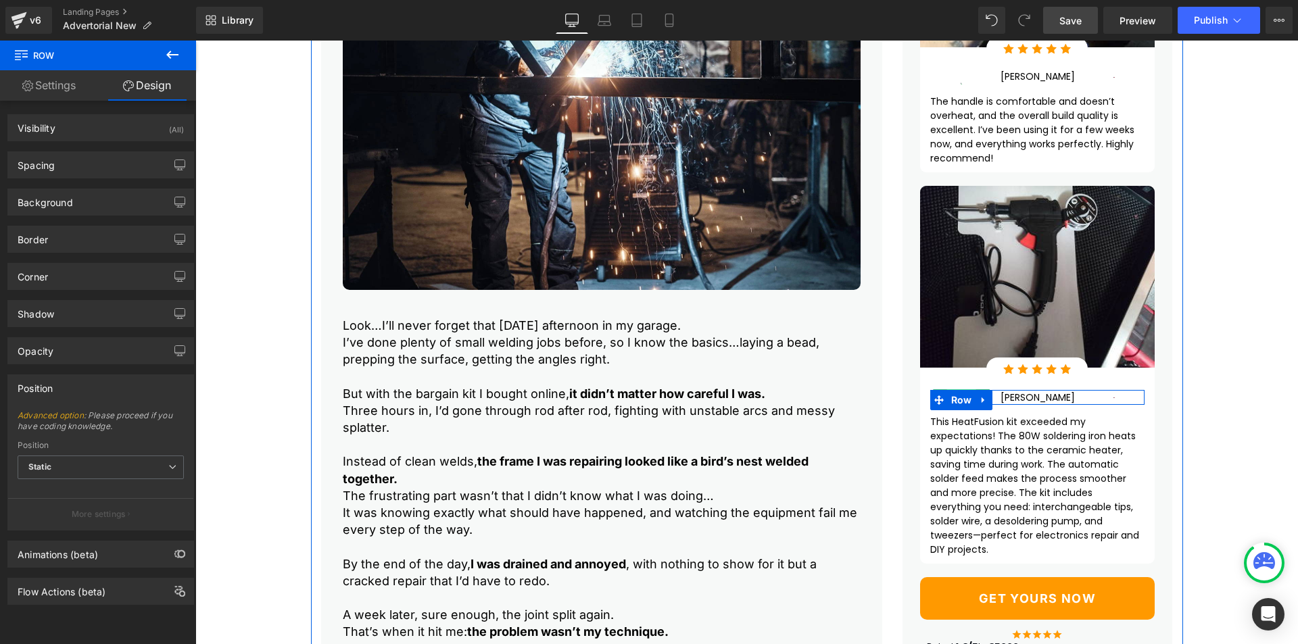
click at [965, 406] on span "Image" at bounding box center [961, 397] width 29 height 16
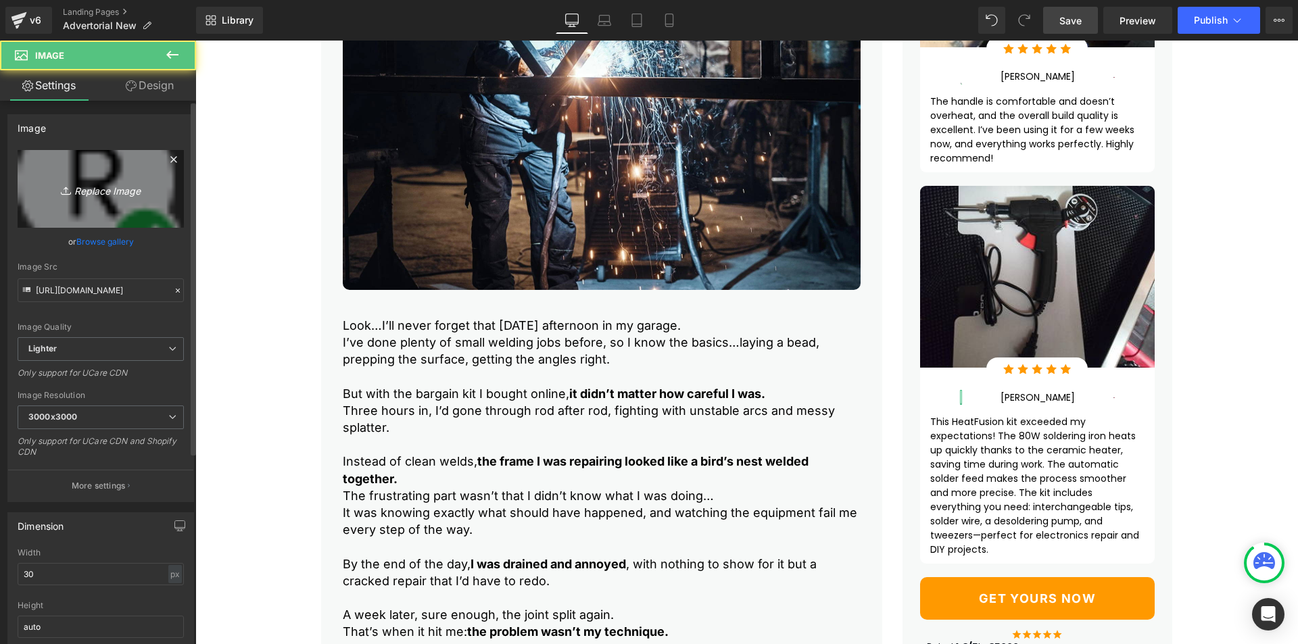
click at [110, 197] on icon "Replace Image" at bounding box center [101, 189] width 108 height 17
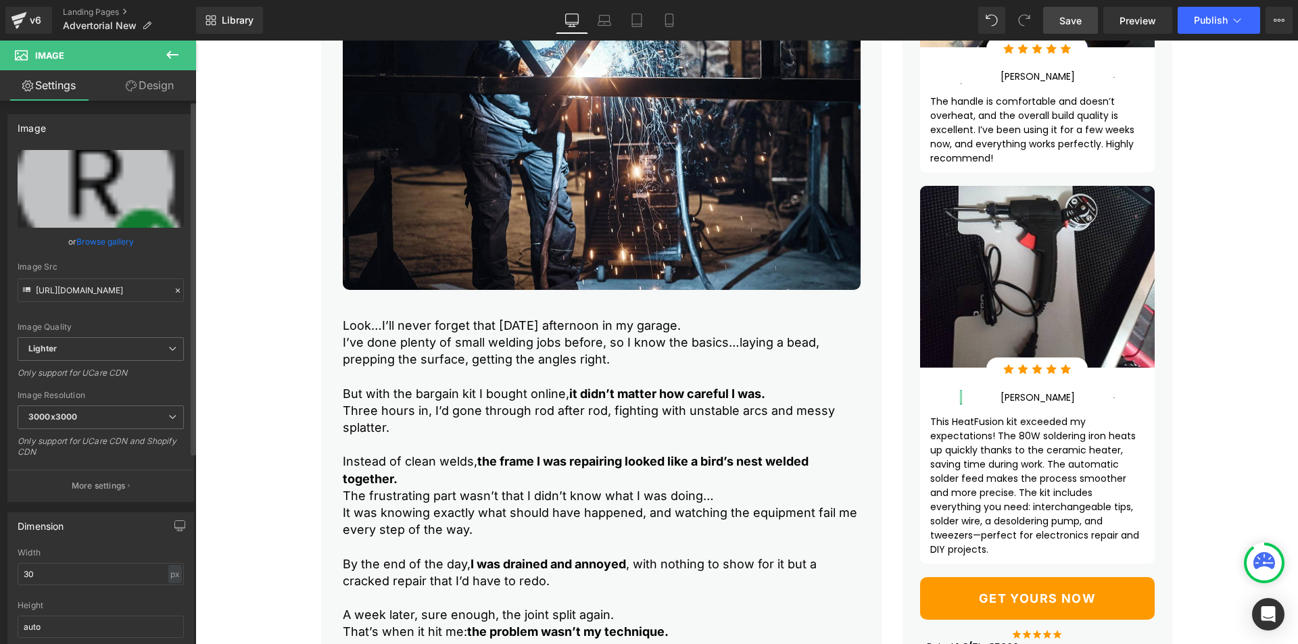
click at [119, 236] on link "Browse gallery" at bounding box center [104, 242] width 57 height 24
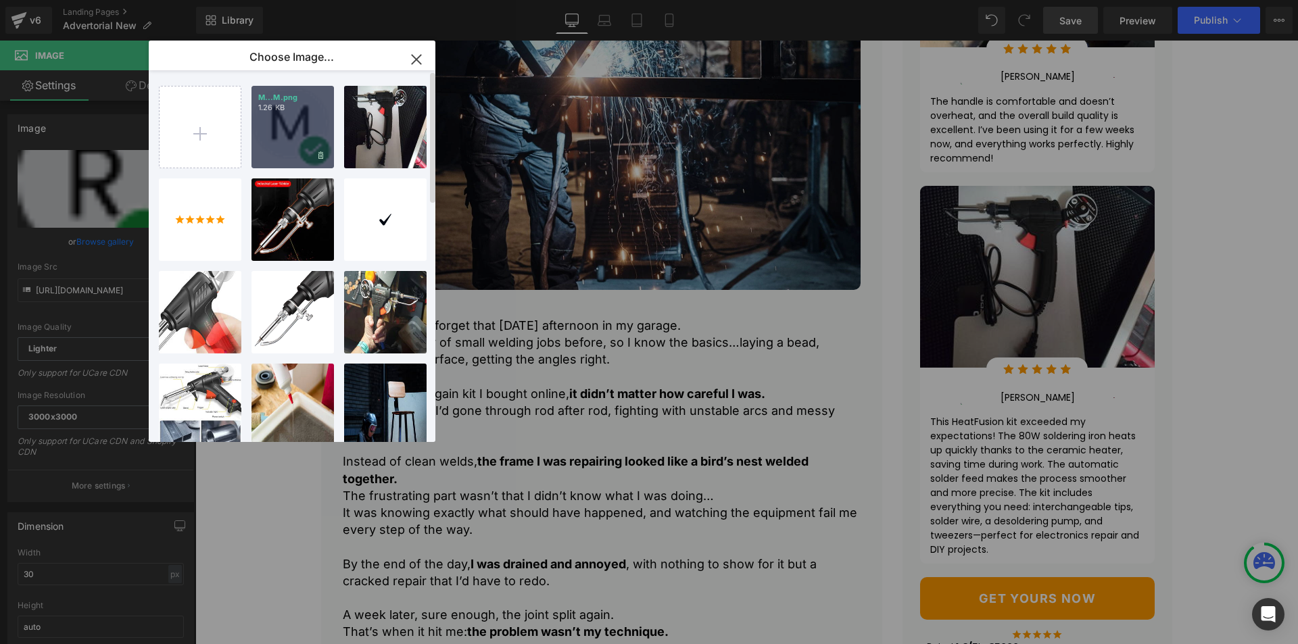
click at [294, 126] on div "M...M.png 1.26 KB" at bounding box center [292, 127] width 82 height 82
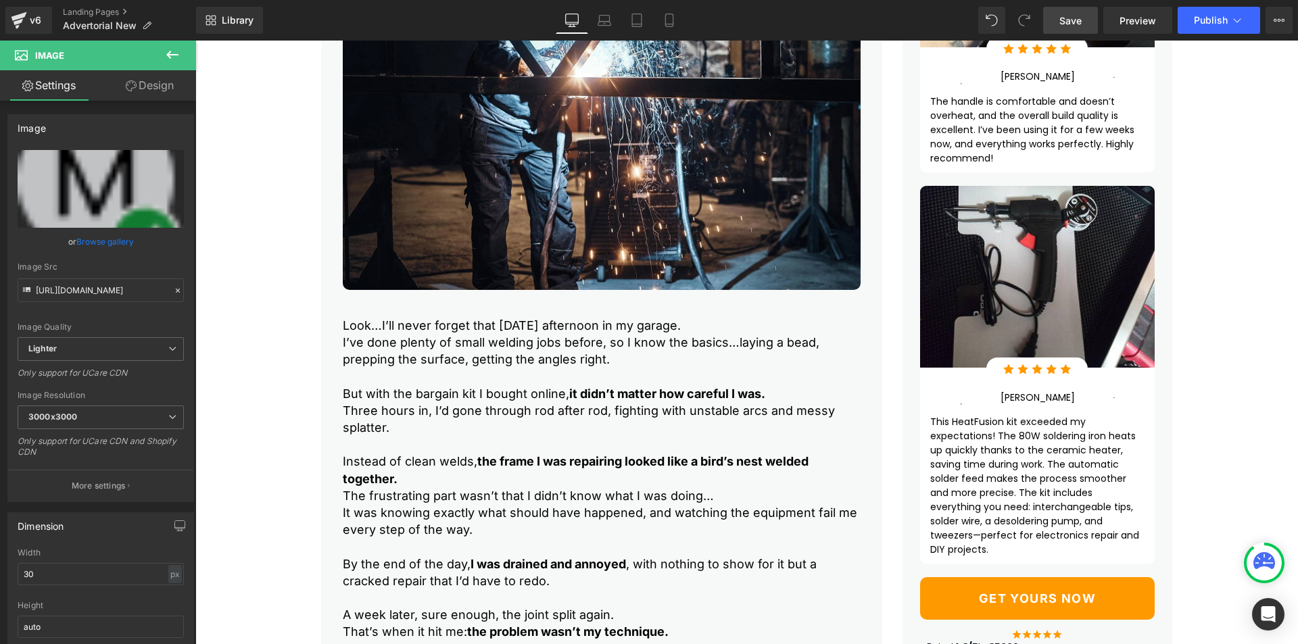
click at [1071, 23] on span "Save" at bounding box center [1070, 21] width 22 height 14
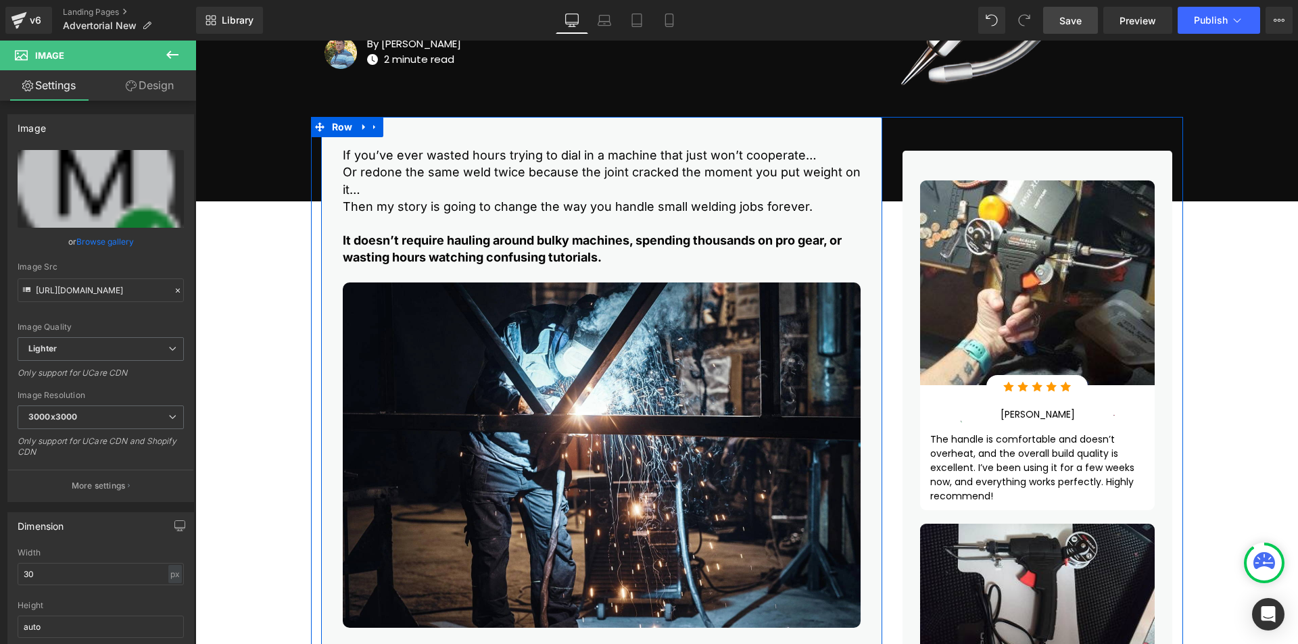
scroll to position [113, 0]
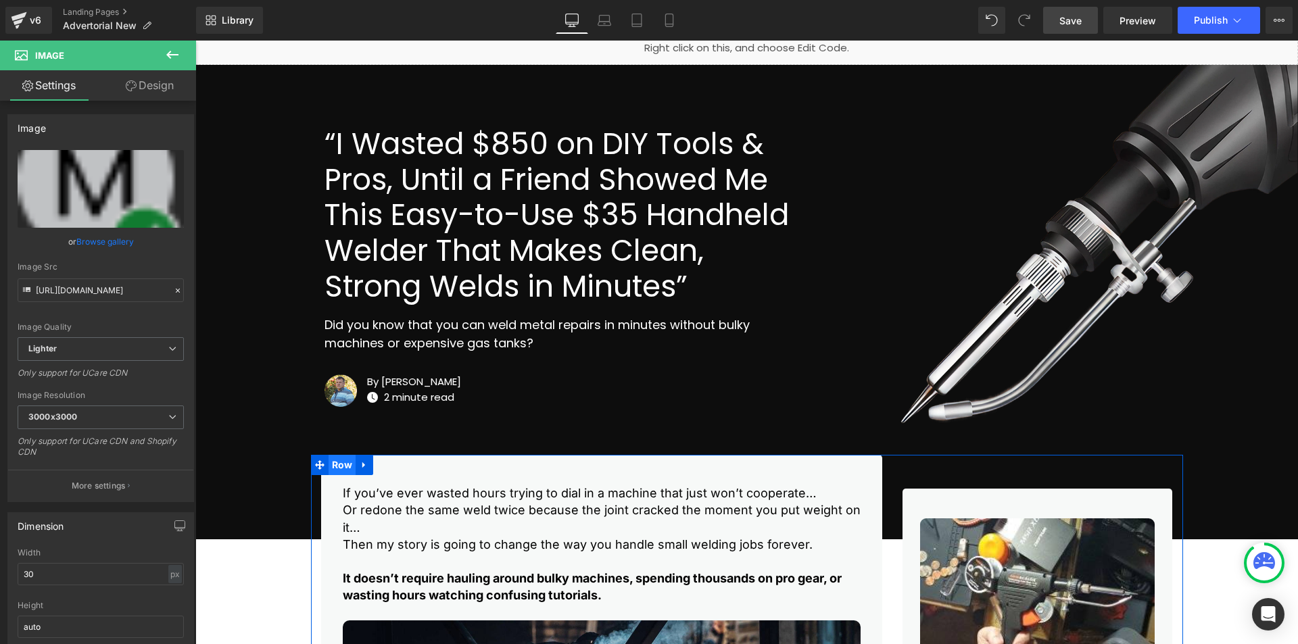
click at [335, 468] on span "Row" at bounding box center [343, 465] width 28 height 20
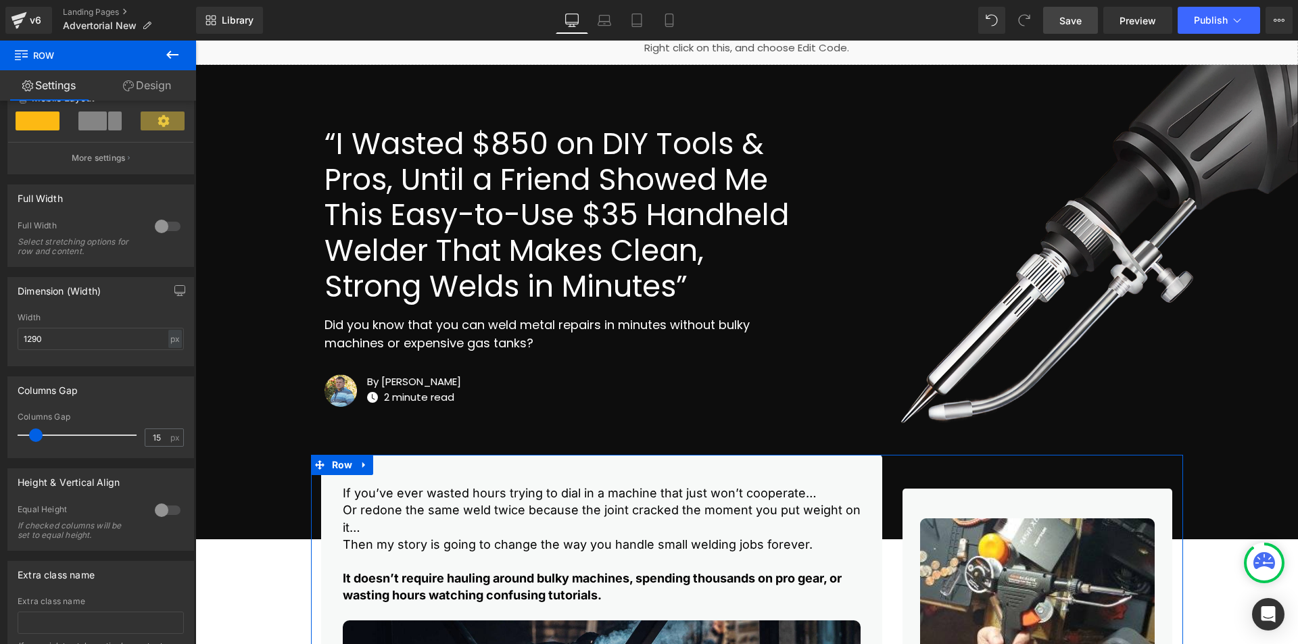
scroll to position [366, 0]
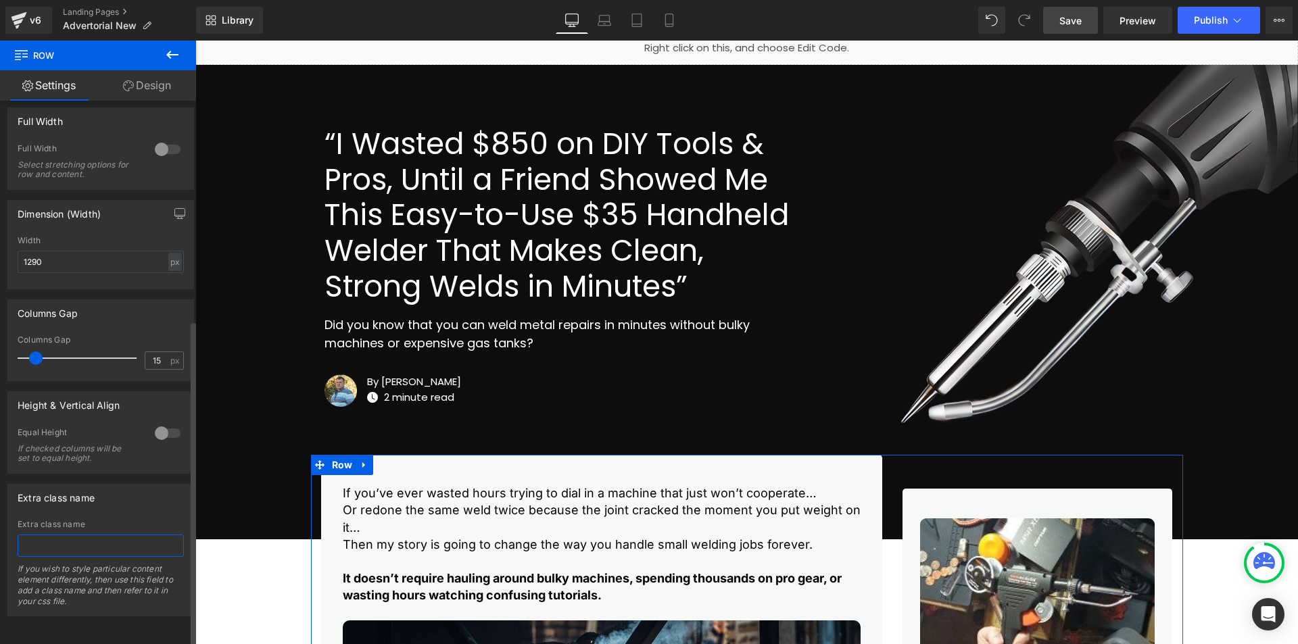
click at [71, 535] on input "text" at bounding box center [101, 546] width 166 height 22
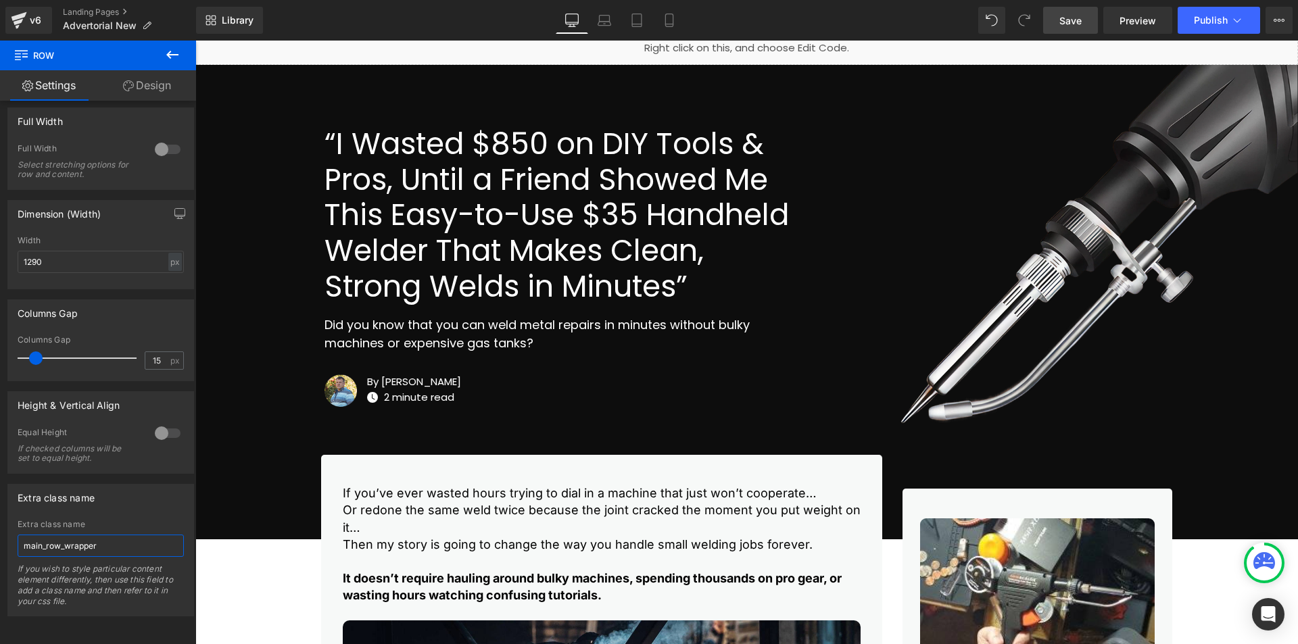
type input "main_row_wrapper"
click at [1077, 14] on span "Save" at bounding box center [1070, 21] width 22 height 14
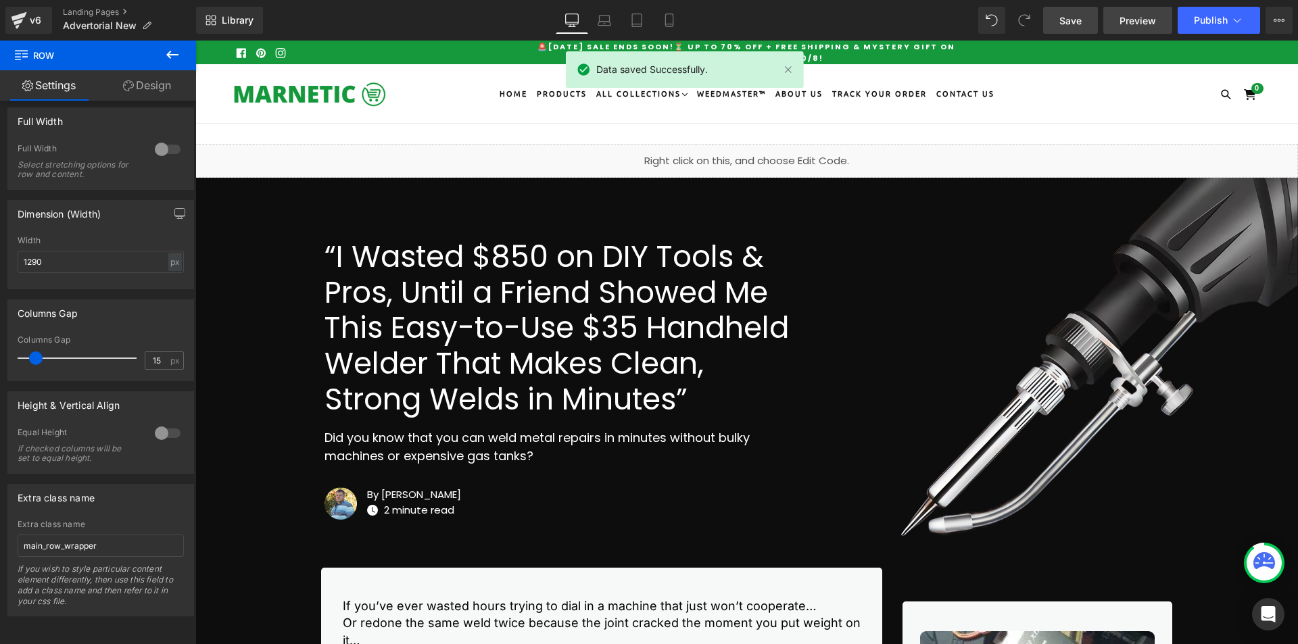
click at [1135, 23] on span "Preview" at bounding box center [1138, 21] width 37 height 14
click at [195, 41] on div at bounding box center [195, 41] width 0 height 0
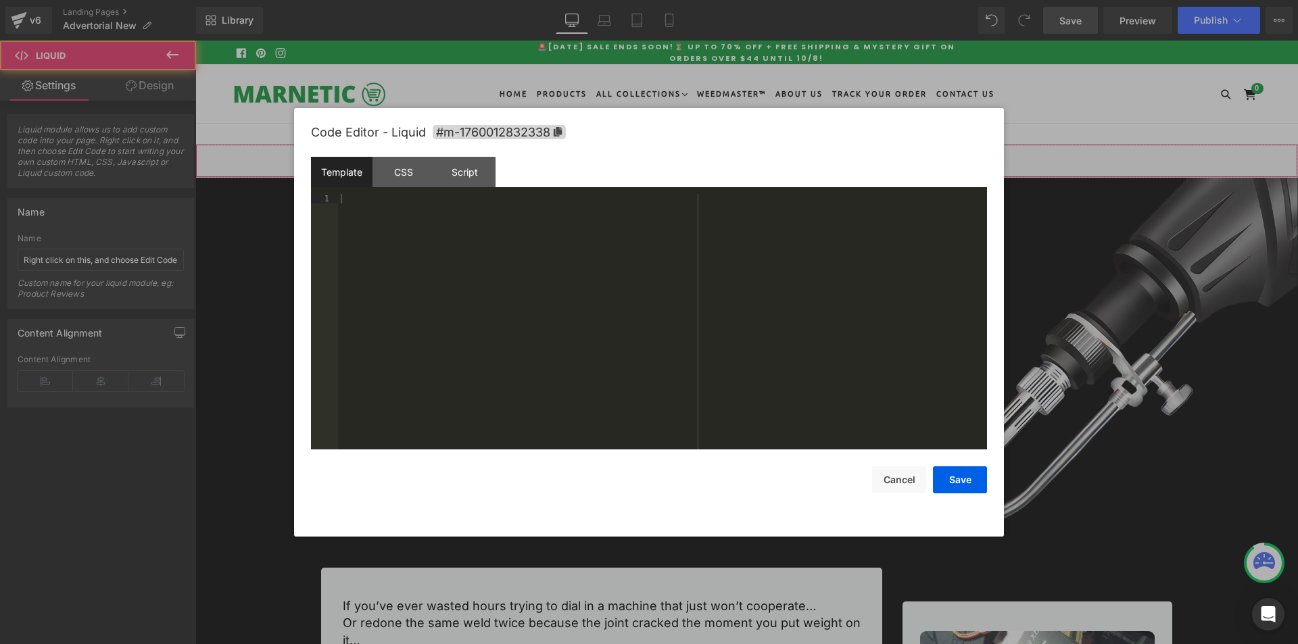
click at [762, 157] on div "Liquid" at bounding box center [746, 161] width 1103 height 34
click at [392, 171] on div "CSS" at bounding box center [403, 172] width 62 height 30
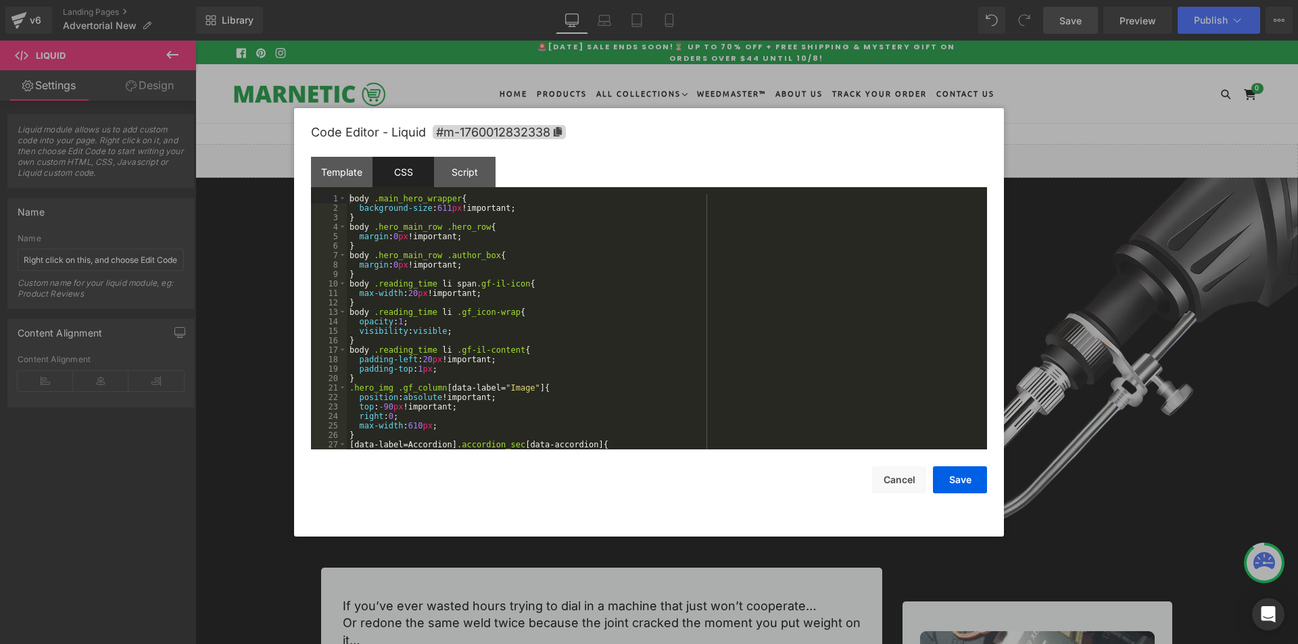
click at [569, 237] on div "body .main_hero_wrapper { background-size : 611 px !important; } body .hero_mai…" at bounding box center [664, 331] width 635 height 274
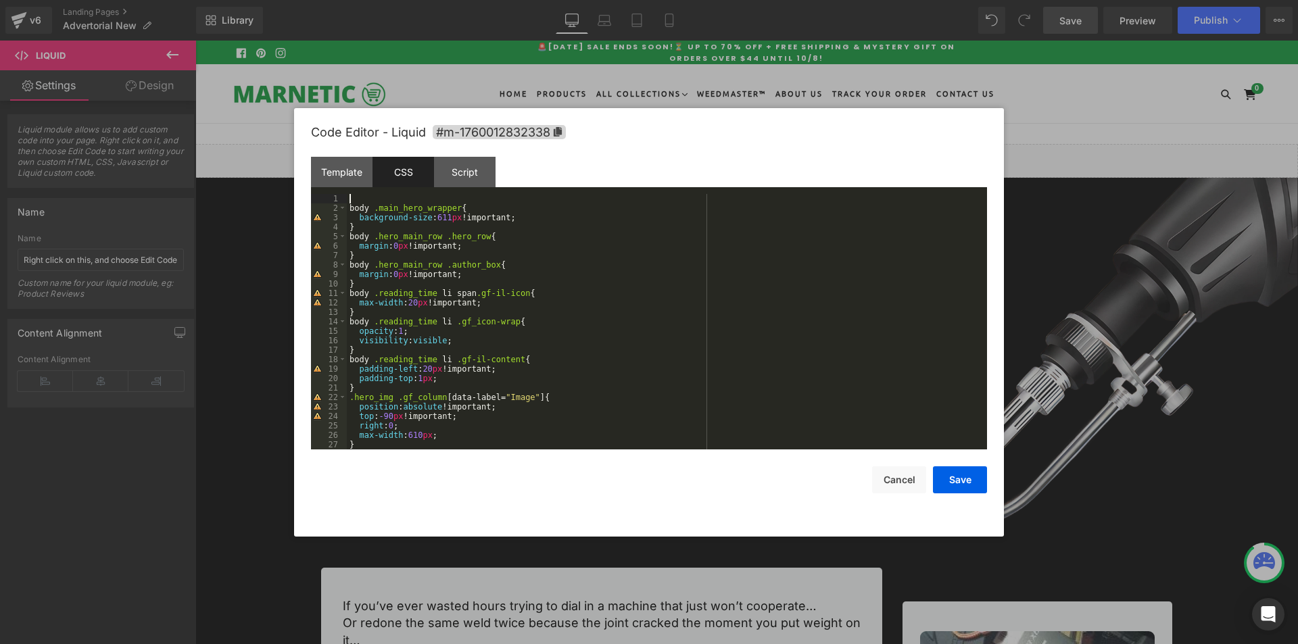
paste textarea
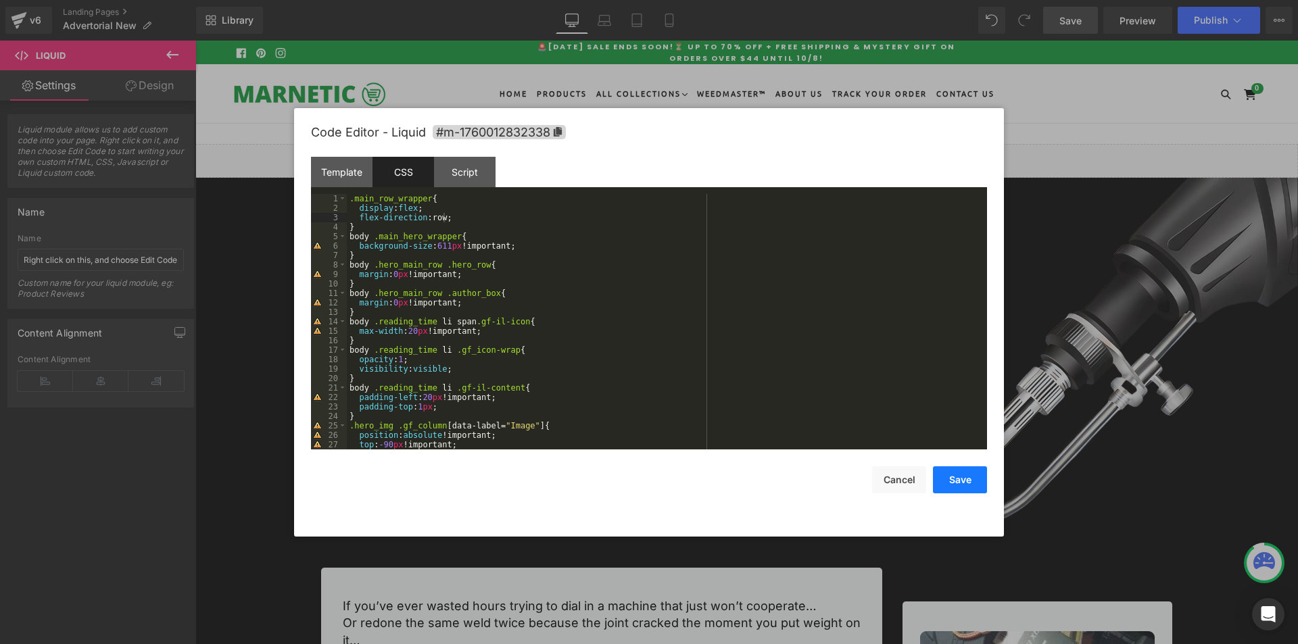
click at [954, 480] on button "Save" at bounding box center [960, 479] width 54 height 27
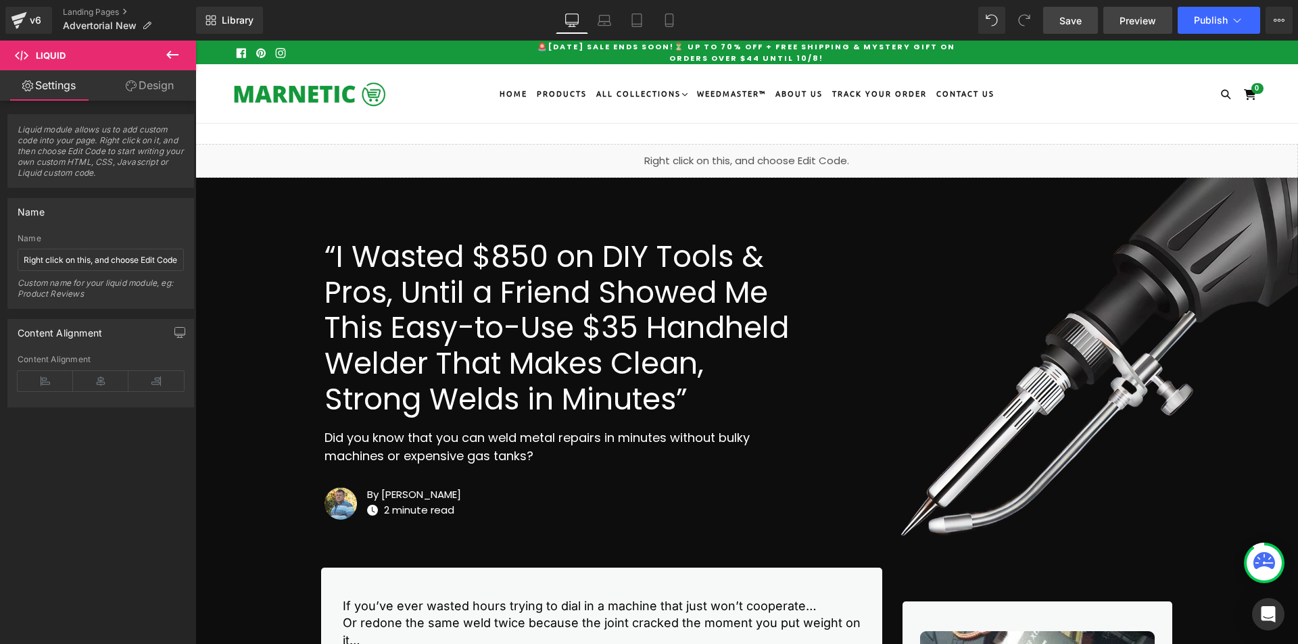
click at [1146, 26] on span "Preview" at bounding box center [1138, 21] width 37 height 14
click at [764, 153] on div "Liquid" at bounding box center [746, 161] width 1103 height 34
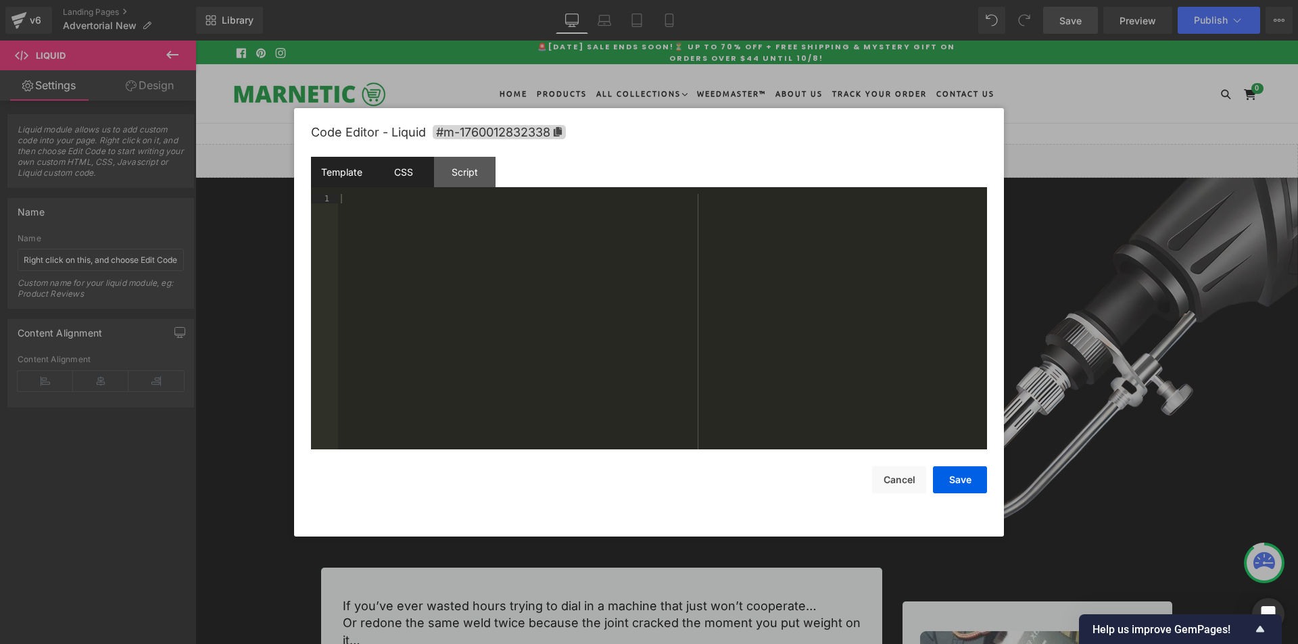
click at [412, 171] on div "CSS" at bounding box center [403, 172] width 62 height 30
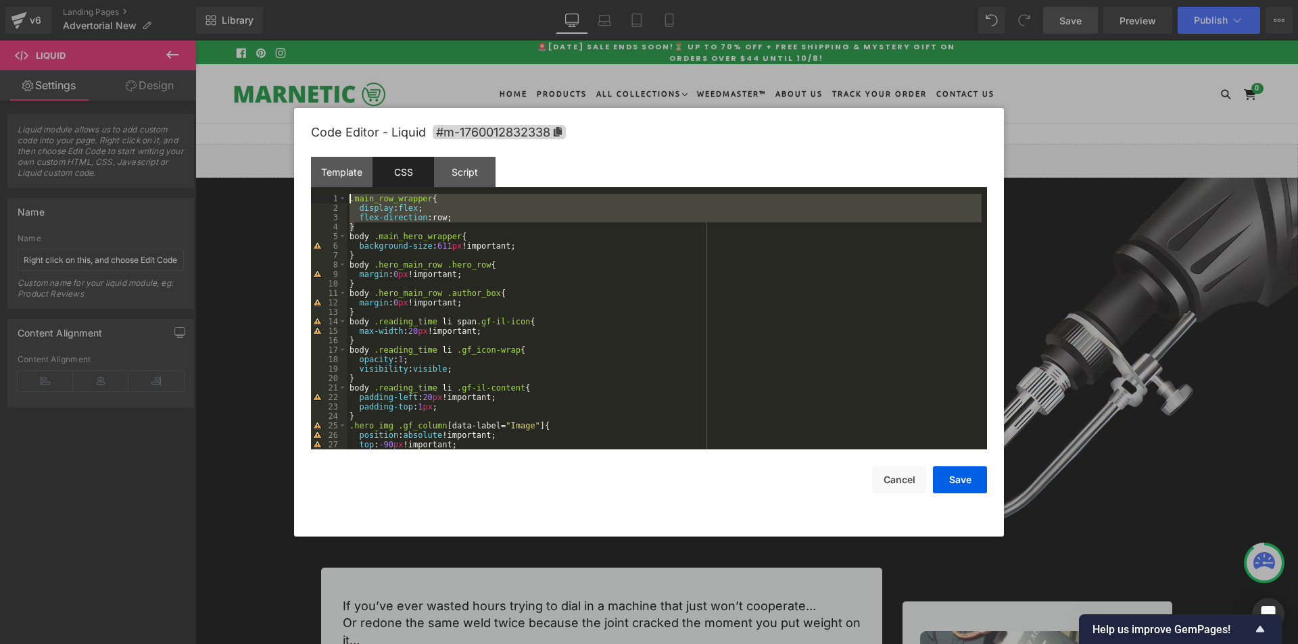
drag, startPoint x: 357, startPoint y: 228, endPoint x: 331, endPoint y: 191, distance: 44.6
click at [331, 191] on div "Template CSS Script Data 1 XXXXXXXXXXXXXXXXXXXXXXXXXXXXXXXXXXXXXXXXXXXXXXXXXX 1…" at bounding box center [649, 303] width 676 height 293
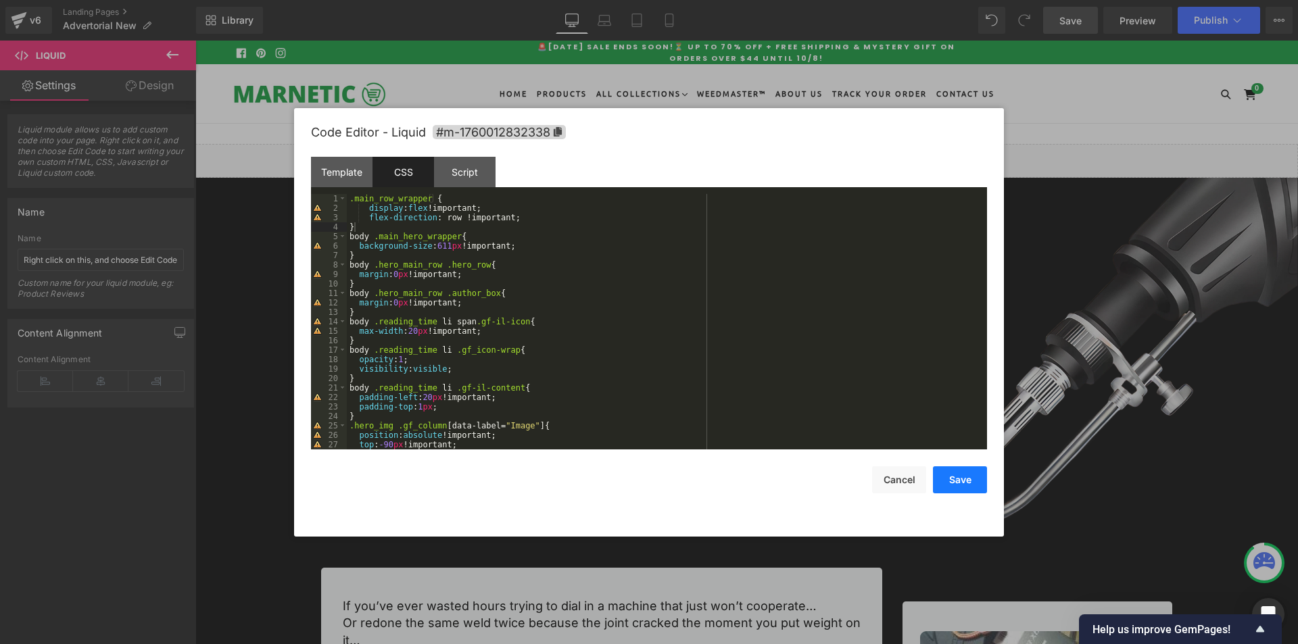
click at [979, 481] on button "Save" at bounding box center [960, 479] width 54 height 27
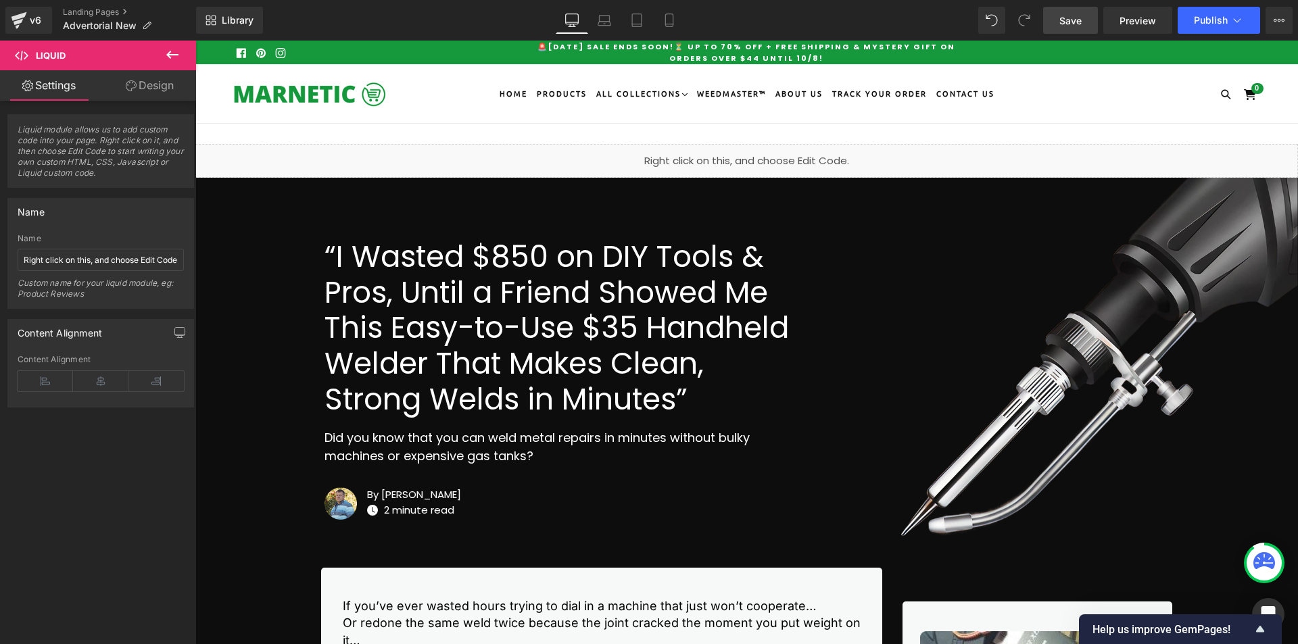
click at [1065, 22] on span "Save" at bounding box center [1070, 21] width 22 height 14
click at [1117, 24] on link "Preview" at bounding box center [1137, 20] width 69 height 27
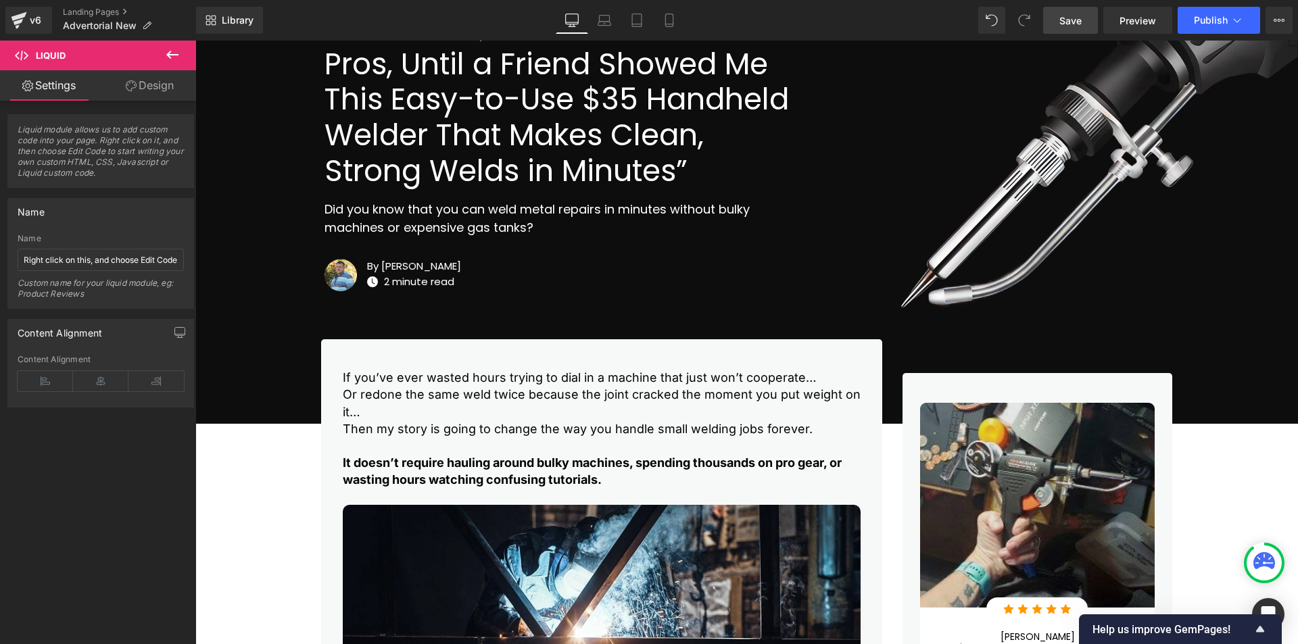
scroll to position [338, 0]
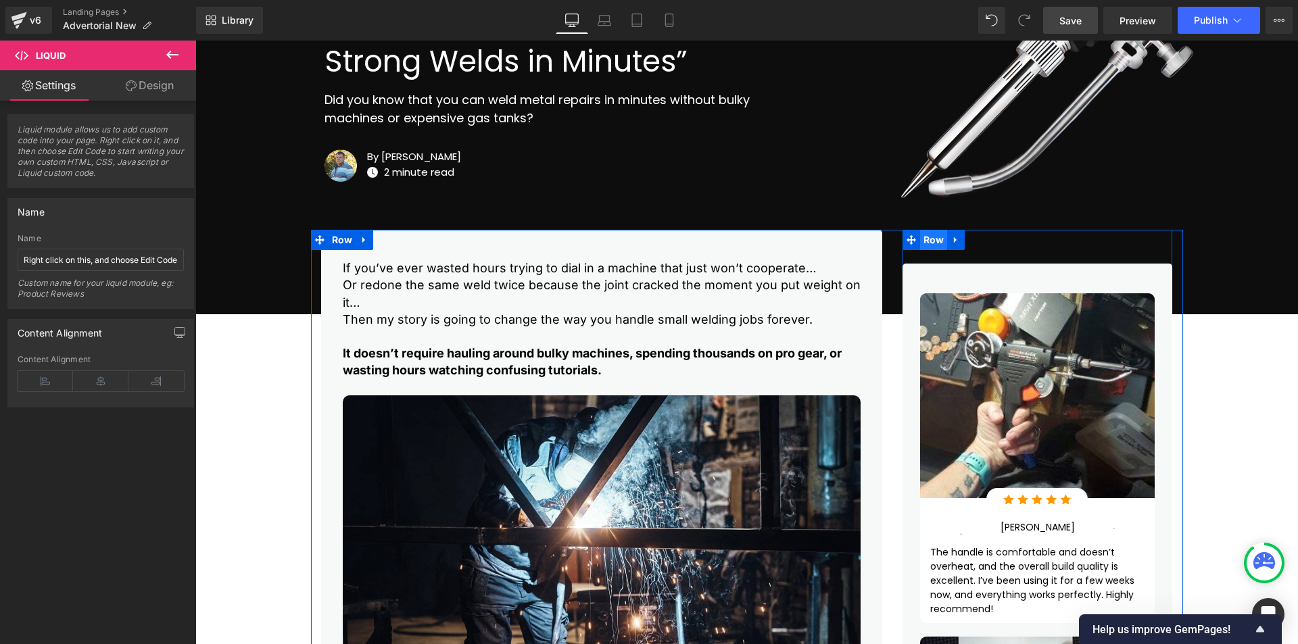
click at [930, 239] on span "Row" at bounding box center [934, 240] width 28 height 20
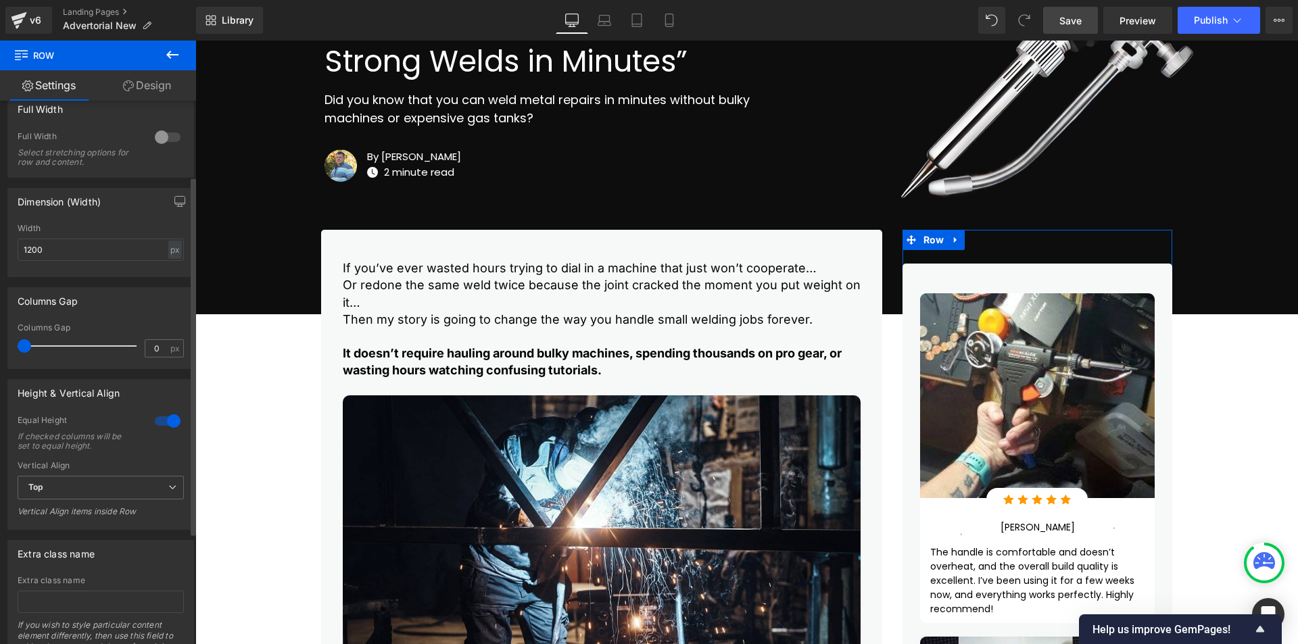
scroll to position [283, 0]
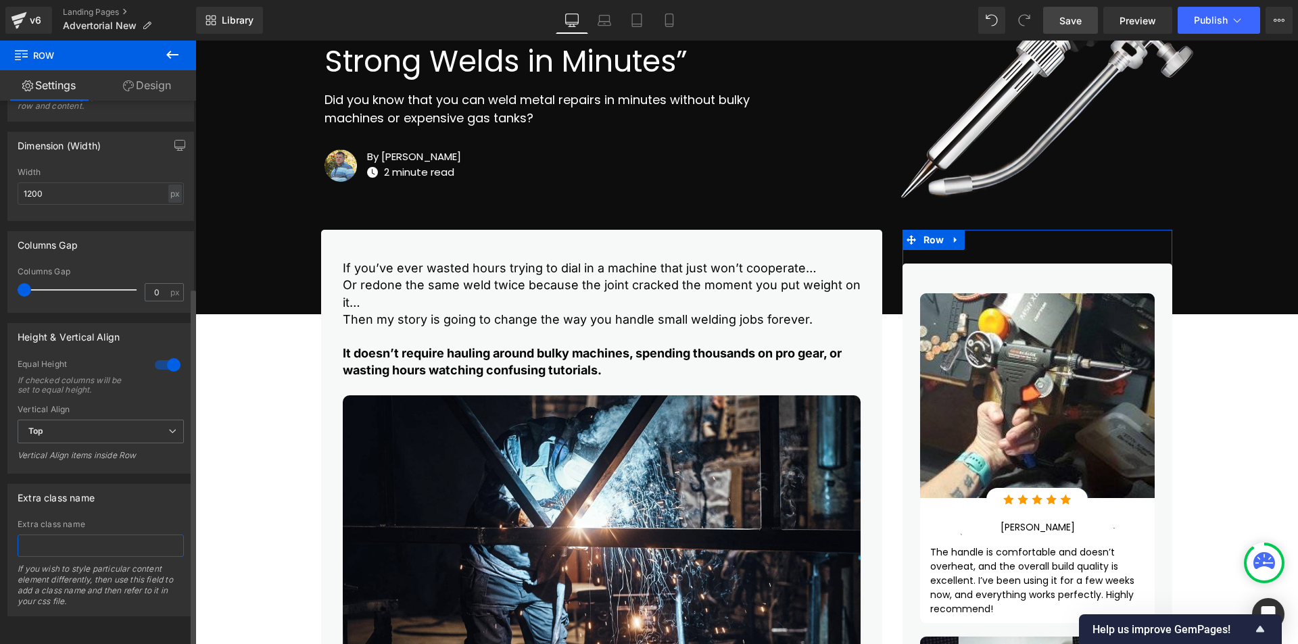
click at [78, 538] on input "text" at bounding box center [101, 546] width 166 height 22
type input "sidebar_sec"
click at [1059, 23] on link "Save" at bounding box center [1070, 20] width 55 height 27
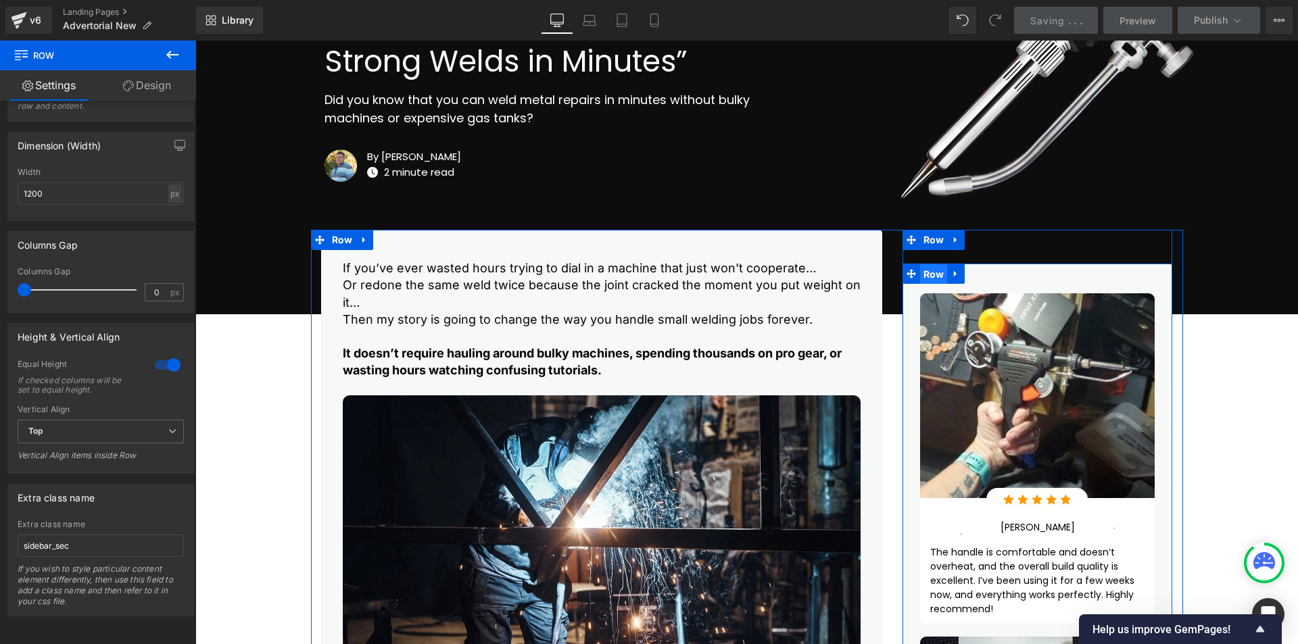
click at [926, 270] on span "Row" at bounding box center [934, 274] width 28 height 20
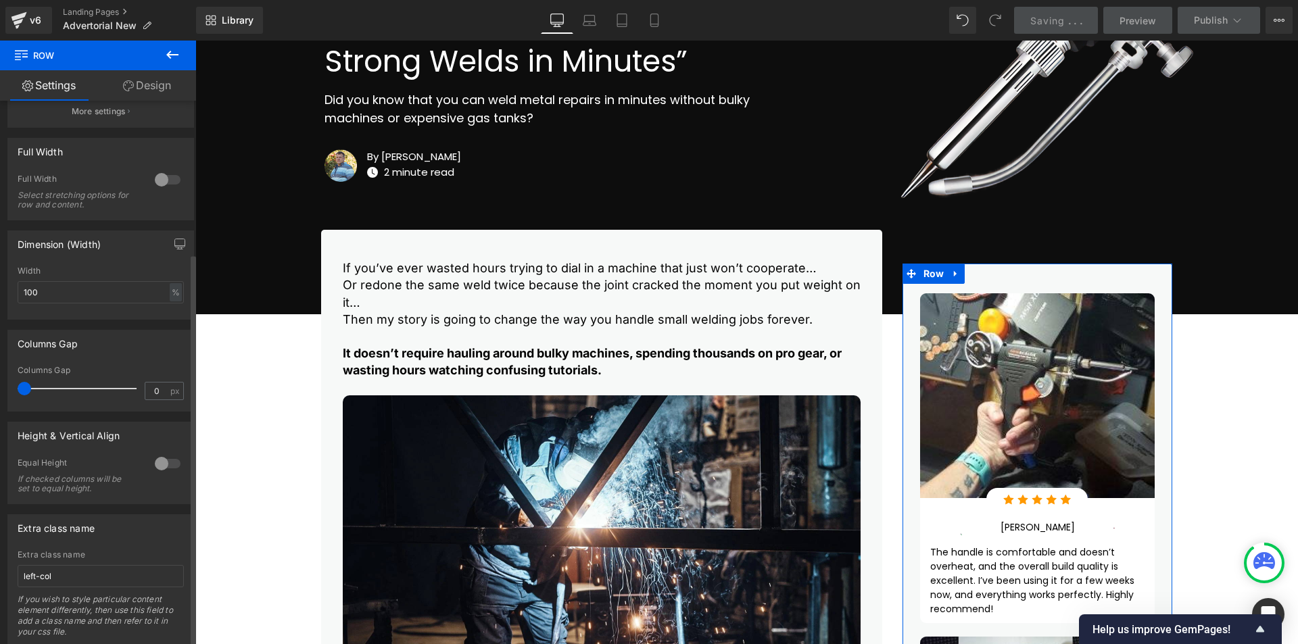
scroll to position [215, 0]
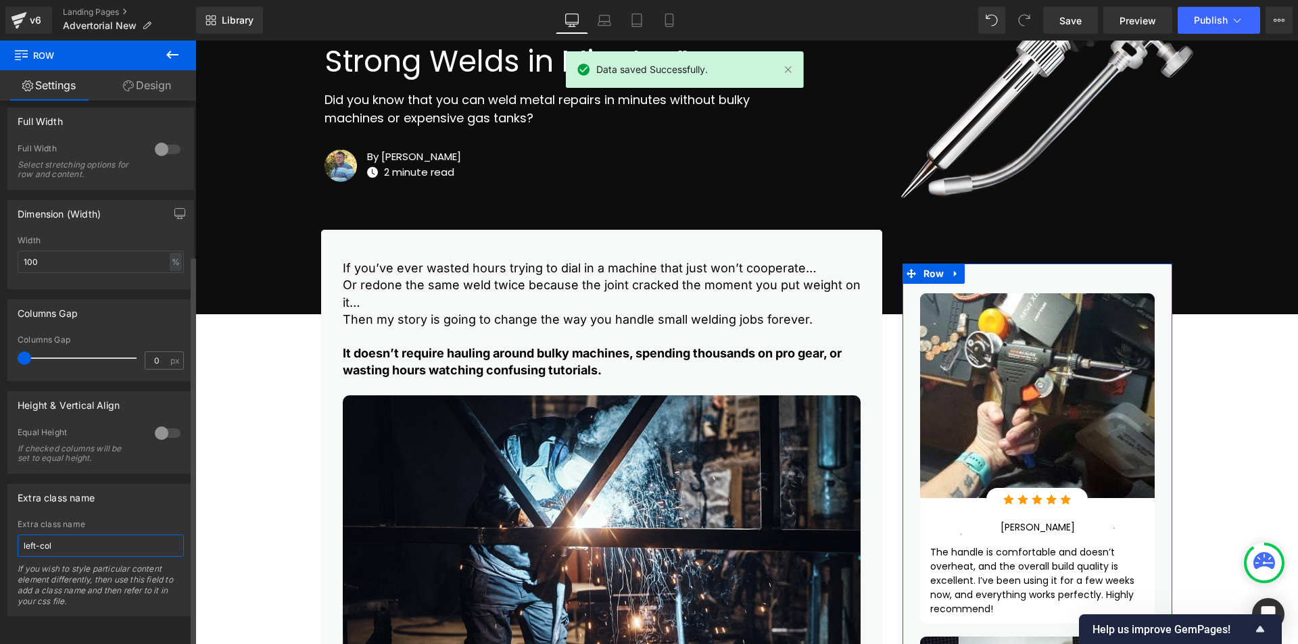
click at [89, 538] on input "left-col" at bounding box center [101, 546] width 166 height 22
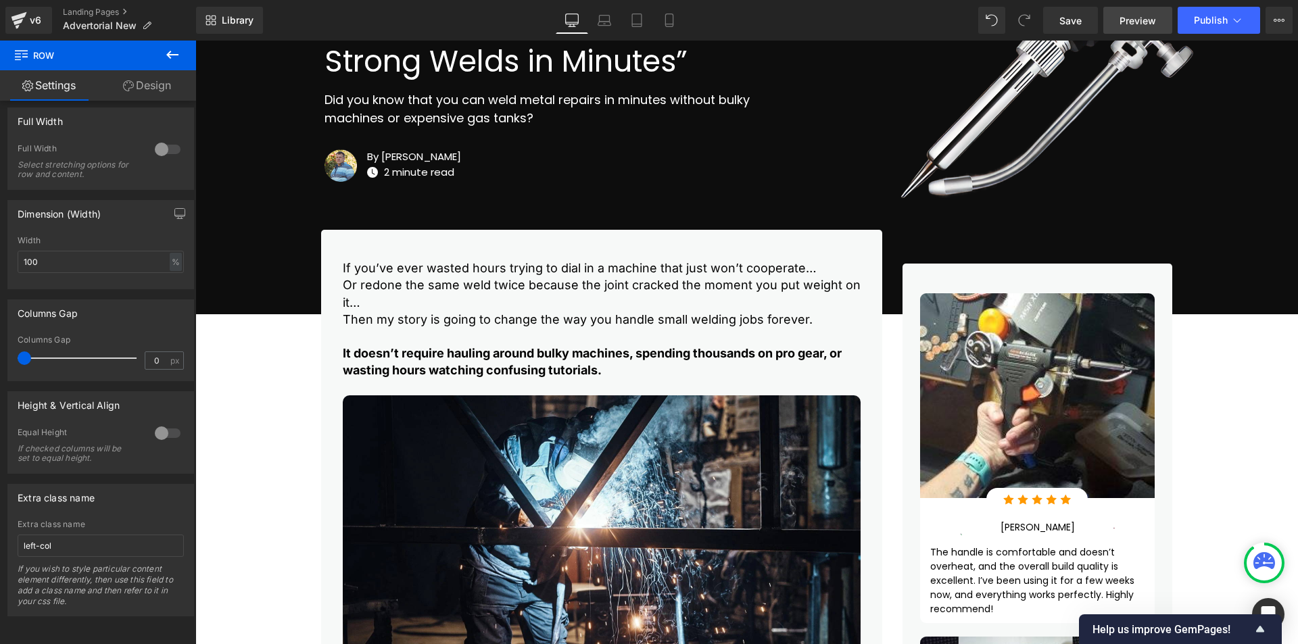
click at [1134, 23] on span "Preview" at bounding box center [1138, 21] width 37 height 14
click at [1082, 20] on link "Save" at bounding box center [1070, 20] width 55 height 27
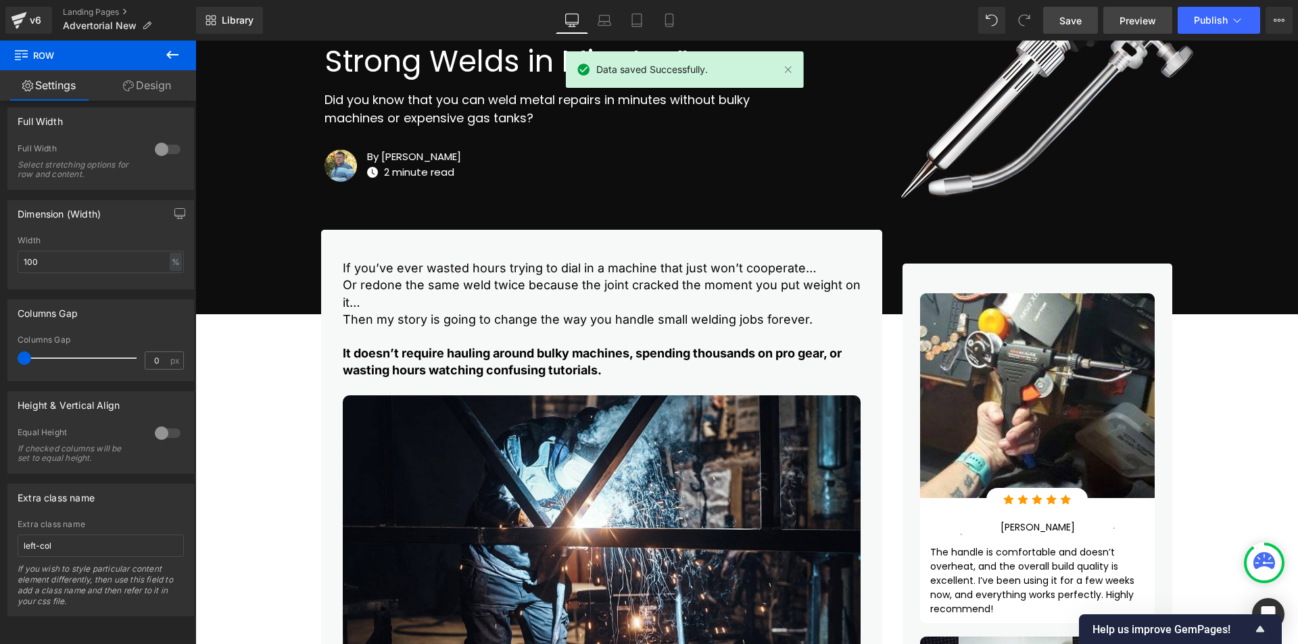
click at [1159, 17] on link "Preview" at bounding box center [1137, 20] width 69 height 27
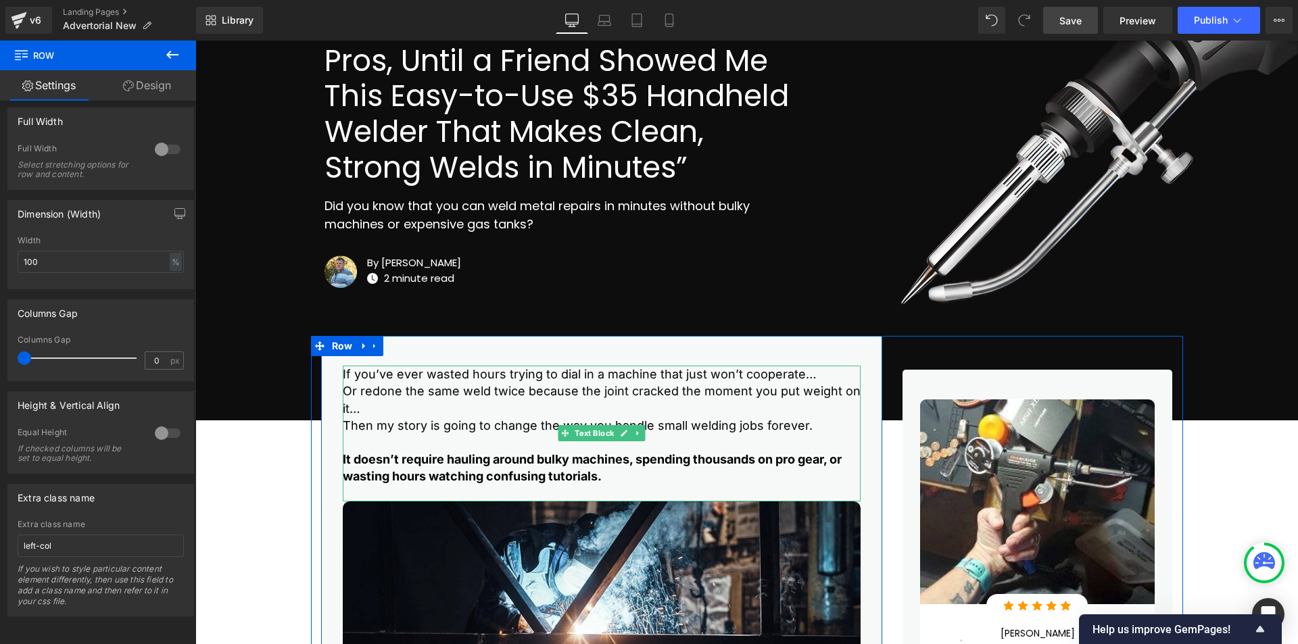
scroll to position [0, 0]
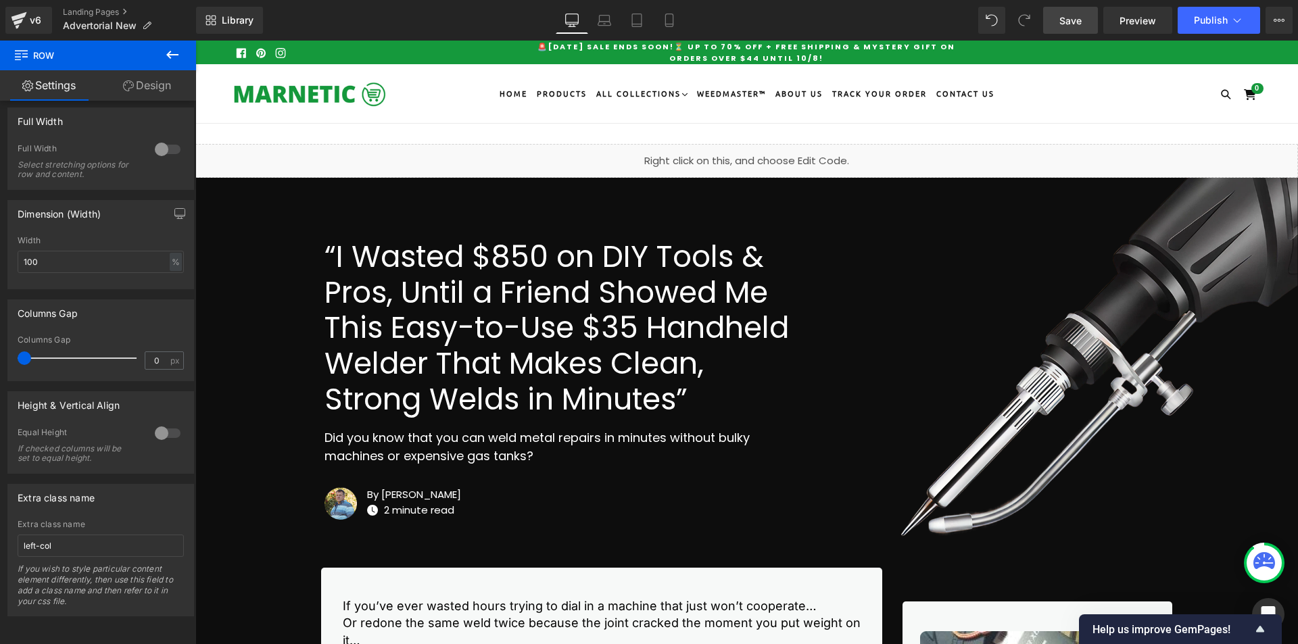
click at [755, 154] on div "Liquid" at bounding box center [746, 161] width 1103 height 34
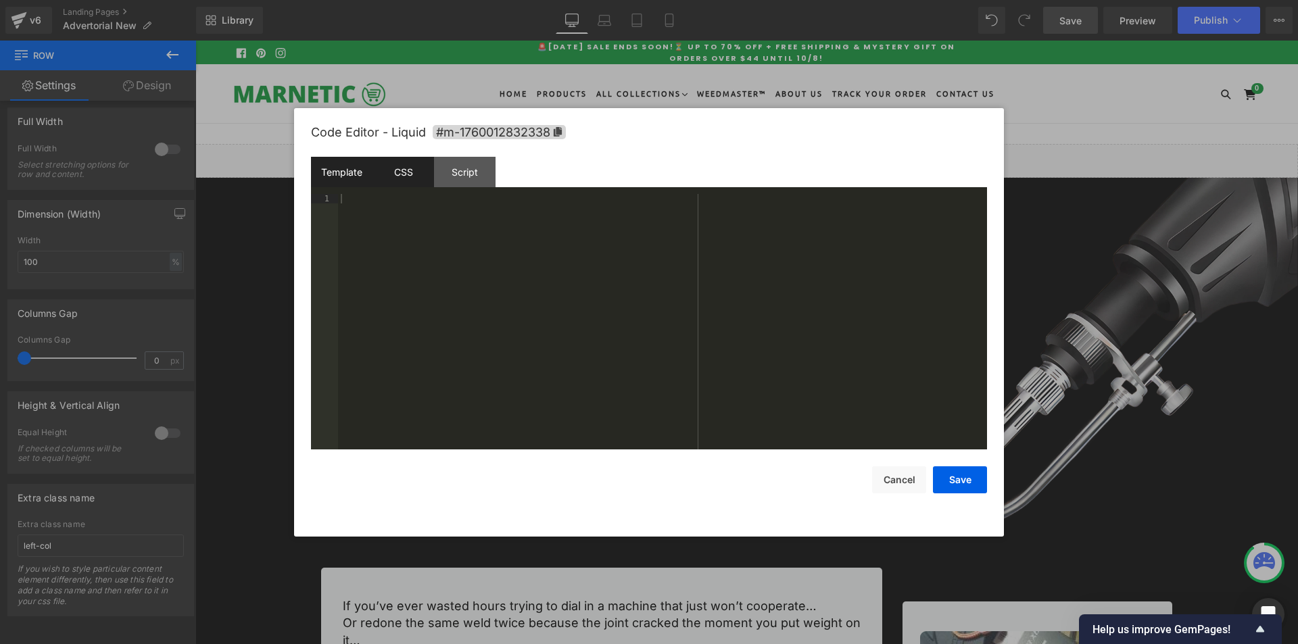
click at [424, 170] on div "CSS" at bounding box center [403, 172] width 62 height 30
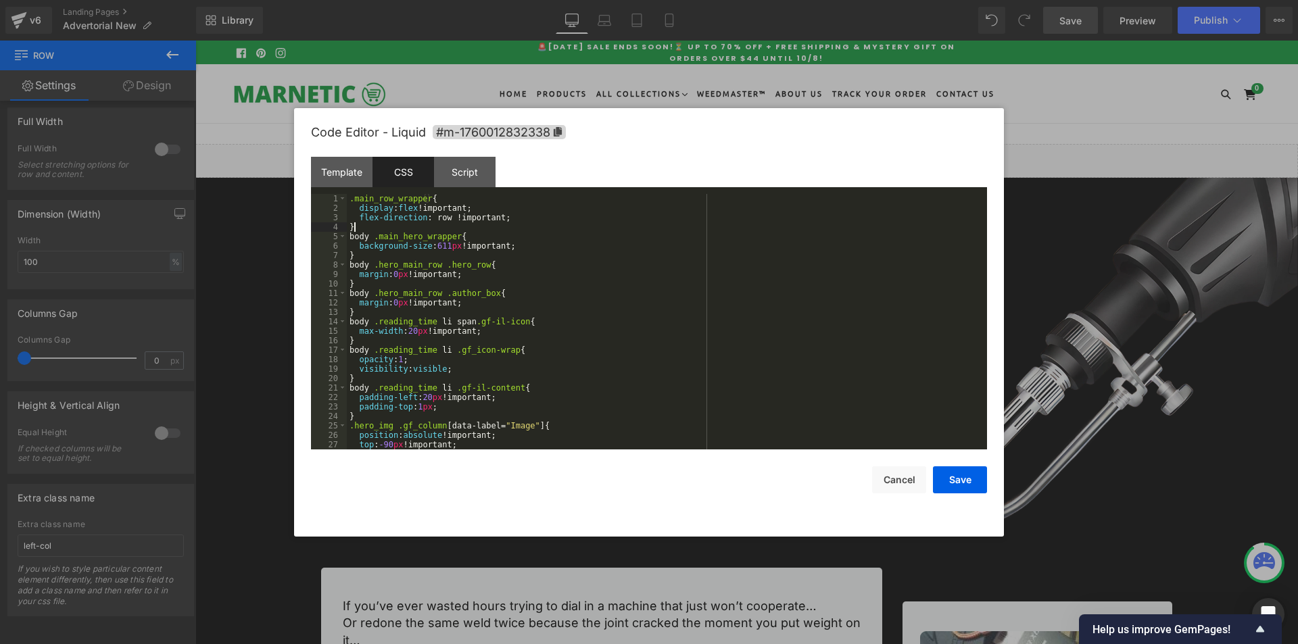
click at [428, 224] on div ".main_row_wrapper { display : flex !important; flex-direction : row !important;…" at bounding box center [664, 331] width 635 height 274
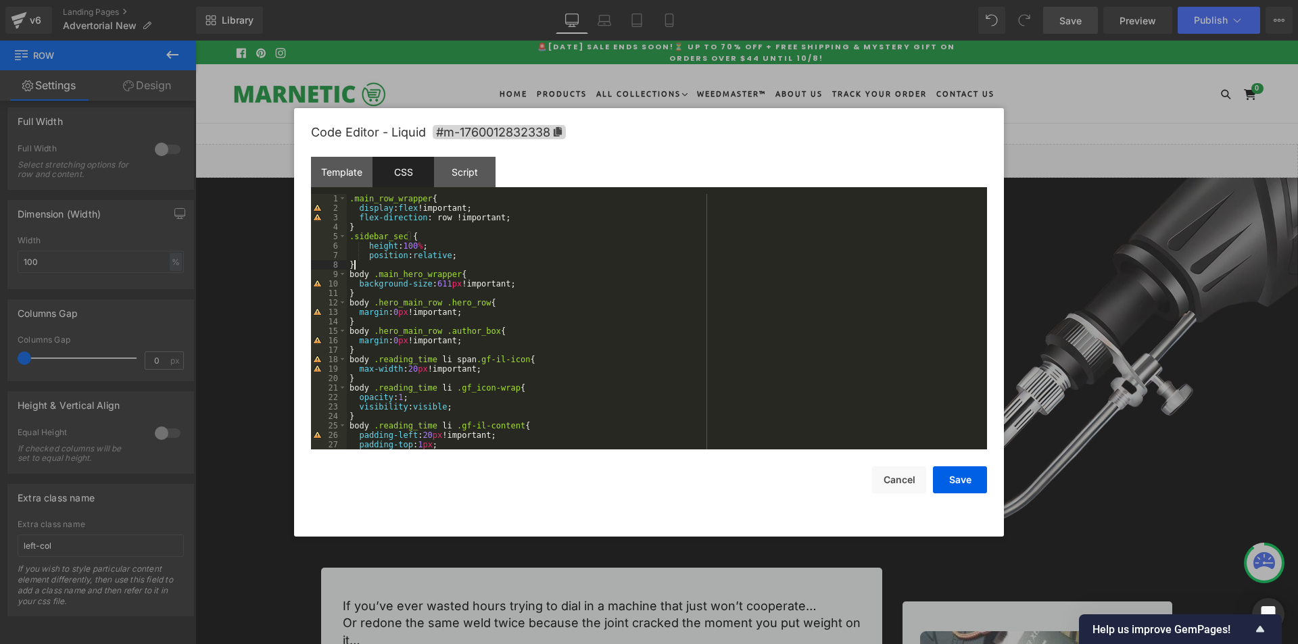
click at [435, 245] on div ".main_row_wrapper { display : flex !important; flex-direction : row !important;…" at bounding box center [664, 331] width 635 height 274
click at [973, 481] on button "Save" at bounding box center [960, 479] width 54 height 27
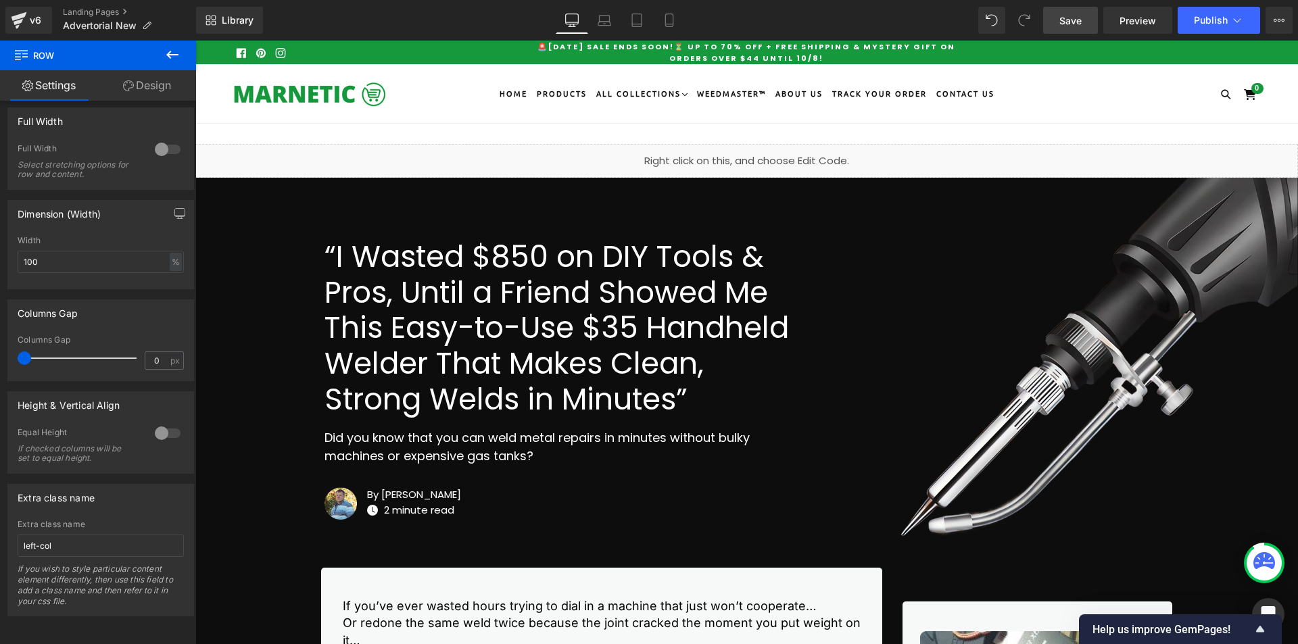
click at [1076, 22] on span "Save" at bounding box center [1070, 21] width 22 height 14
click at [667, 26] on icon at bounding box center [670, 21] width 14 height 14
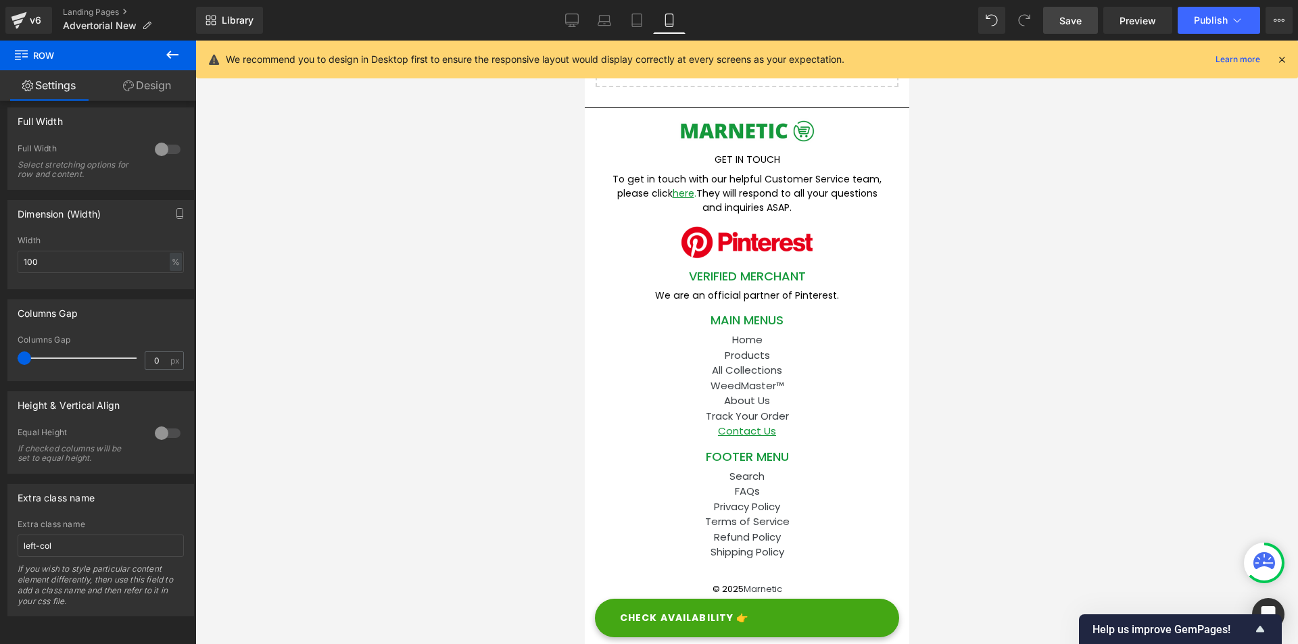
scroll to position [6064, 0]
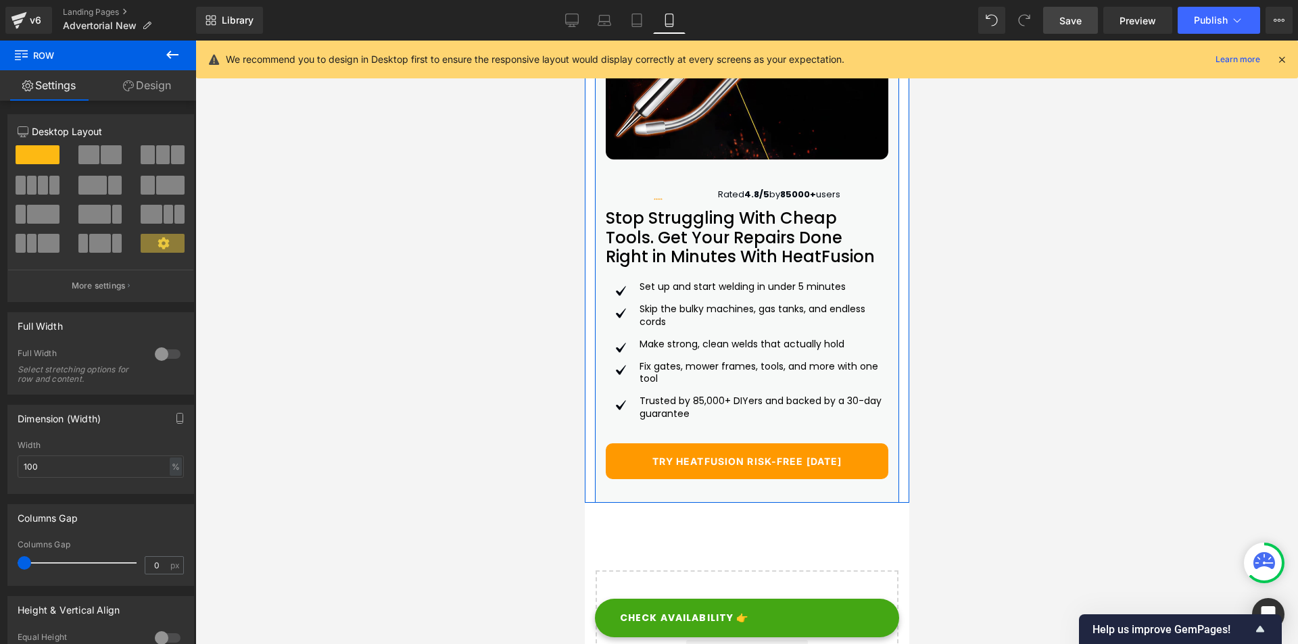
scroll to position [6176, 0]
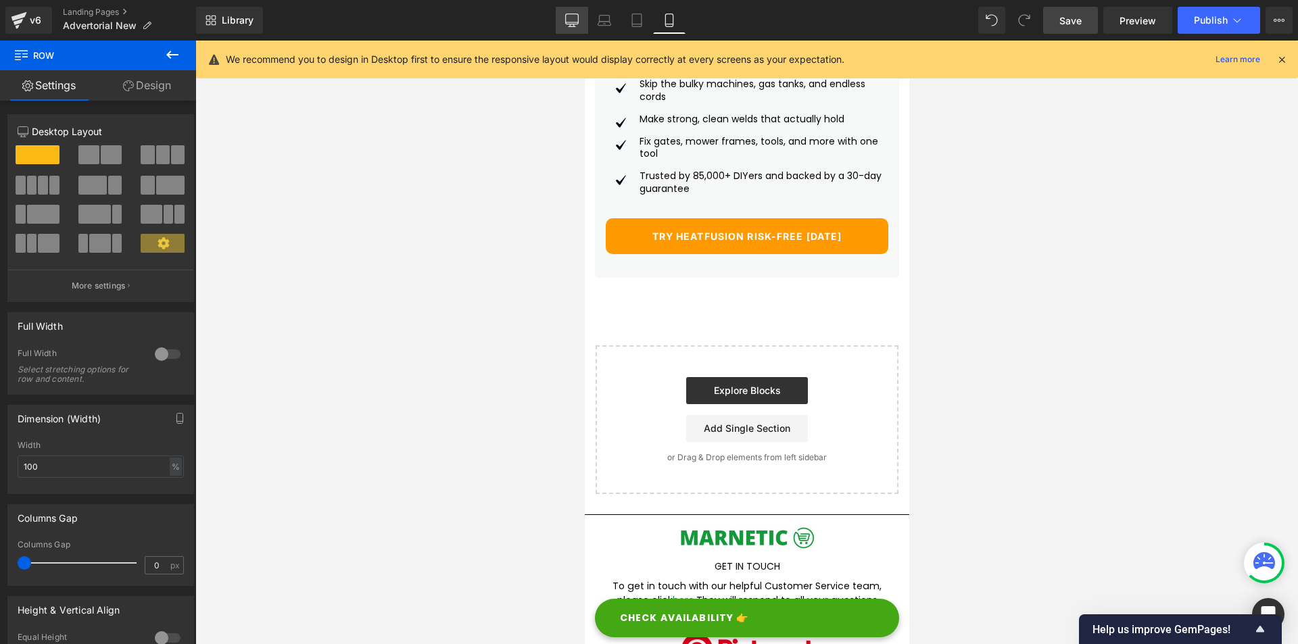
click at [583, 16] on link "Desktop" at bounding box center [572, 20] width 32 height 27
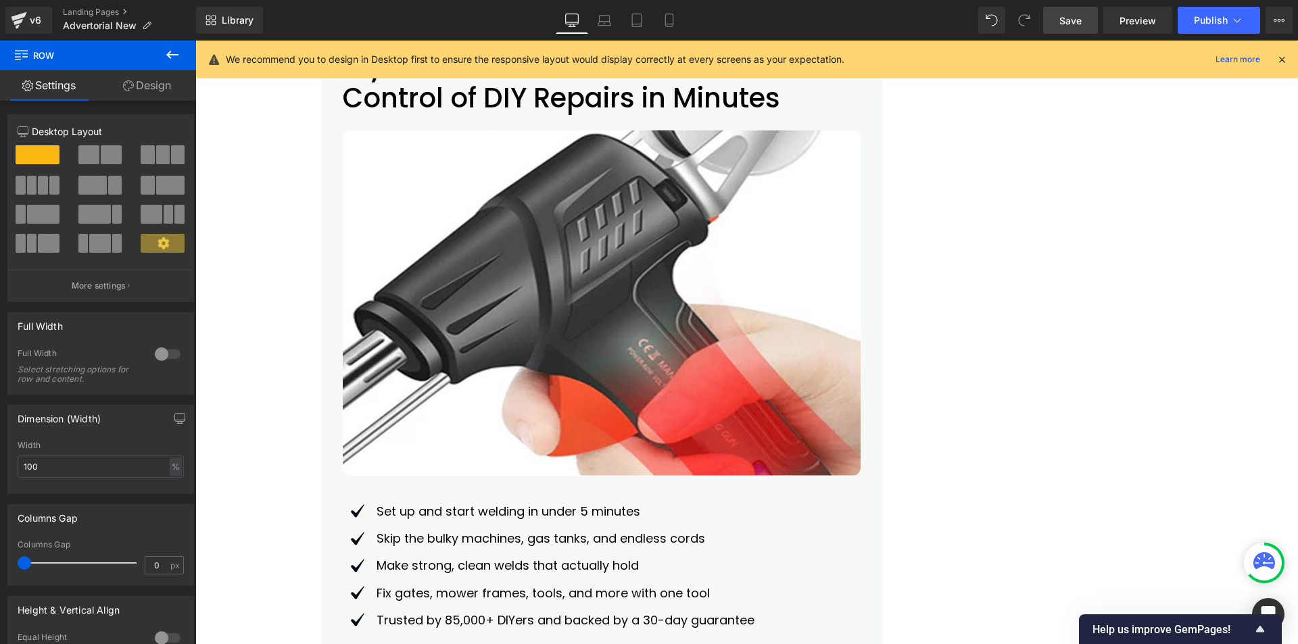
scroll to position [324, 0]
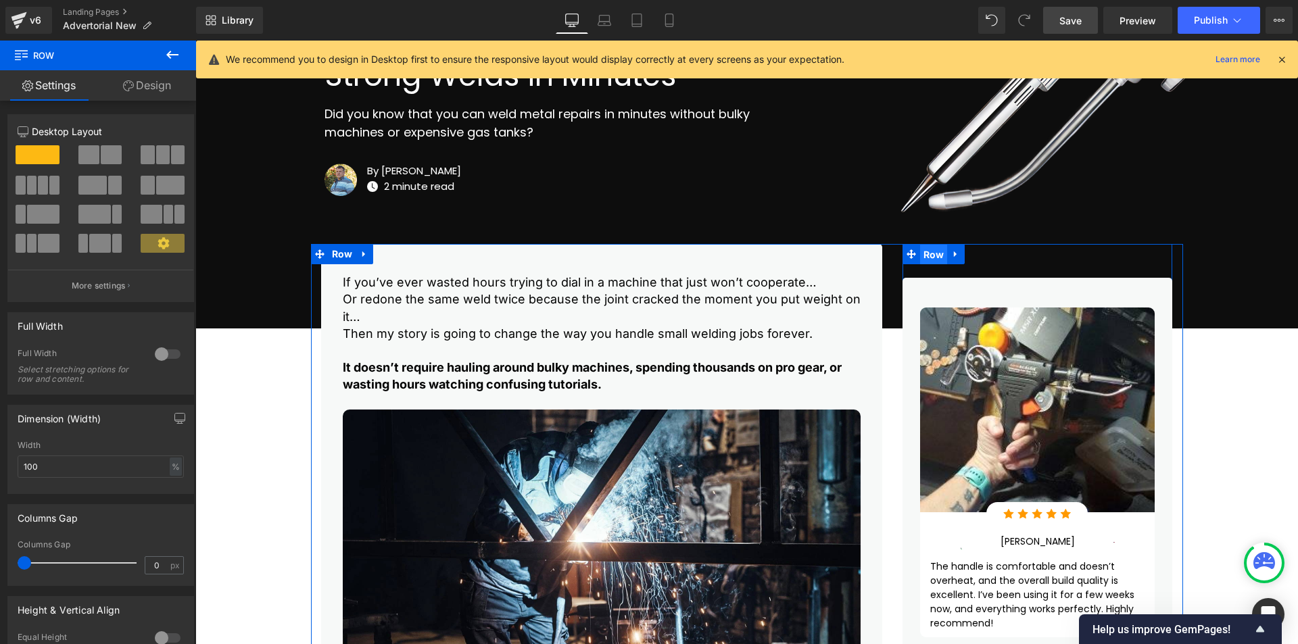
click at [928, 253] on span "Row" at bounding box center [934, 255] width 28 height 20
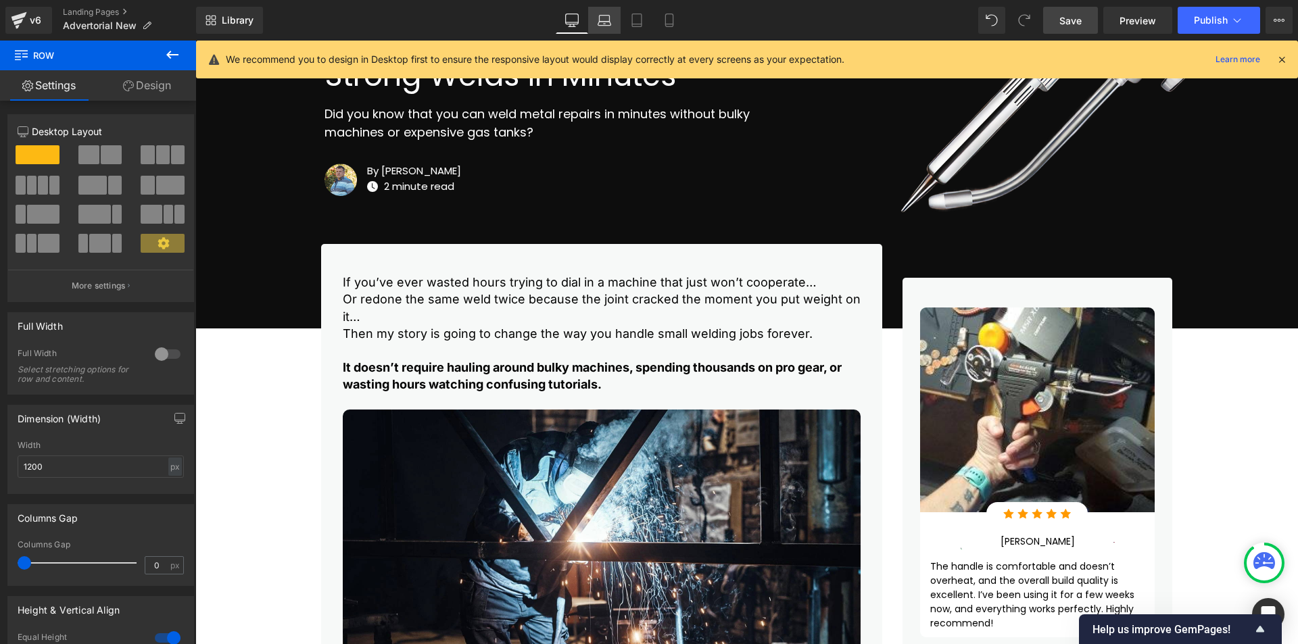
click at [601, 17] on icon at bounding box center [605, 21] width 14 height 14
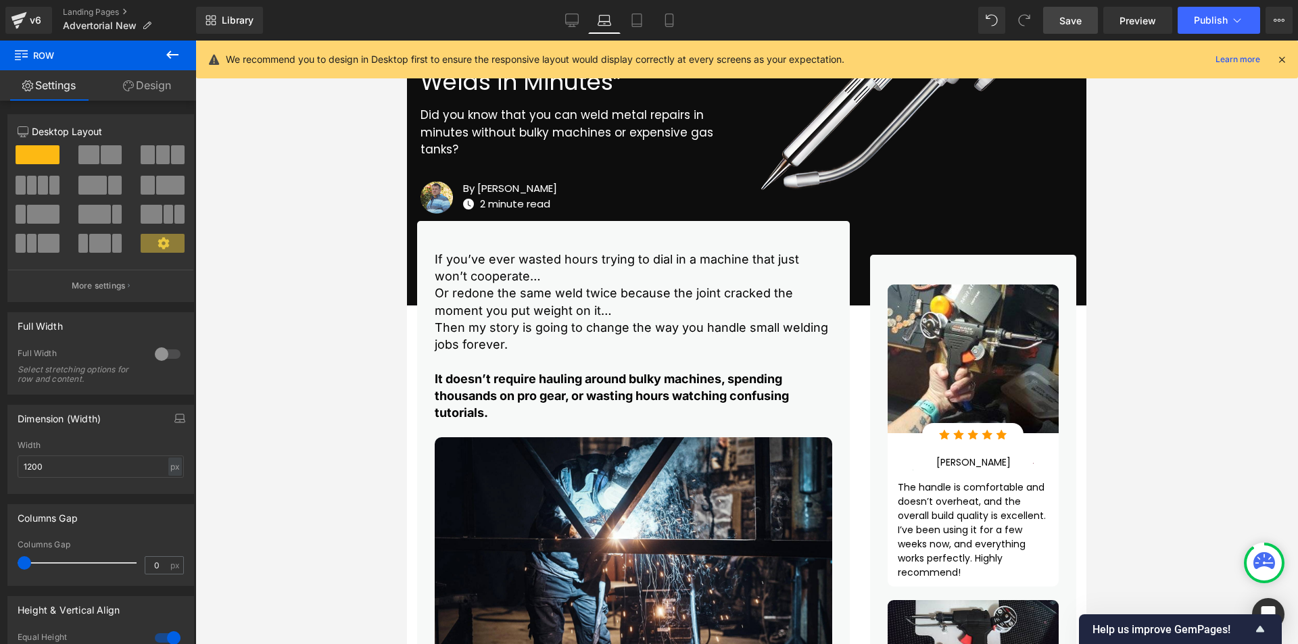
scroll to position [300, 0]
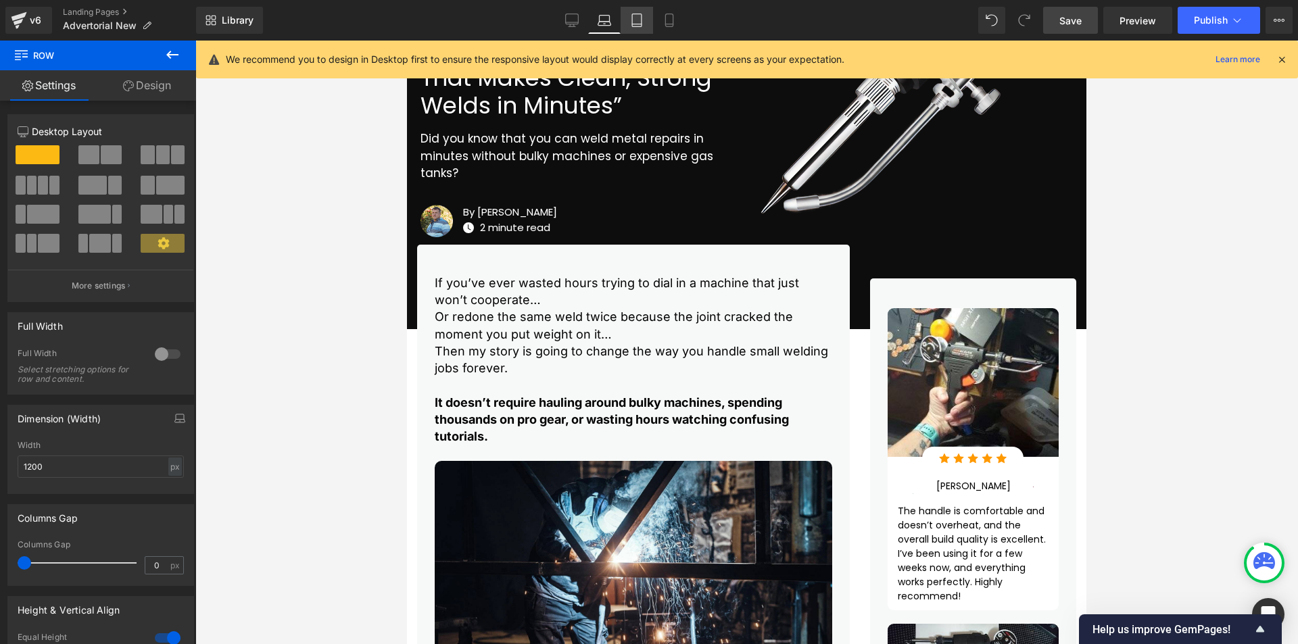
click at [637, 24] on icon at bounding box center [636, 24] width 9 height 0
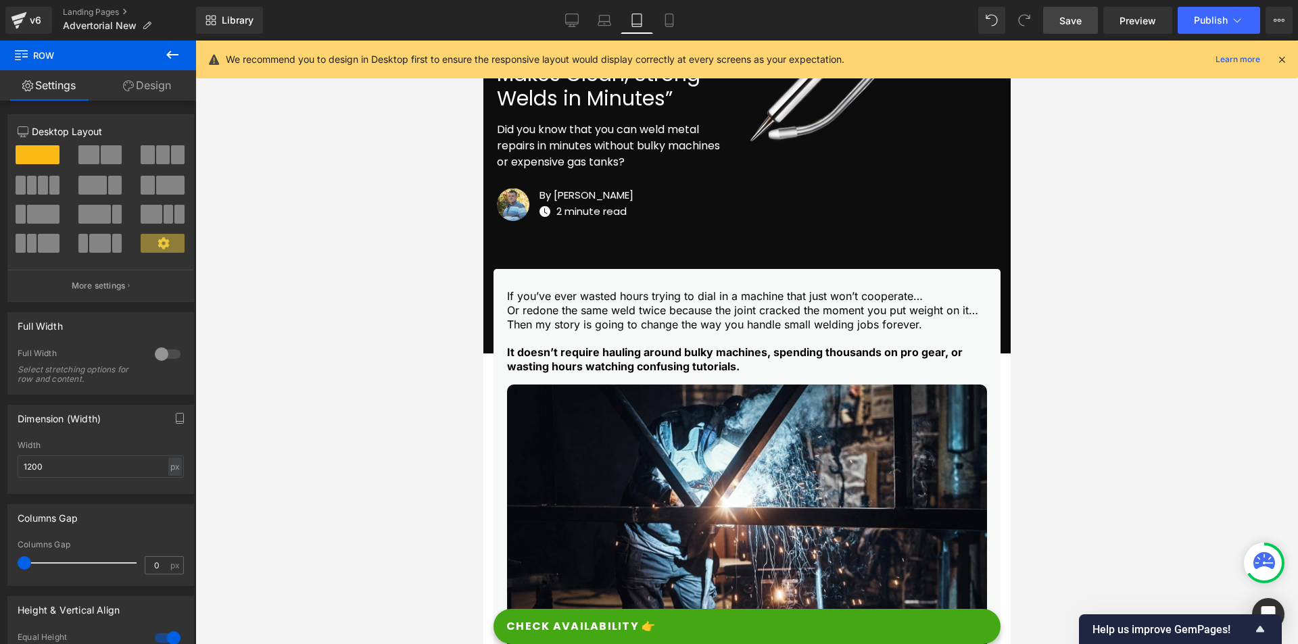
scroll to position [324, 0]
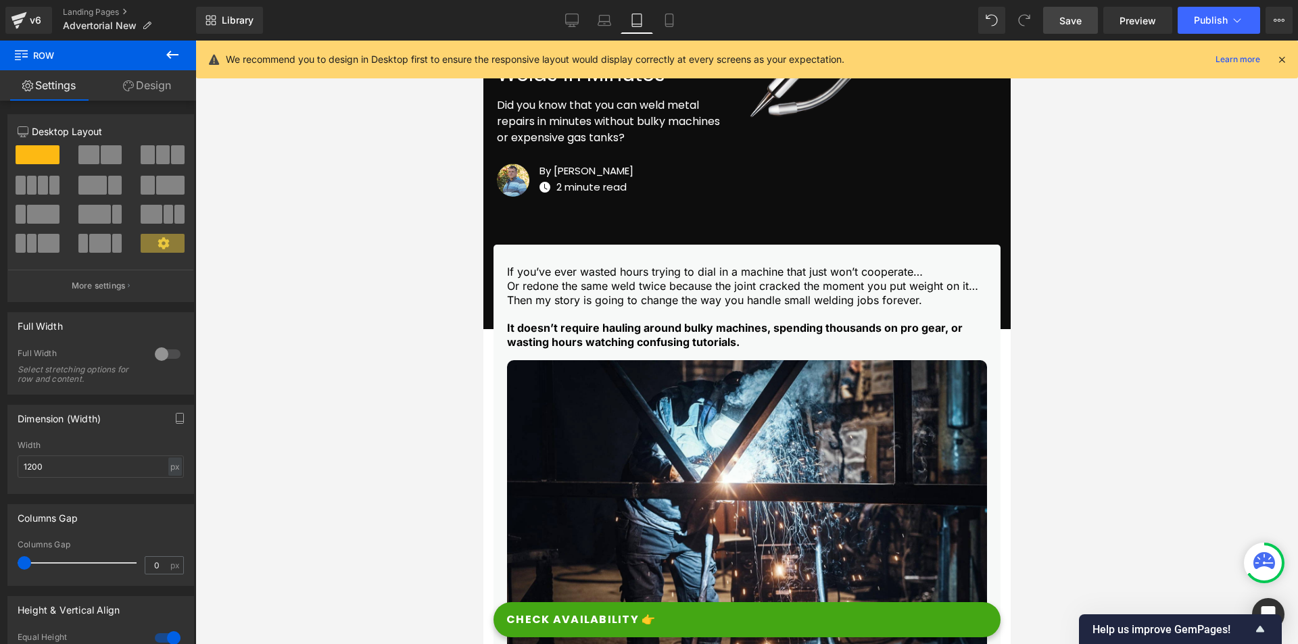
click at [166, 85] on link "Design" at bounding box center [147, 85] width 98 height 30
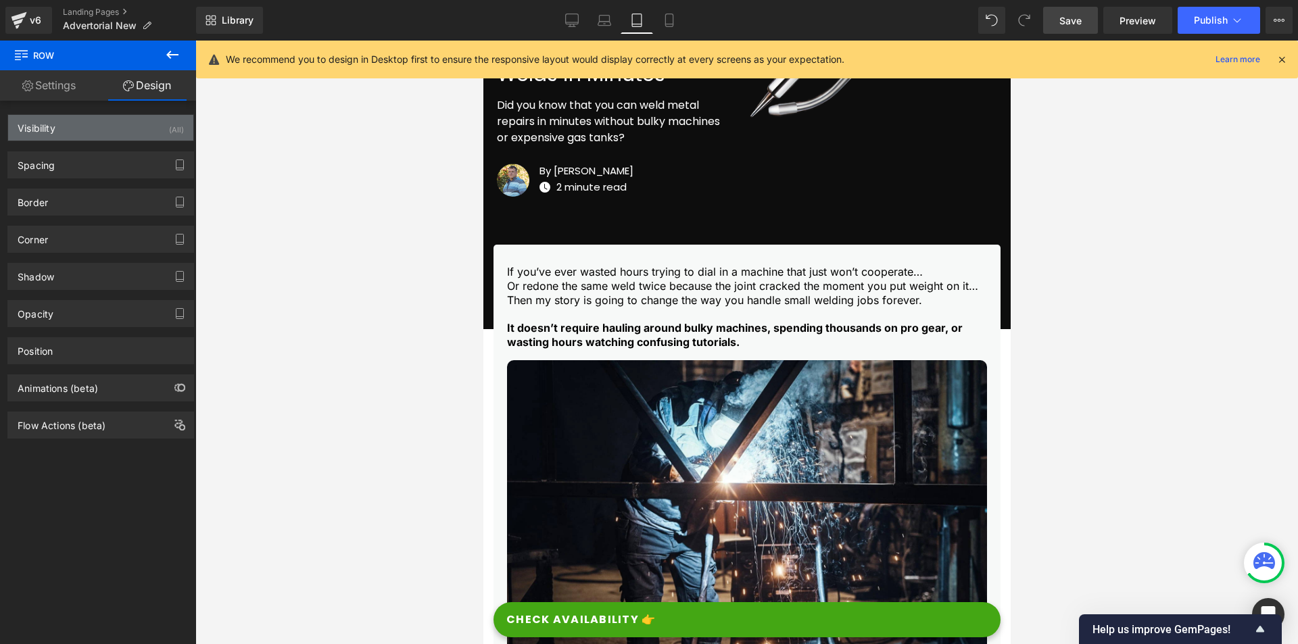
click at [144, 126] on div "Visibility (All)" at bounding box center [100, 128] width 185 height 26
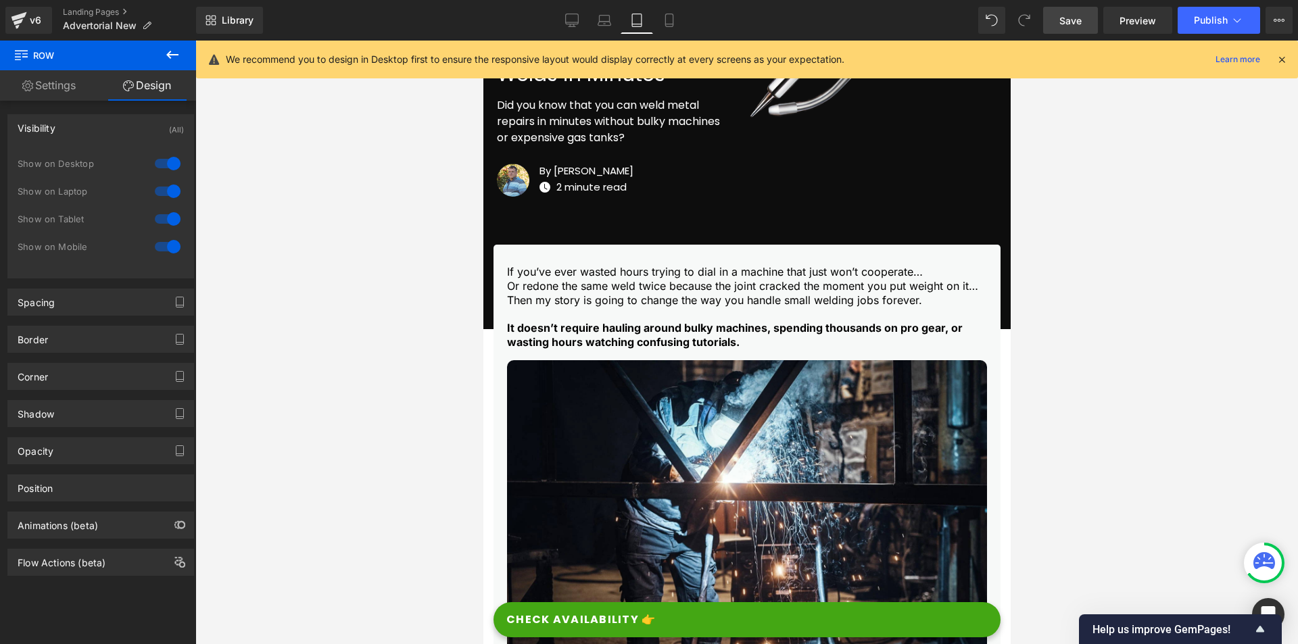
click at [163, 220] on div at bounding box center [167, 219] width 32 height 22
click at [164, 243] on div at bounding box center [167, 247] width 32 height 22
drag, startPoint x: 573, startPoint y: 13, endPoint x: 466, endPoint y: 142, distance: 167.6
click at [573, 13] on link "Desktop" at bounding box center [572, 20] width 32 height 27
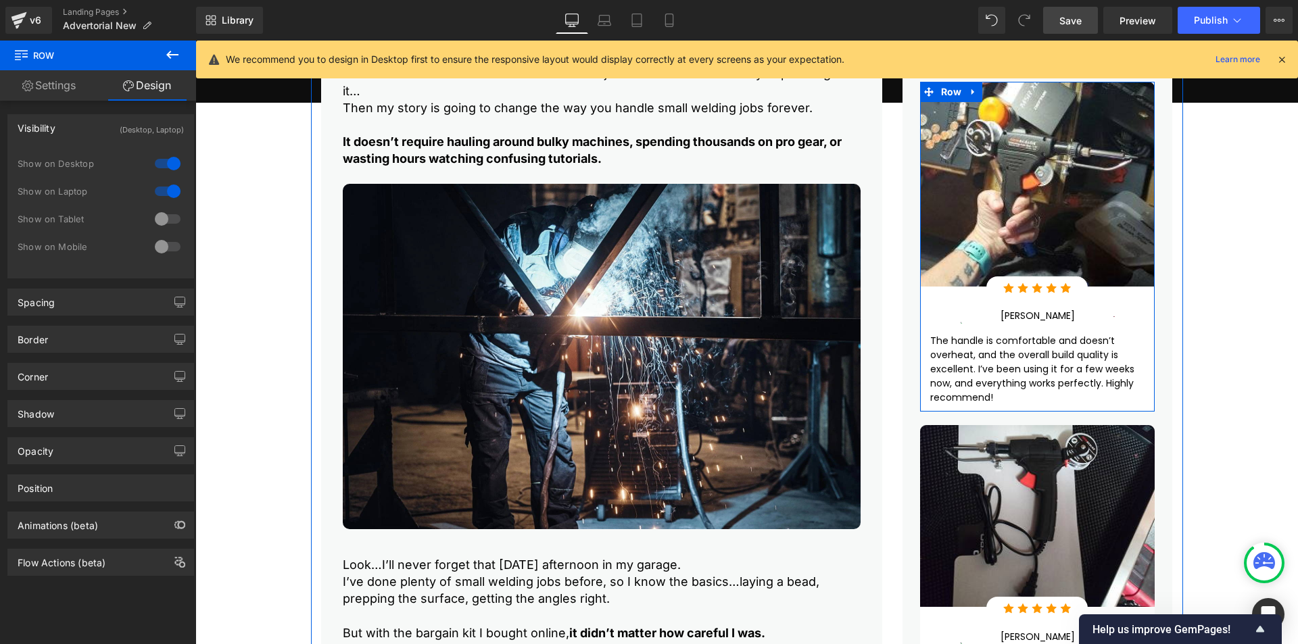
scroll to position [437, 0]
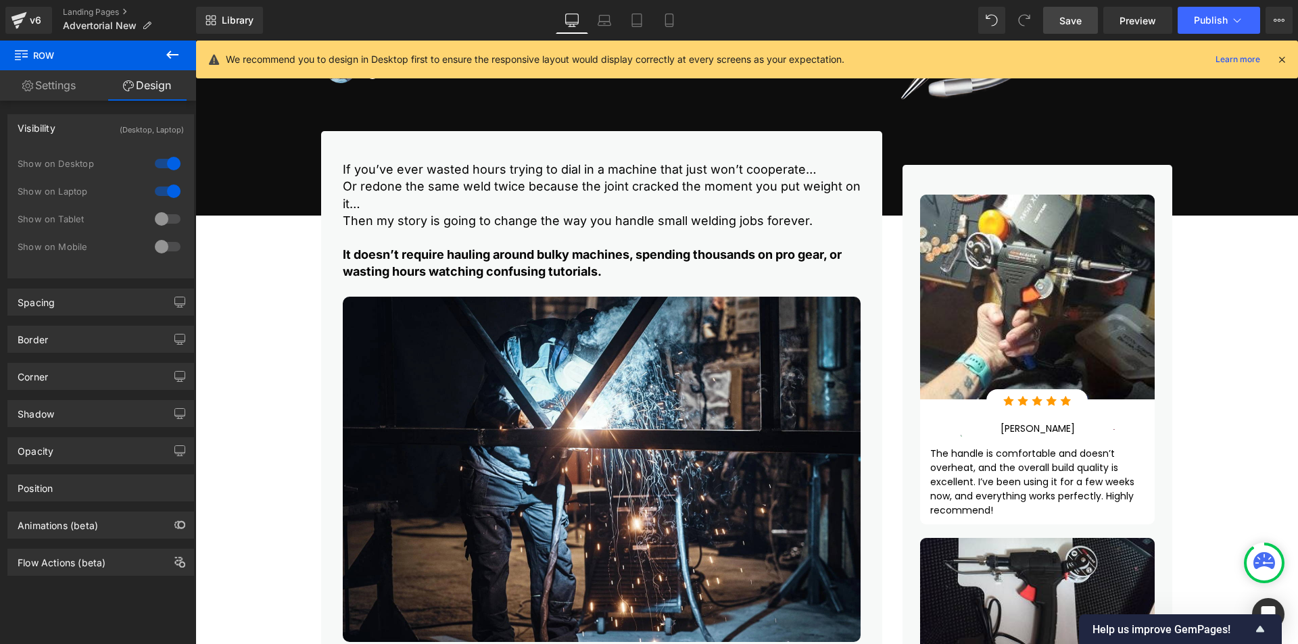
click at [1074, 24] on span "Save" at bounding box center [1070, 21] width 22 height 14
